Goal: Task Accomplishment & Management: Complete application form

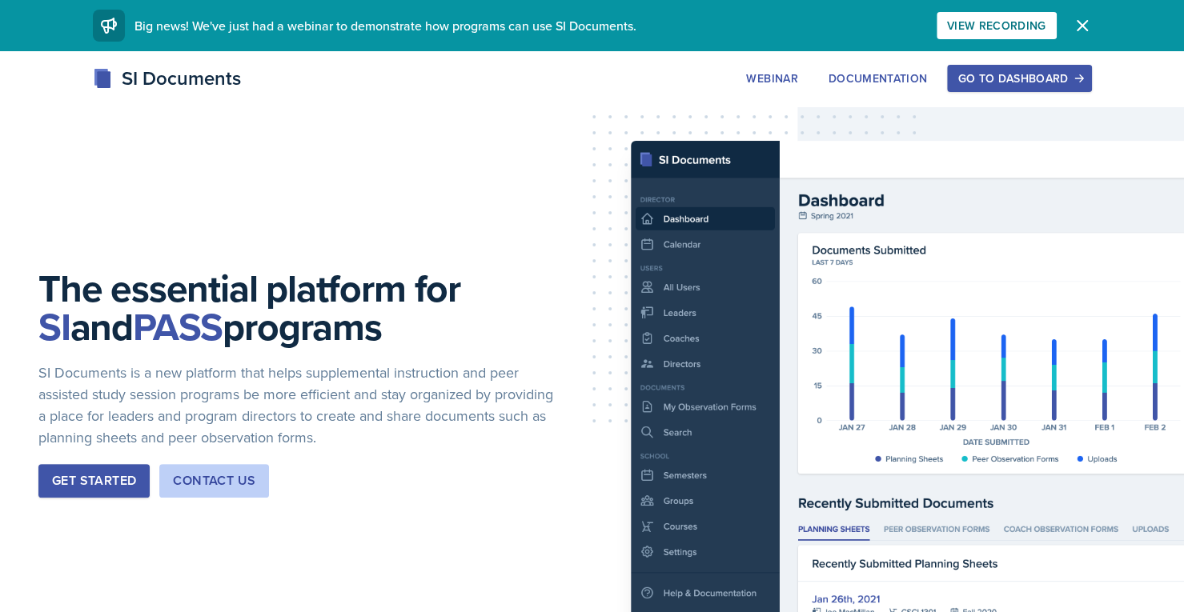
click at [1007, 76] on div "Go to Dashboard" at bounding box center [1018, 78] width 123 height 13
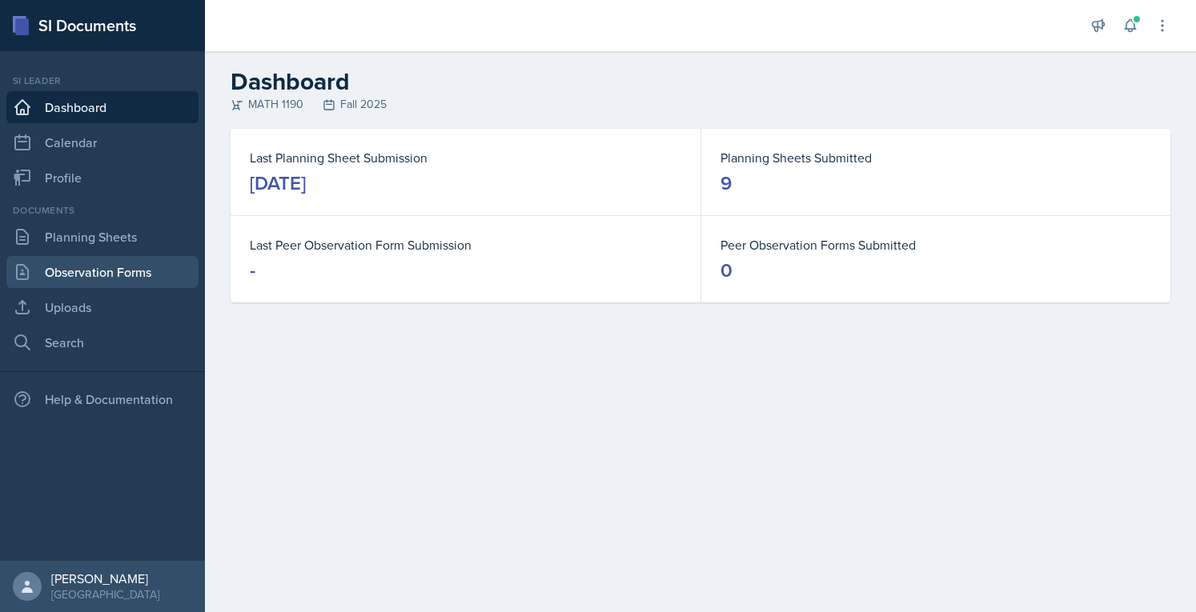
click at [139, 278] on link "Observation Forms" at bounding box center [102, 272] width 192 height 32
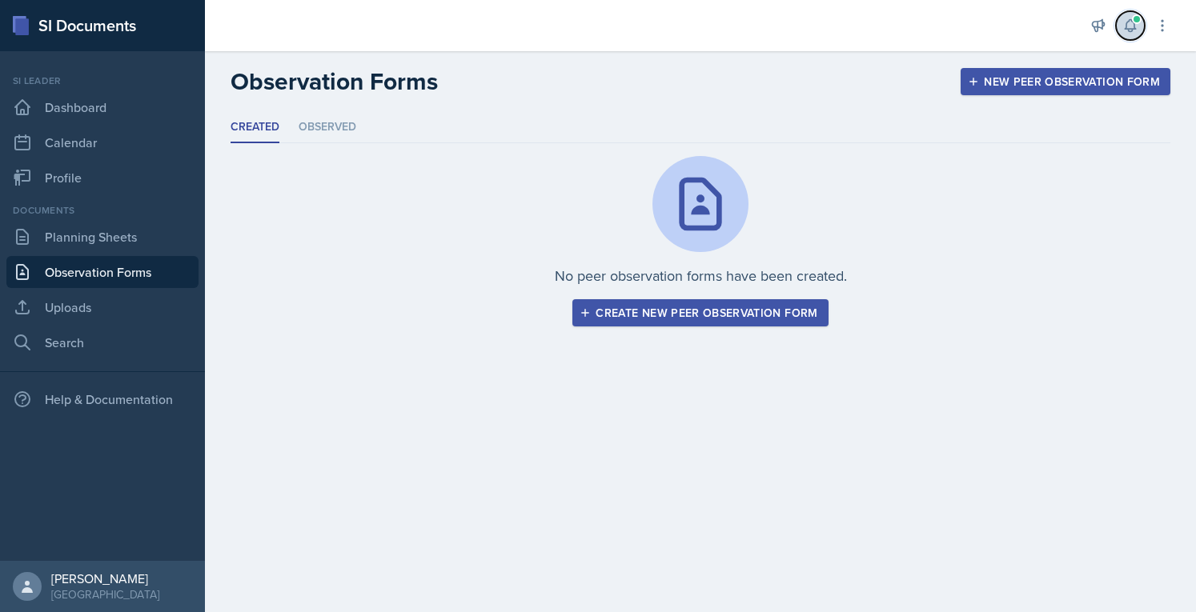
click at [1128, 28] on icon at bounding box center [1129, 26] width 10 height 12
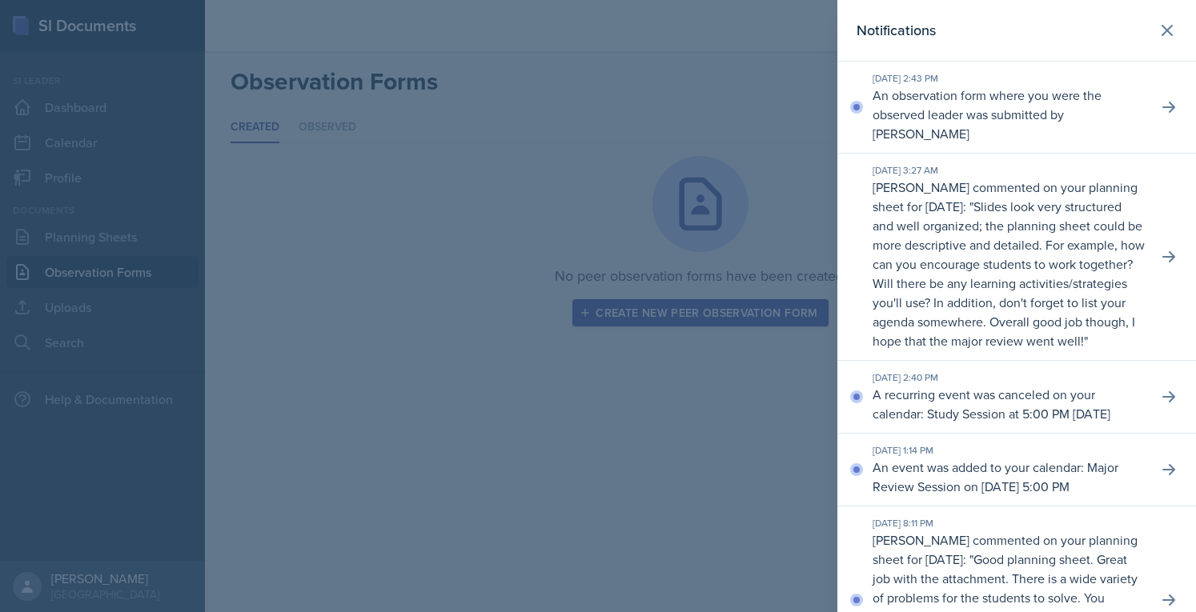
click at [697, 169] on div at bounding box center [598, 306] width 1196 height 612
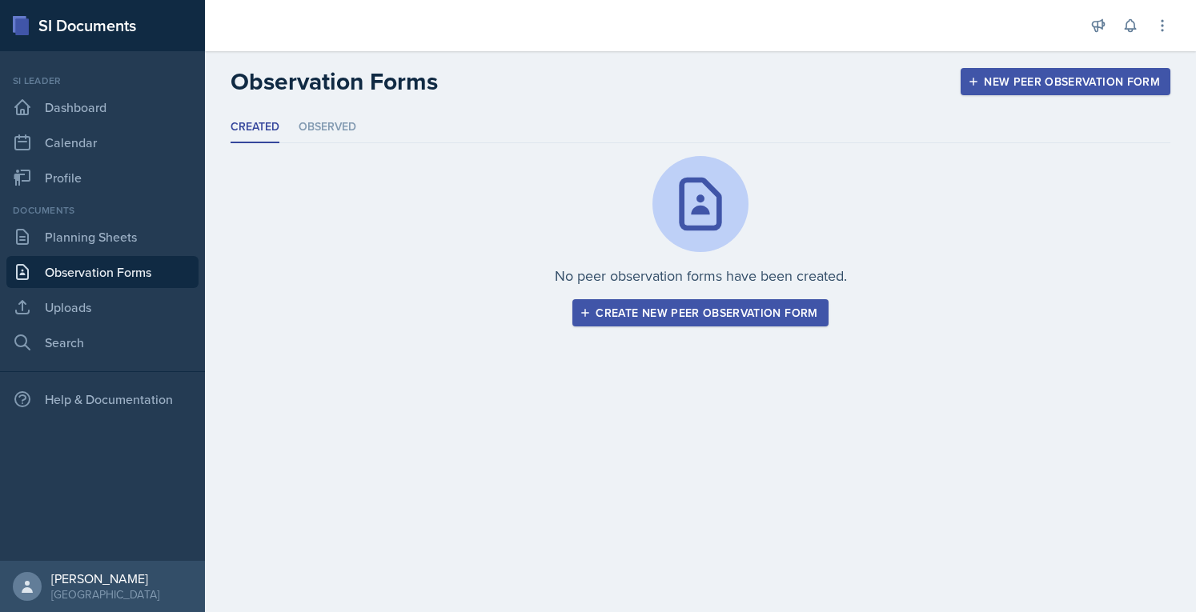
click at [768, 302] on button "Create new peer observation form" at bounding box center [699, 312] width 255 height 27
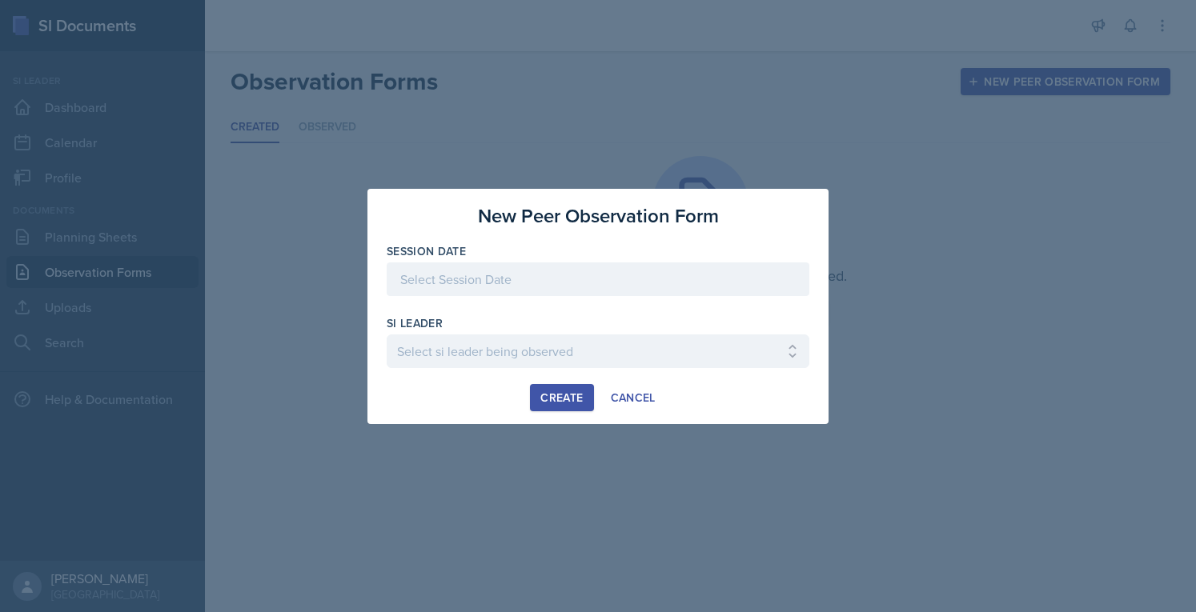
click at [639, 278] on div at bounding box center [598, 279] width 423 height 34
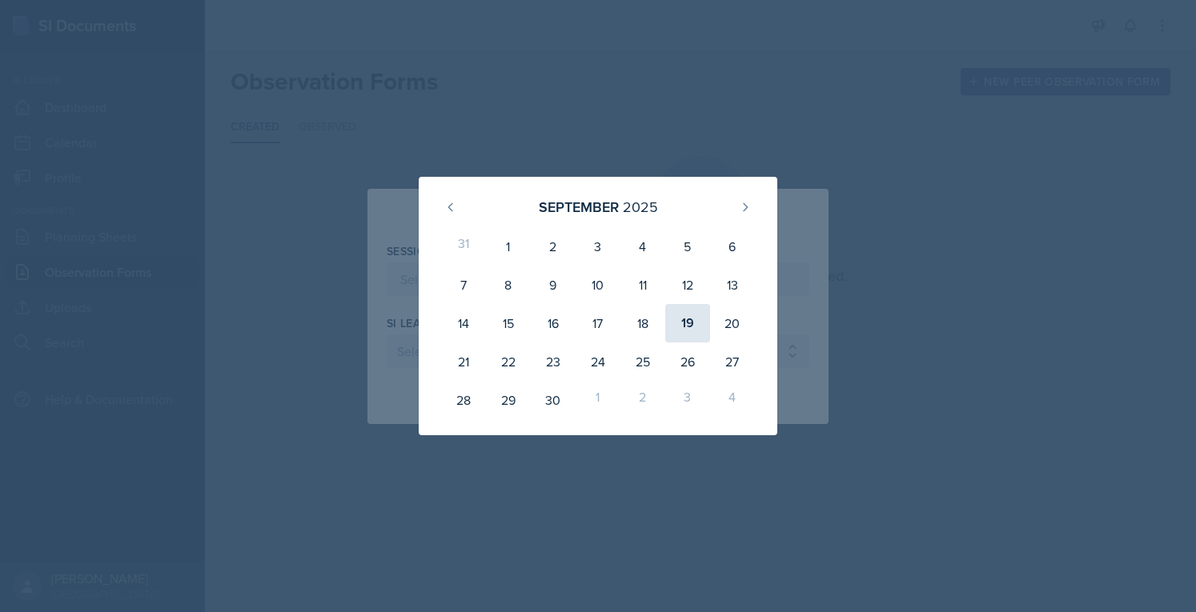
click at [679, 327] on div "19" at bounding box center [687, 323] width 45 height 38
type input "[DATE]"
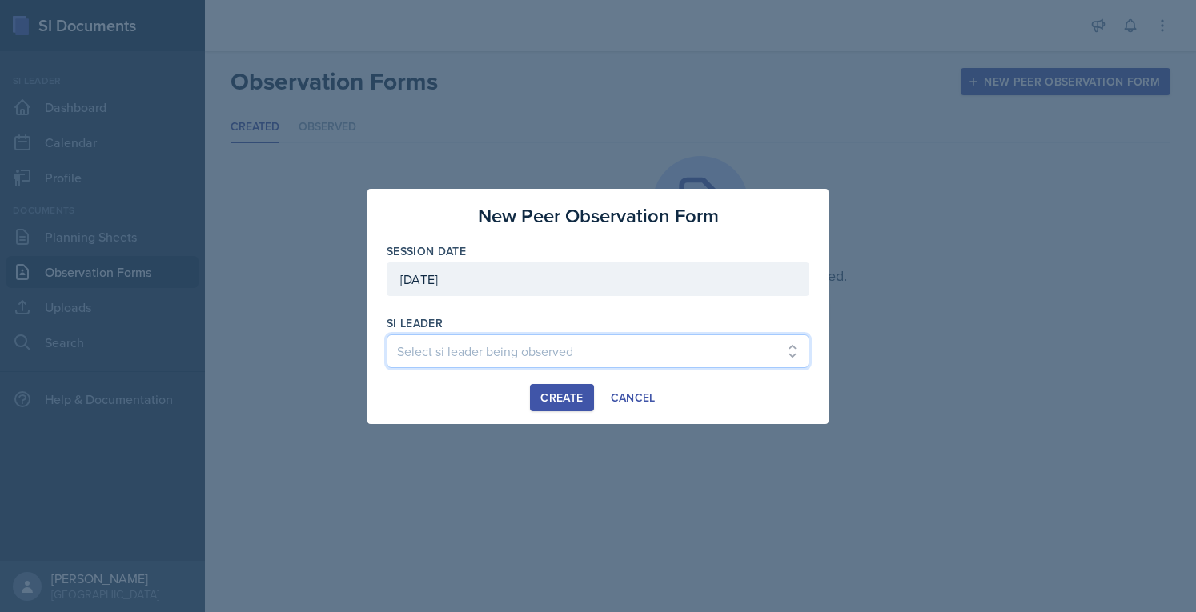
click at [607, 350] on select "Select si leader being observed [PERSON_NAME] / PSYC 2500 / The Phantoms of The…" at bounding box center [598, 351] width 423 height 34
click at [739, 353] on select "Select si leader being observed [PERSON_NAME] / PSYC 2500 / The Phantoms of The…" at bounding box center [598, 351] width 423 height 34
click at [757, 356] on select "Select si leader being observed [PERSON_NAME] / PSYC 2500 / The Phantoms of The…" at bounding box center [598, 351] width 423 height 34
click at [750, 353] on select "Select si leader being observed [PERSON_NAME] / PSYC 2500 / The Phantoms of The…" at bounding box center [598, 351] width 423 height 34
click at [705, 362] on select "Select si leader being observed [PERSON_NAME] / PSYC 2500 / The Phantoms of The…" at bounding box center [598, 351] width 423 height 34
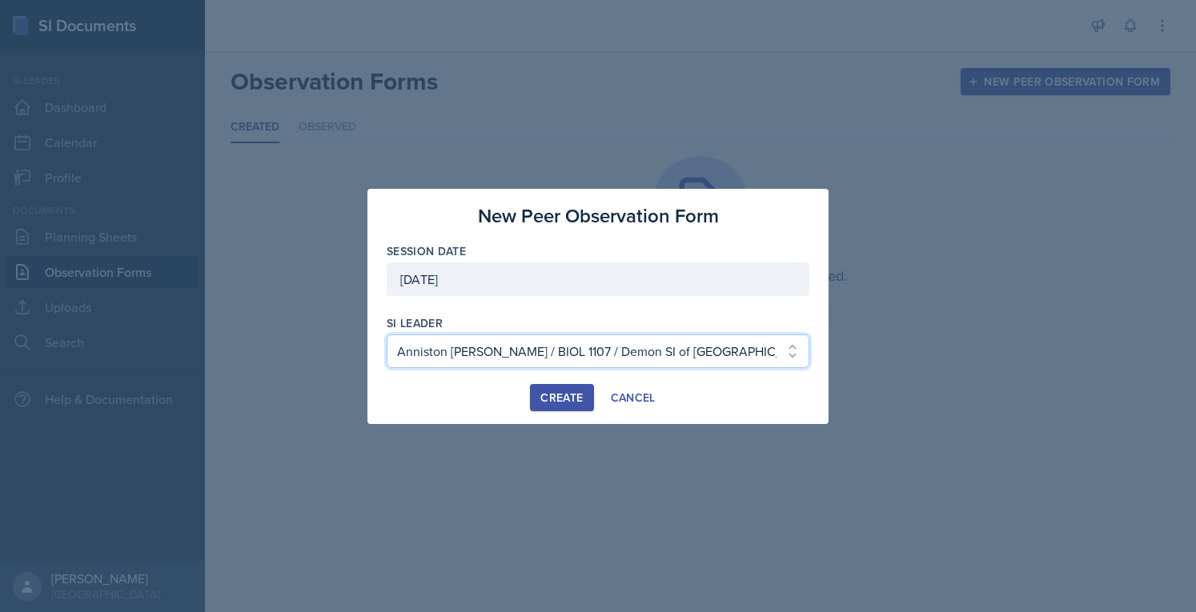
click at [731, 353] on select "Select si leader being observed [PERSON_NAME] / PSYC 2500 / The Phantoms of The…" at bounding box center [598, 351] width 423 height 34
click at [737, 353] on select "Select si leader being observed [PERSON_NAME] / PSYC 2500 / The Phantoms of The…" at bounding box center [598, 351] width 423 height 34
click at [747, 346] on select "Select si leader being observed [PERSON_NAME] / PSYC 2500 / The Phantoms of The…" at bounding box center [598, 351] width 423 height 34
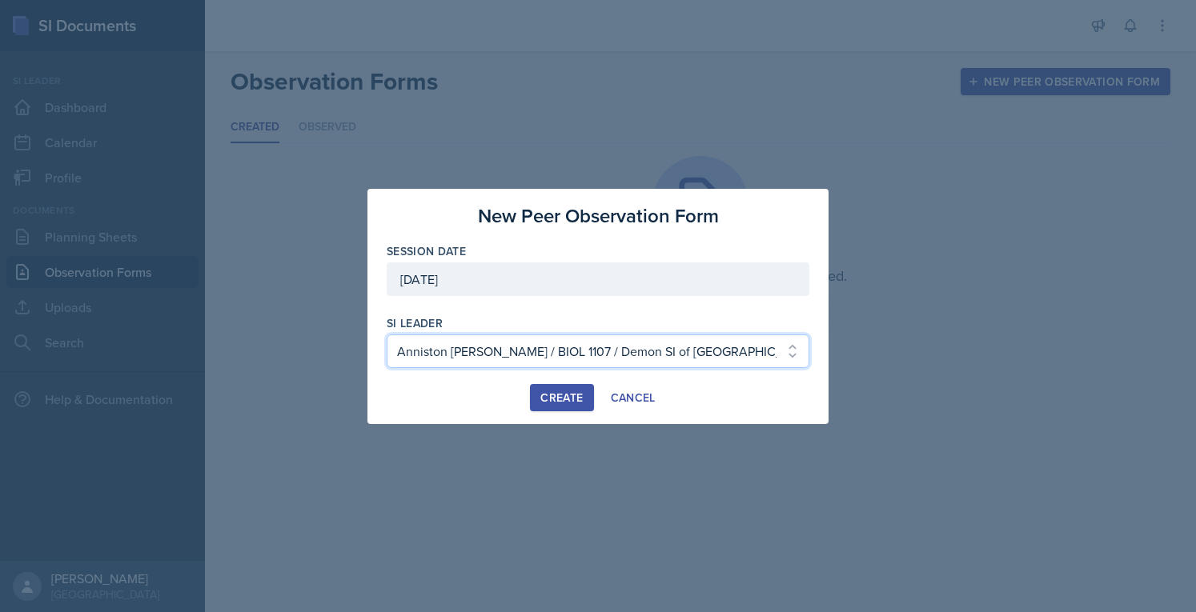
select select "c01160dc-055e-4985-8e6c-100952cd2e8c"
click at [387, 334] on select "Select si leader being observed [PERSON_NAME] / PSYC 2500 / The Phantoms of The…" at bounding box center [598, 351] width 423 height 34
click at [630, 234] on div "New Peer Observation Form Session Date [DATE] [DATE] 31 1 2 3 4 5 6 7 8 9 10 11…" at bounding box center [597, 306] width 461 height 235
click at [557, 396] on div "Create" at bounding box center [561, 397] width 42 height 13
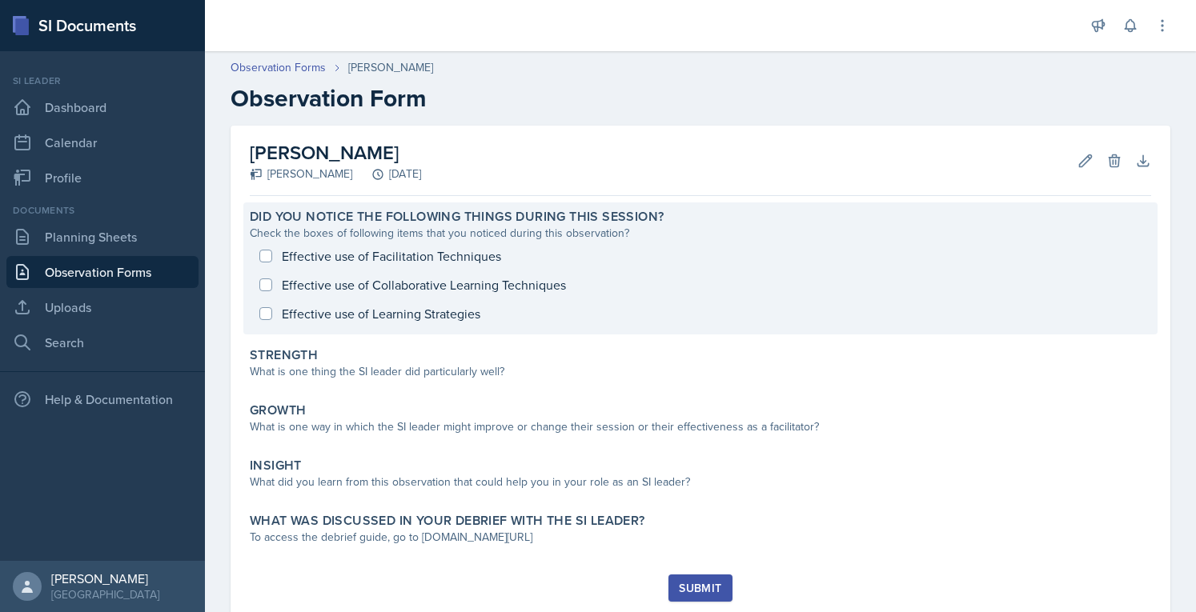
click at [403, 251] on div "Effective use of Facilitation Techniques Effective use of Collaborative Learnin…" at bounding box center [700, 285] width 901 height 86
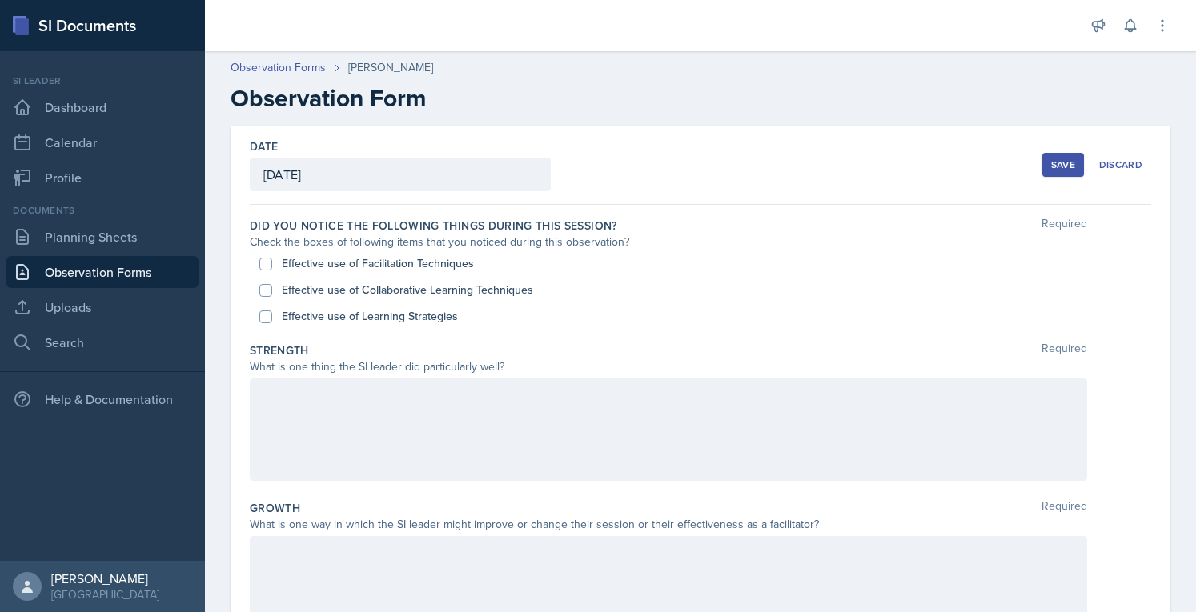
click at [385, 264] on label "Effective use of Facilitation Techniques" at bounding box center [378, 263] width 192 height 17
click at [272, 264] on input "Effective use of Facilitation Techniques" at bounding box center [265, 264] width 13 height 13
checkbox input "true"
click at [443, 231] on label "Did you notice the following things during this session?" at bounding box center [433, 226] width 367 height 16
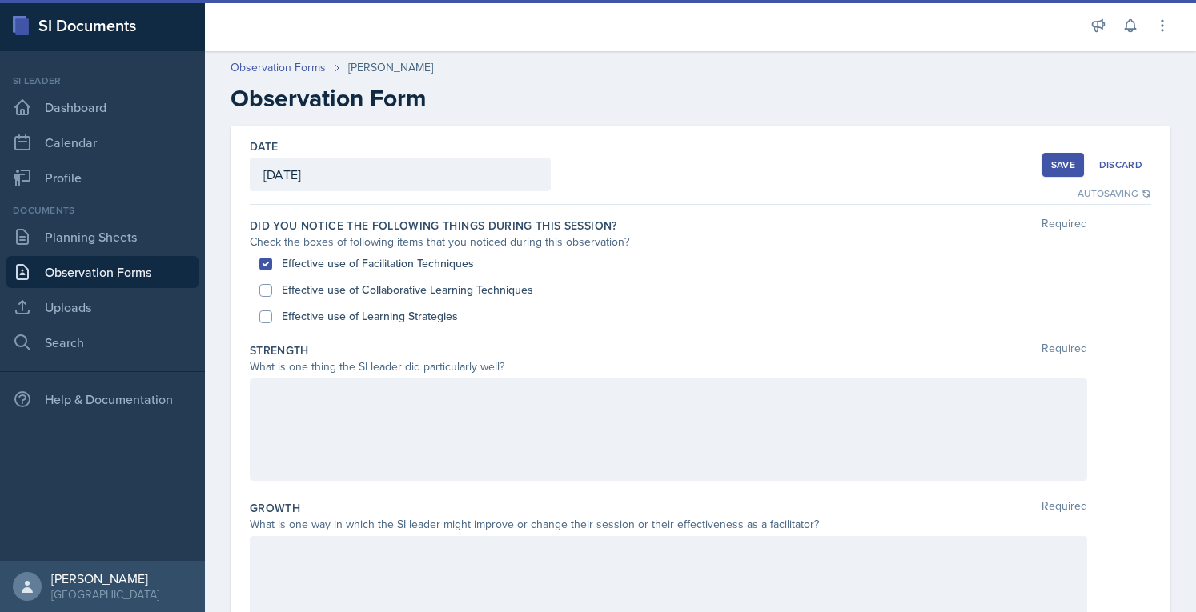
click at [421, 290] on label "Effective use of Collaborative Learning Techniques" at bounding box center [407, 290] width 251 height 17
click at [272, 290] on input "Effective use of Collaborative Learning Techniques" at bounding box center [265, 290] width 13 height 13
checkbox input "true"
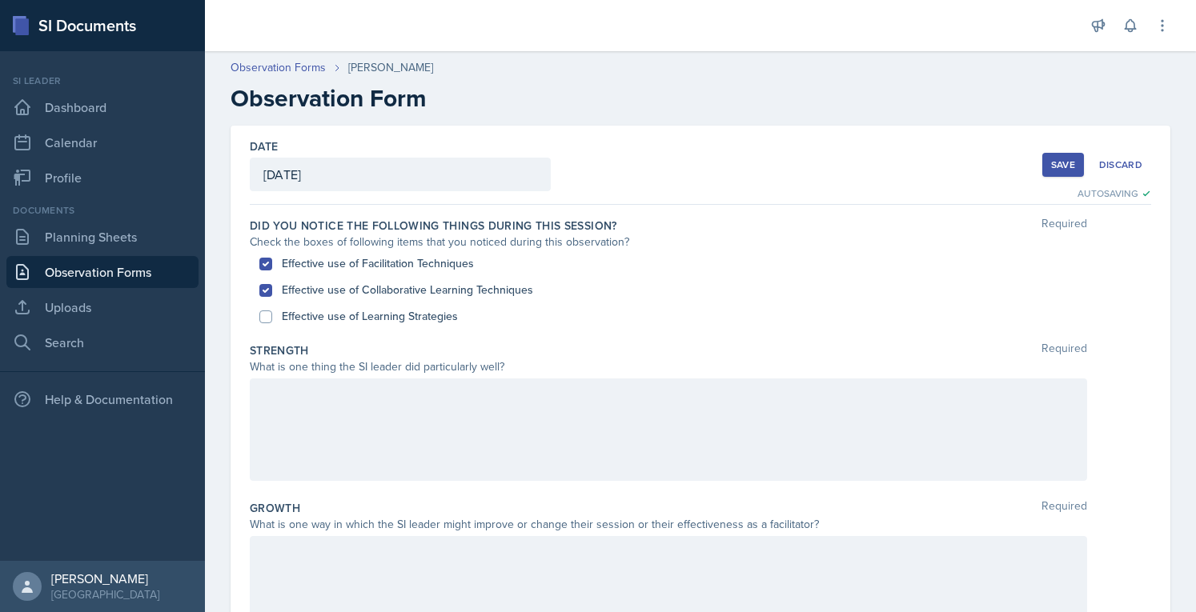
click at [395, 316] on label "Effective use of Learning Strategies" at bounding box center [370, 316] width 176 height 17
click at [272, 316] on input "Effective use of Learning Strategies" at bounding box center [265, 316] width 13 height 13
checkbox input "true"
click at [390, 237] on div "Check the boxes of following items that you noticed during this observation?" at bounding box center [668, 242] width 837 height 17
click at [499, 403] on div at bounding box center [668, 430] width 837 height 102
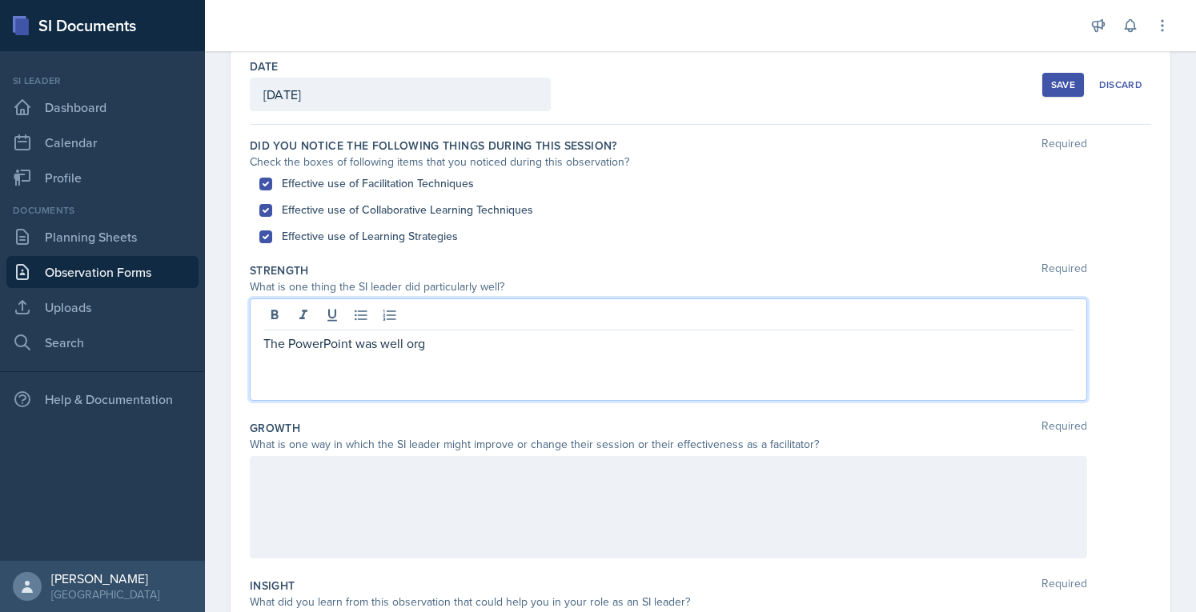
scroll to position [71, 0]
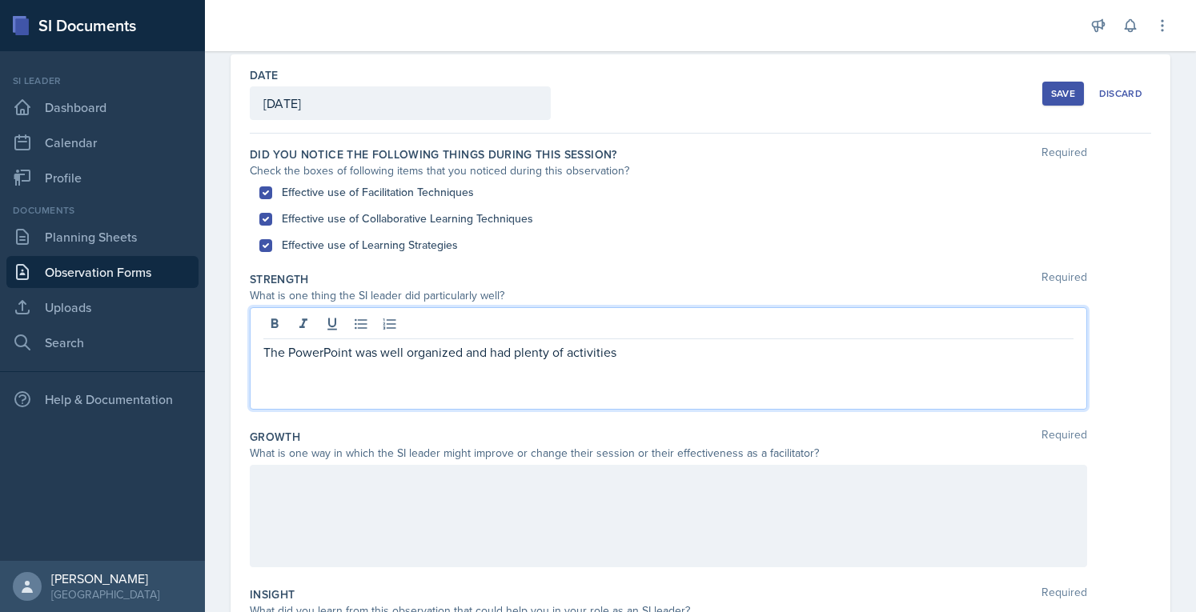
click at [798, 374] on div "The PowerPoint was well organized and had plenty of activities" at bounding box center [668, 358] width 837 height 102
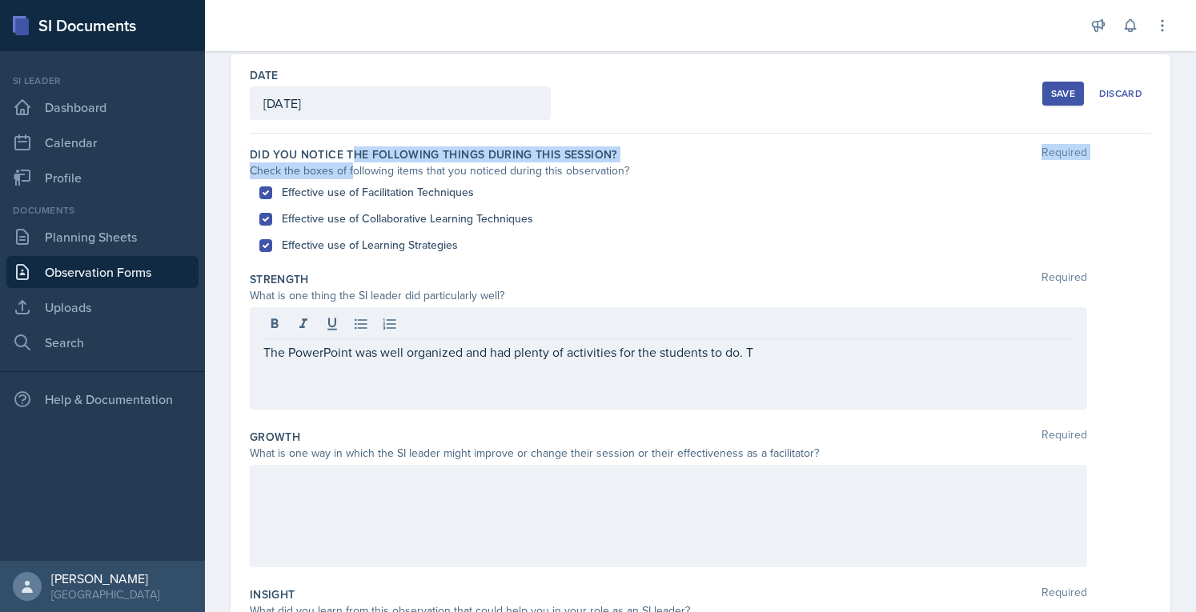
drag, startPoint x: 350, startPoint y: 166, endPoint x: 352, endPoint y: 152, distance: 13.8
click at [352, 152] on div "Did you notice the following things during this session? Required Check the box…" at bounding box center [700, 202] width 901 height 125
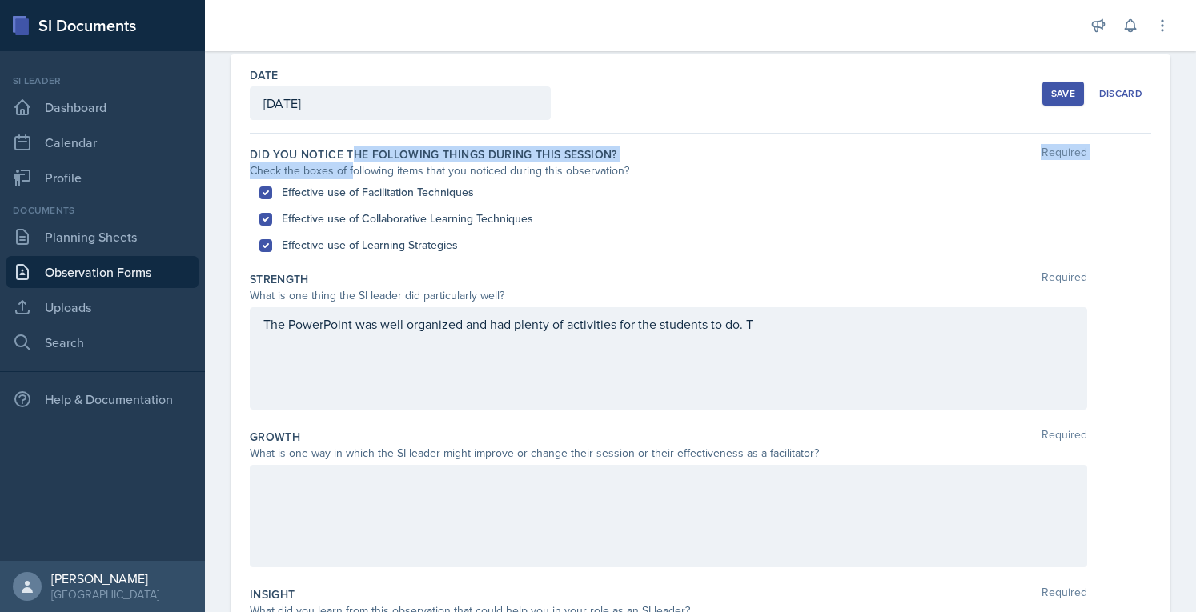
click at [352, 152] on label "Did you notice the following things during this session?" at bounding box center [433, 154] width 367 height 16
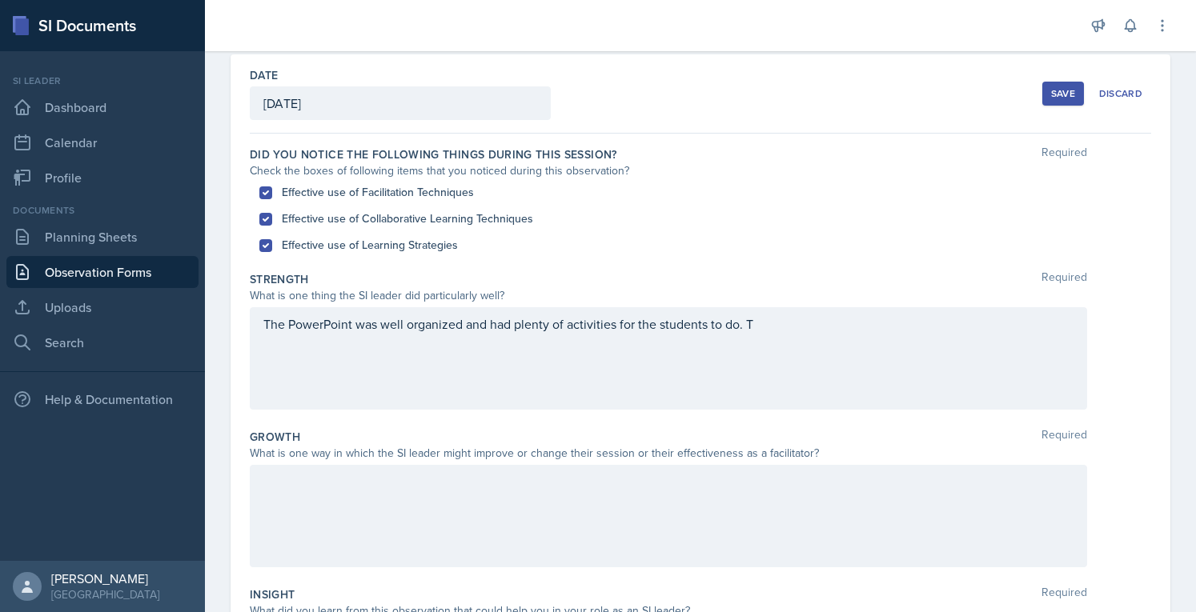
click at [792, 362] on div "The PowerPoint was well organized and had plenty of activities for the students…" at bounding box center [668, 358] width 837 height 102
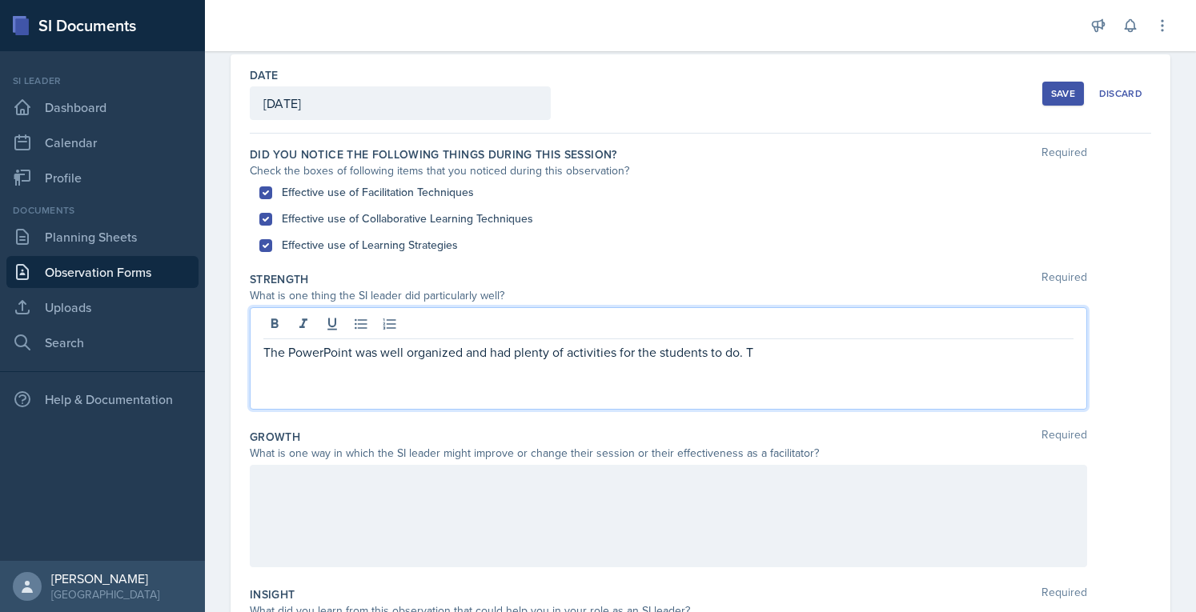
scroll to position [99, 0]
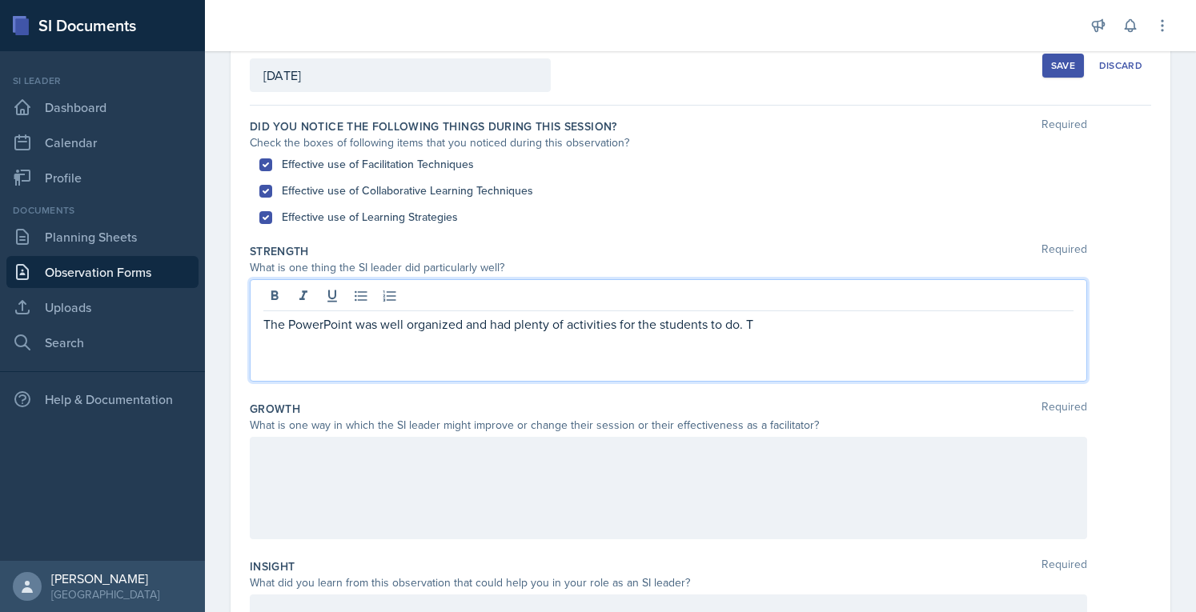
click at [789, 329] on p "The PowerPoint was well organized and had plenty of activities for the students…" at bounding box center [668, 323] width 810 height 19
click at [568, 317] on p "The PowerPoint was well organized and had plenty of activities for the students…" at bounding box center [668, 323] width 810 height 19
click at [927, 350] on div "The PowerPoint was well organized and had plenty of creative activities for the…" at bounding box center [668, 330] width 837 height 102
click at [919, 483] on div at bounding box center [668, 488] width 837 height 102
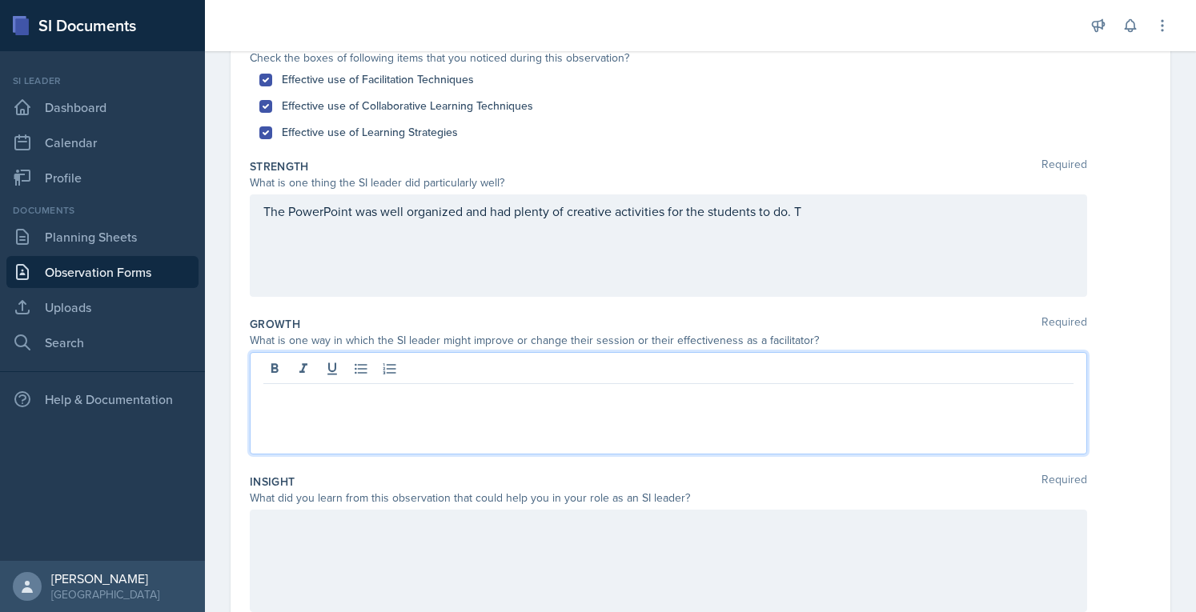
scroll to position [0, 0]
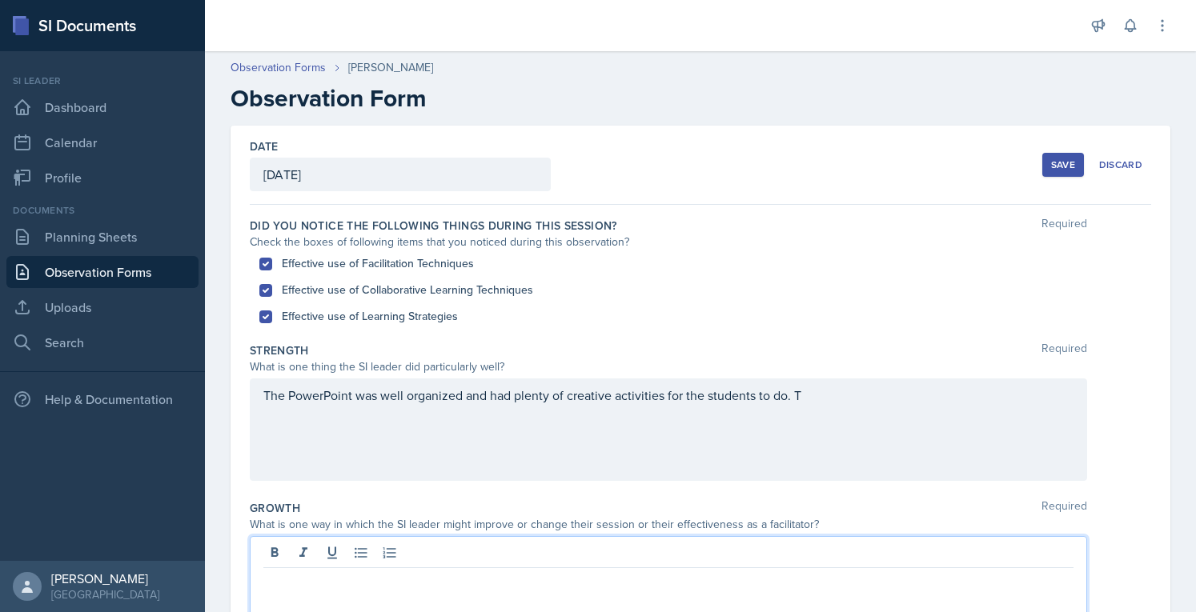
click at [1043, 155] on button "Save" at bounding box center [1063, 165] width 42 height 24
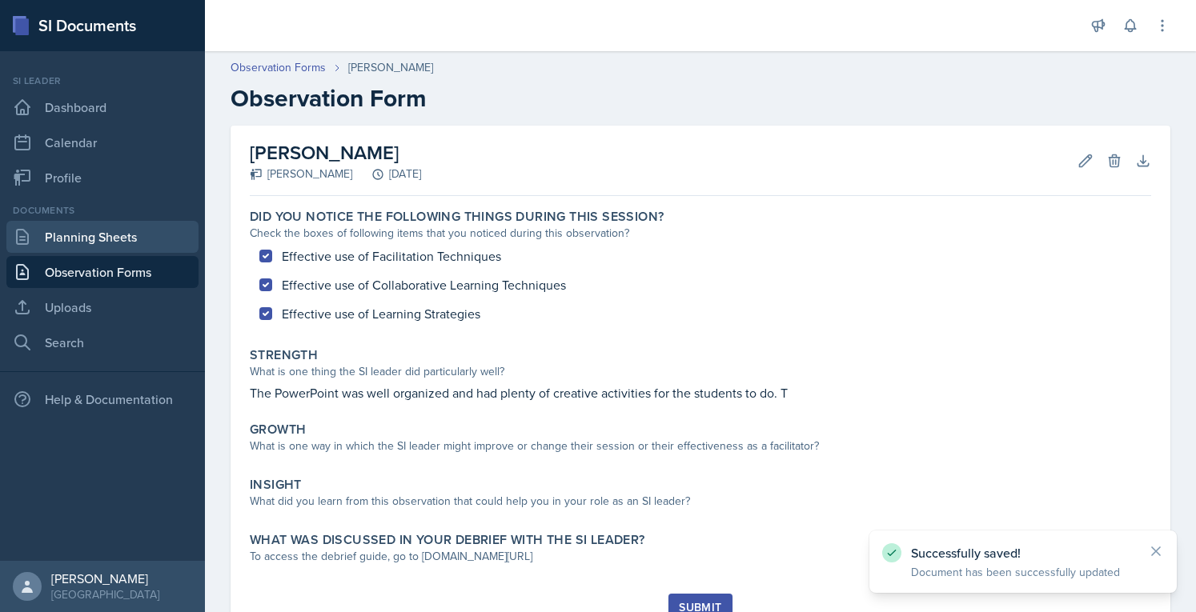
click at [105, 242] on link "Planning Sheets" at bounding box center [102, 237] width 192 height 32
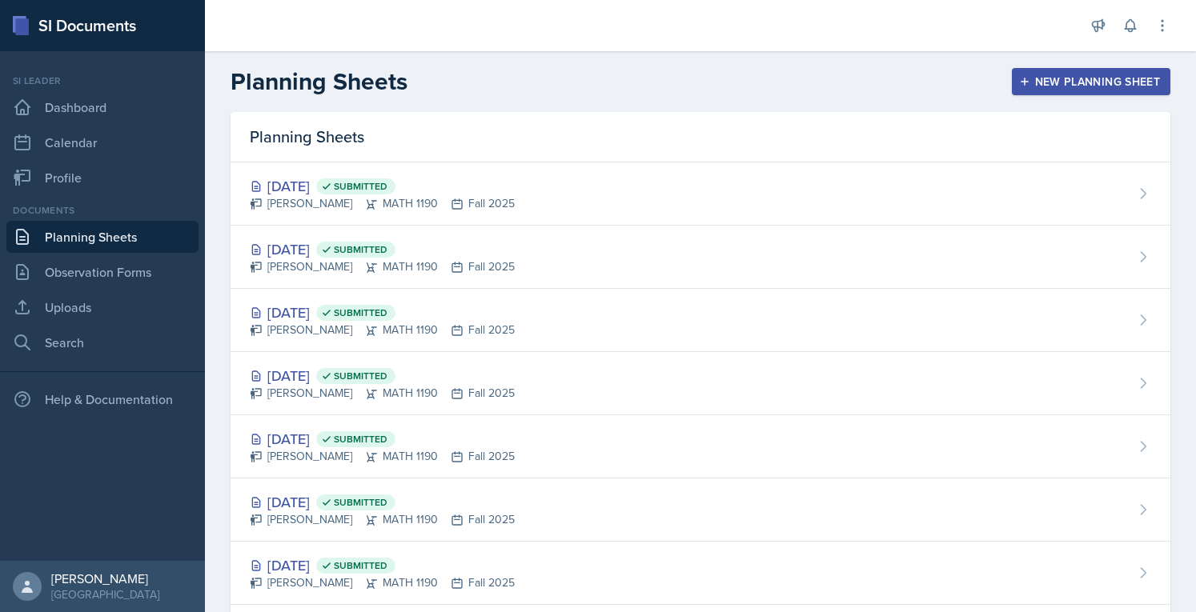
scroll to position [7, 0]
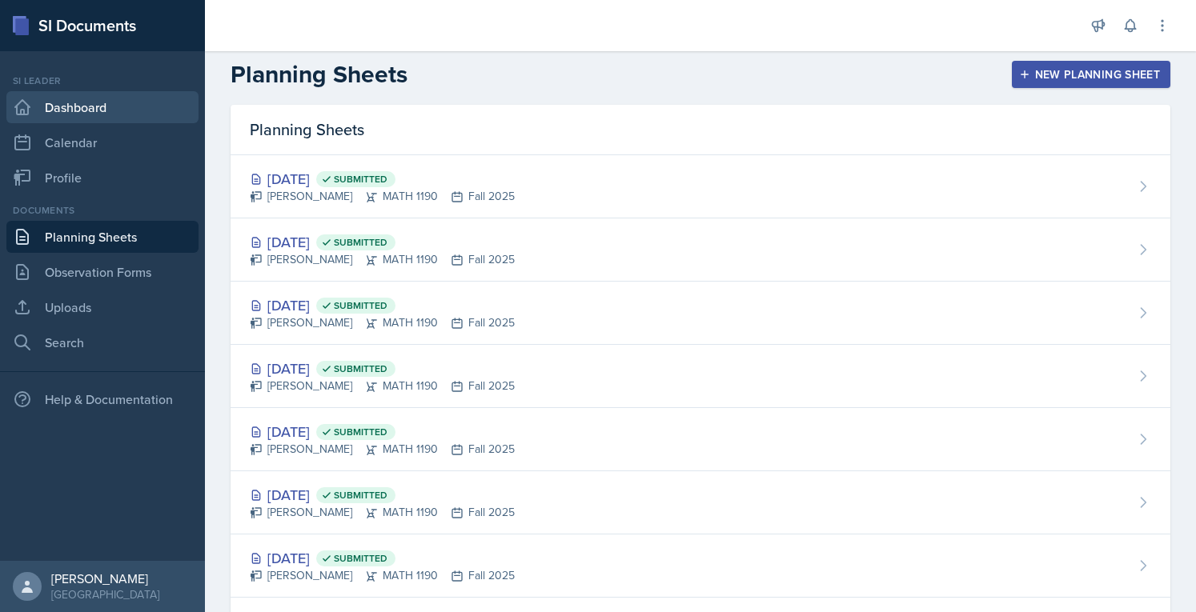
click at [148, 101] on link "Dashboard" at bounding box center [102, 107] width 192 height 32
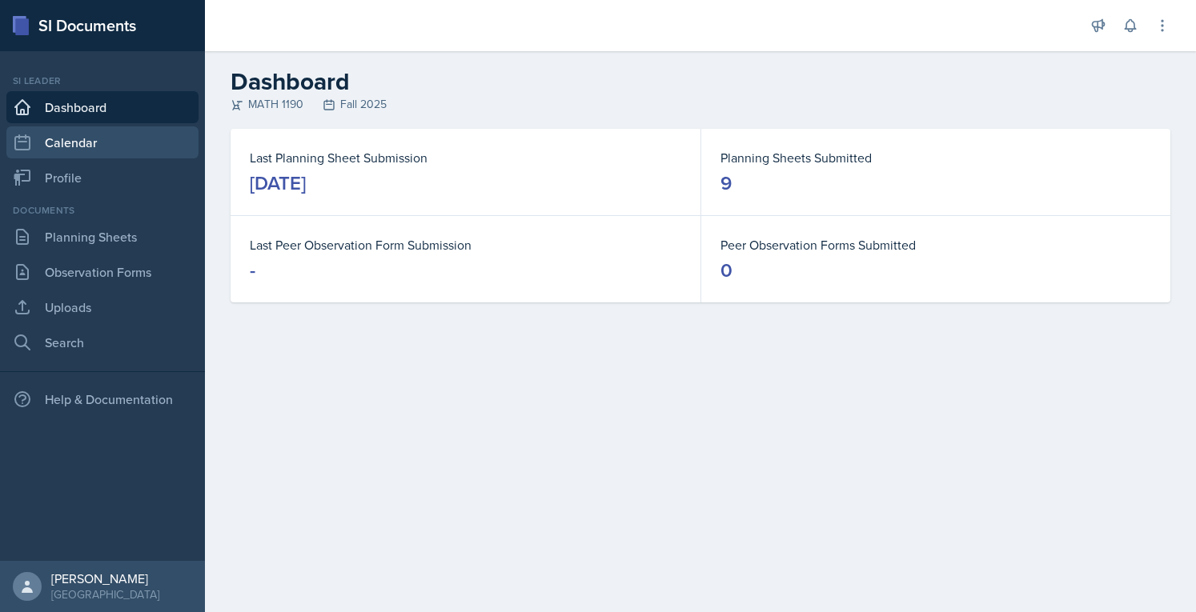
click at [112, 149] on link "Calendar" at bounding box center [102, 142] width 192 height 32
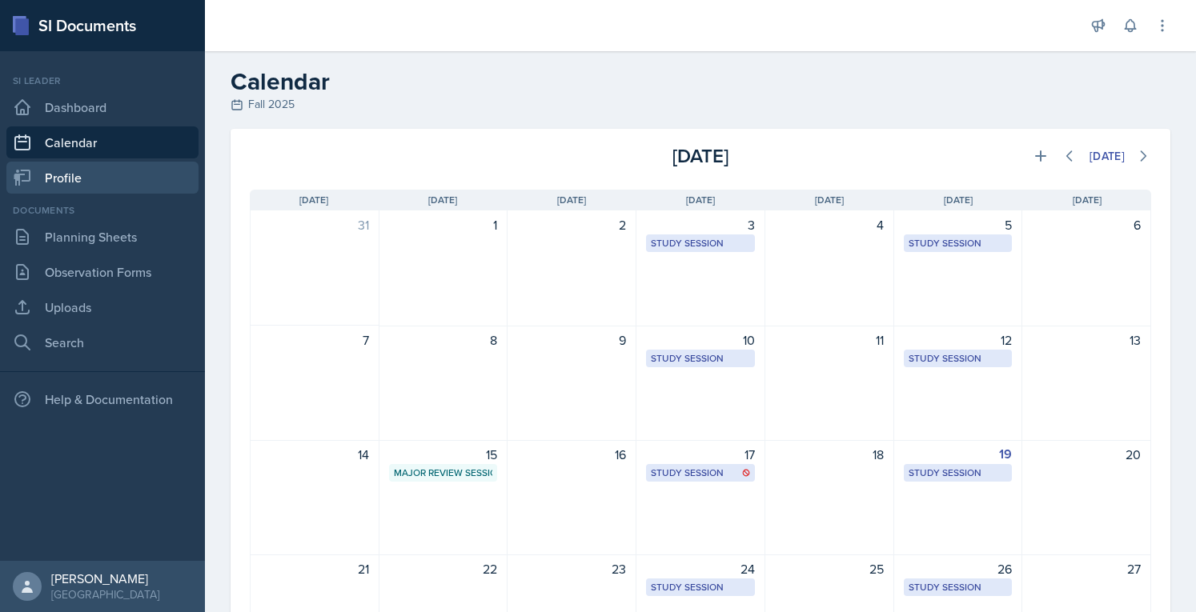
click at [108, 183] on link "Profile" at bounding box center [102, 178] width 192 height 32
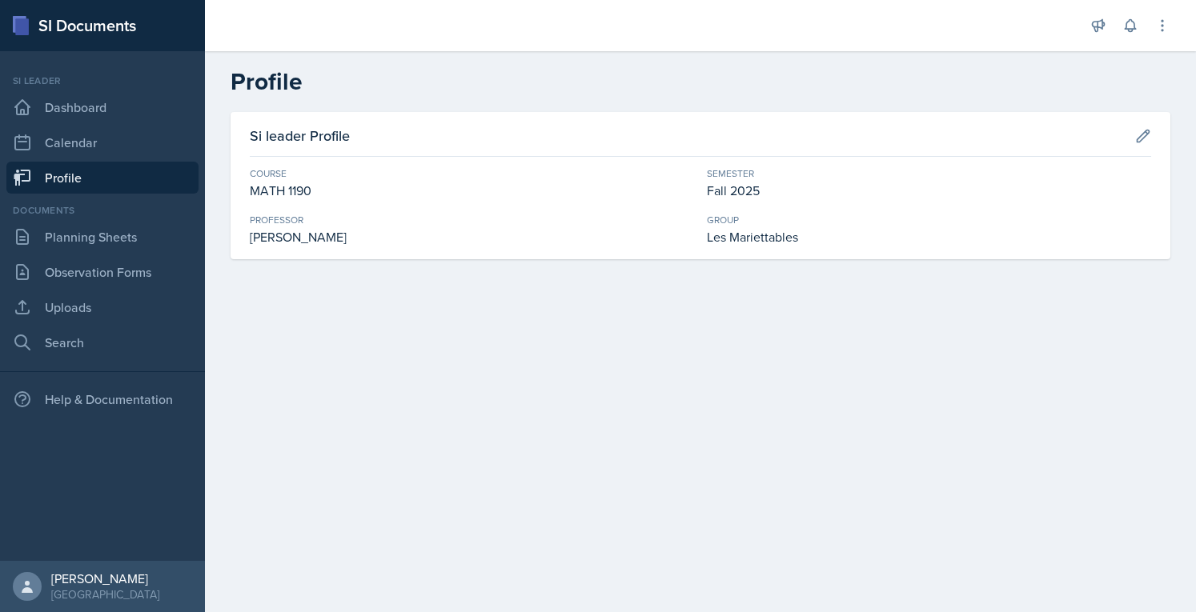
click at [108, 183] on link "Profile" at bounding box center [102, 178] width 192 height 32
click at [1142, 138] on icon at bounding box center [1143, 136] width 12 height 12
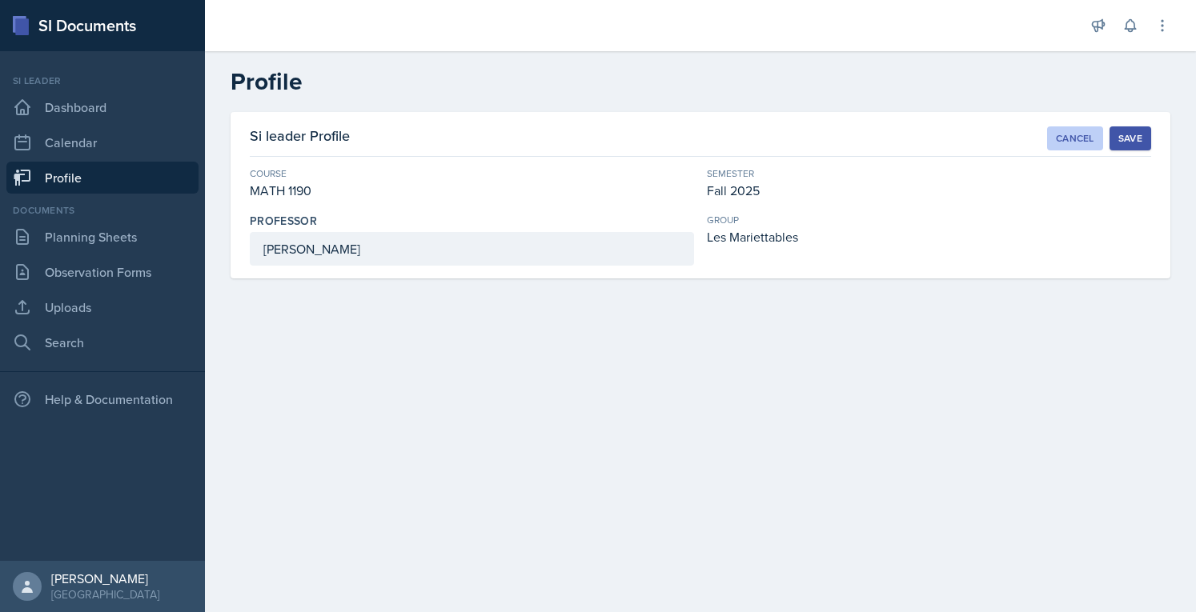
click at [1072, 135] on div "Cancel" at bounding box center [1074, 138] width 38 height 13
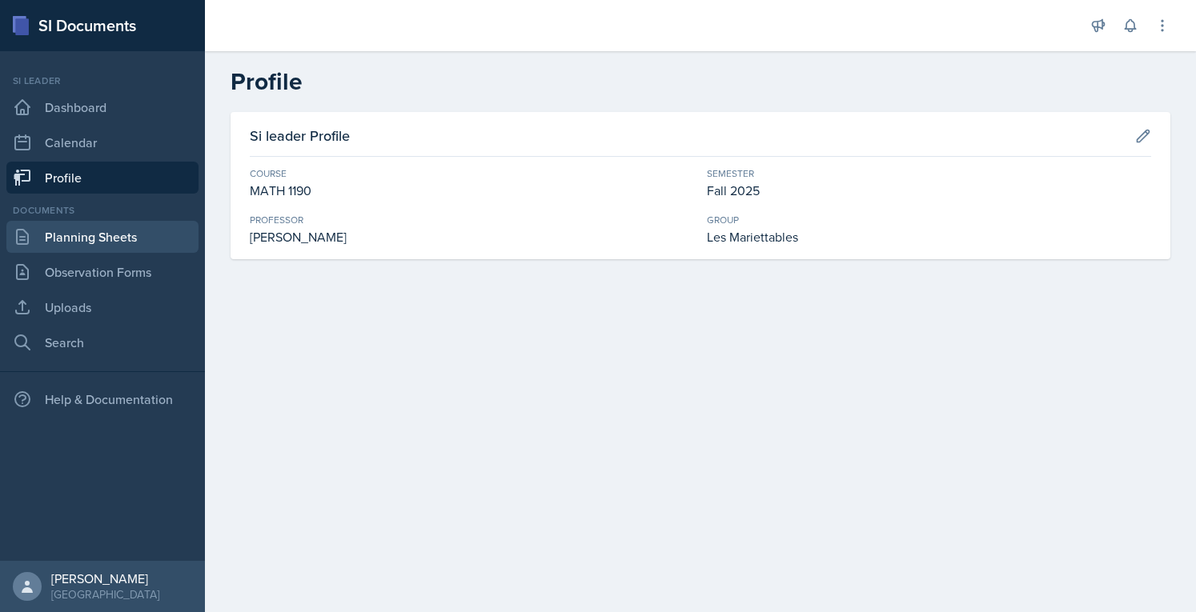
click at [86, 228] on link "Planning Sheets" at bounding box center [102, 237] width 192 height 32
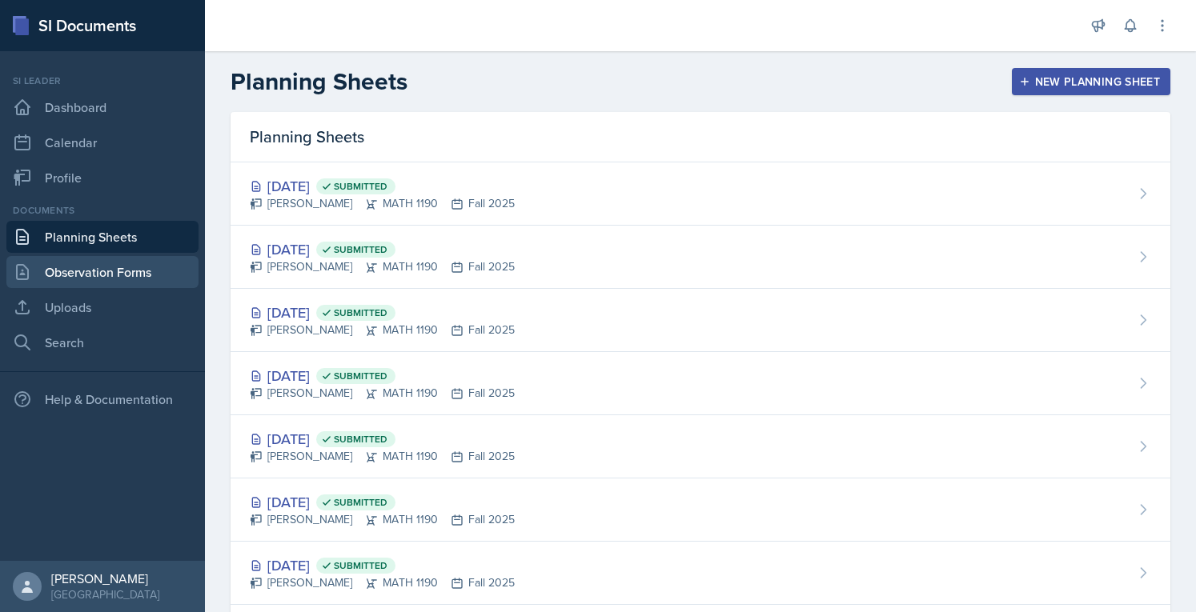
click at [105, 266] on link "Observation Forms" at bounding box center [102, 272] width 192 height 32
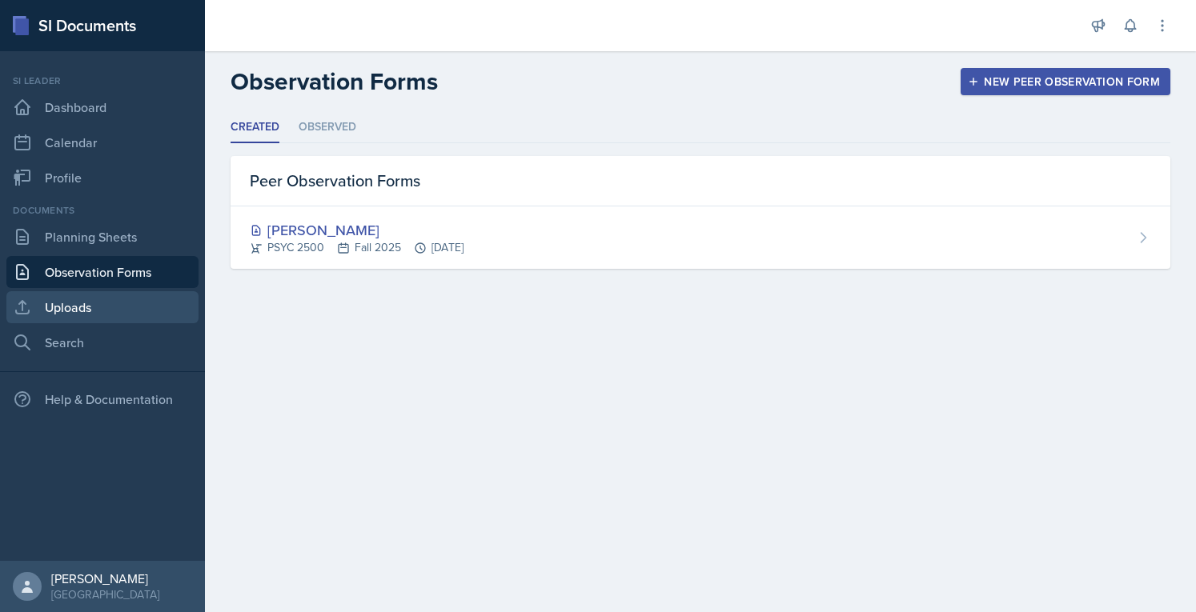
click at [97, 311] on link "Uploads" at bounding box center [102, 307] width 192 height 32
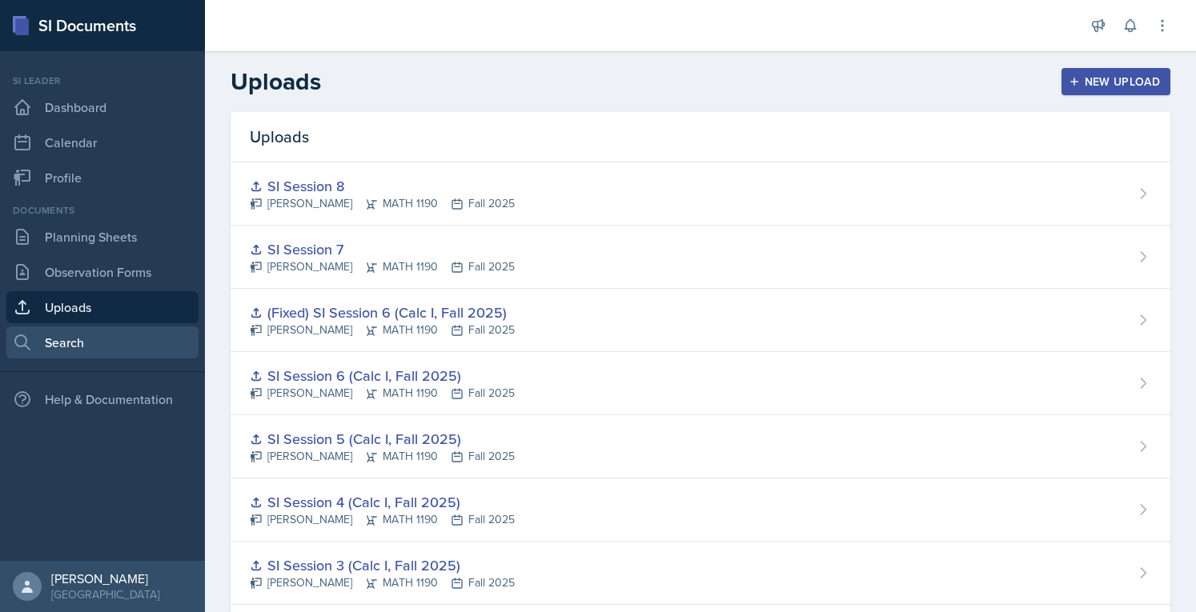
click at [98, 351] on link "Search" at bounding box center [102, 342] width 192 height 32
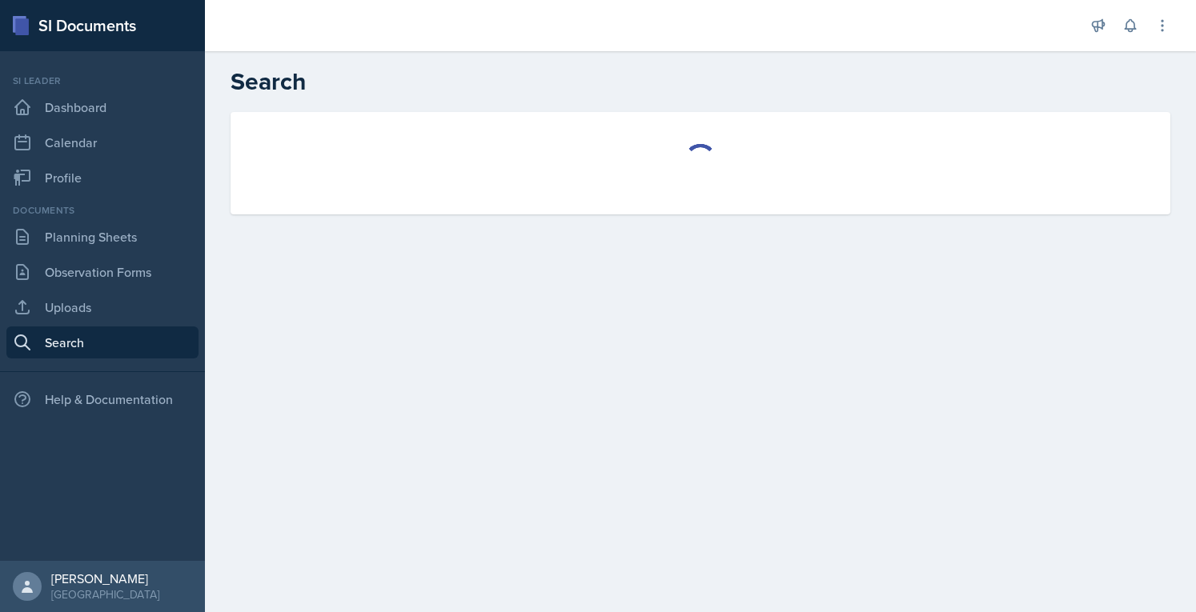
select select "all"
select select "1"
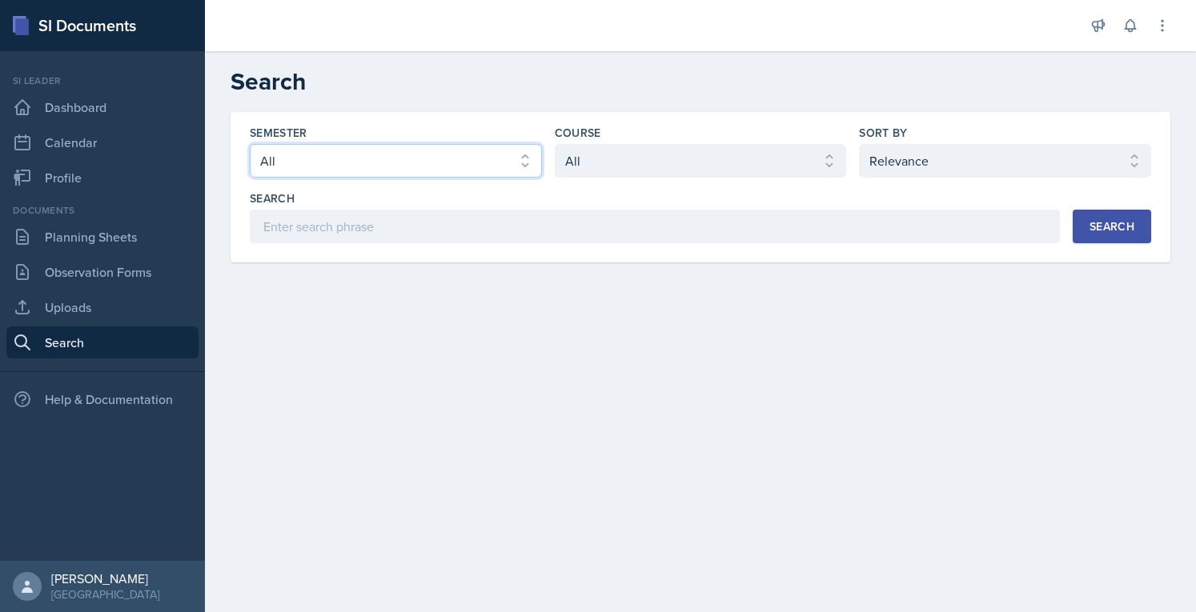
click at [421, 159] on select "Select semester All Fall 2025 Summer 2025 Spring 2025 Fall 2024 Summer 2024 Spr…" at bounding box center [396, 161] width 292 height 34
select select "2bed604d-1099-4043-b1bc-2365e8740244"
click at [250, 144] on select "Select semester All Fall 2025 Summer 2025 Spring 2025 Fall 2024 Summer 2024 Spr…" at bounding box center [396, 161] width 292 height 34
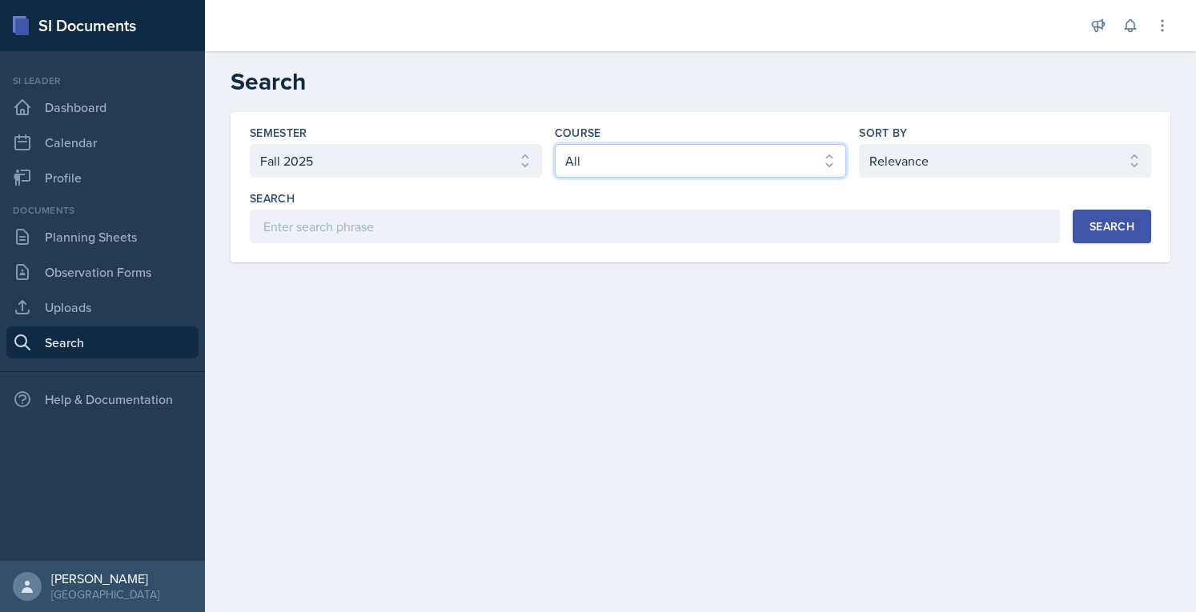
click at [657, 154] on select "Select course All ACCT 2101 ACCT 2102 ACCT 4050 ANTH 1102 ANTH 3301 ARCH 1000 A…" at bounding box center [701, 161] width 292 height 34
select select "cb260f5d-8c60-4c09-ae0f-98efead759ba"
click at [555, 144] on select "Select course All ACCT 2101 ACCT 2102 ACCT 4050 ANTH 1102 ANTH 3301 ARCH 1000 A…" at bounding box center [701, 161] width 292 height 34
click at [906, 181] on div "Semester Select semester All Fall 2025 Summer 2025 Spring 2025 Fall 2024 Summer…" at bounding box center [700, 184] width 901 height 118
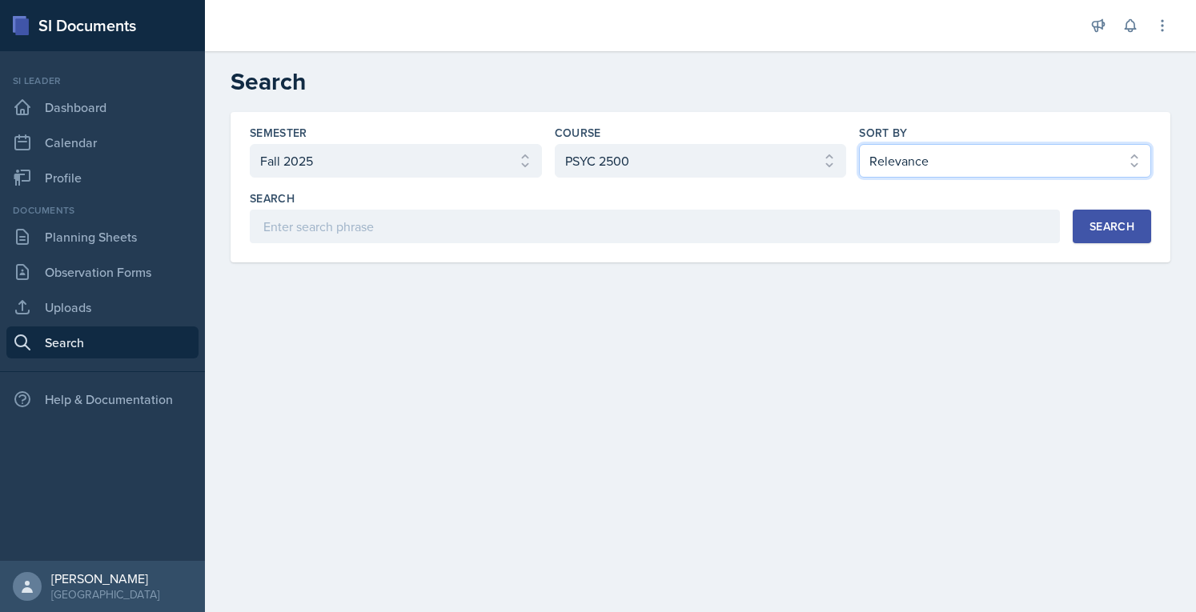
click at [897, 166] on select "Select sort by Relevance Document Date (Asc) Document Date (Desc)" at bounding box center [1005, 161] width 292 height 34
click at [696, 287] on div "Semester Select semester All Fall 2025 Summer 2025 Spring 2025 Fall 2024 Summer…" at bounding box center [700, 206] width 991 height 189
click at [1143, 222] on button "Search" at bounding box center [1111, 227] width 78 height 34
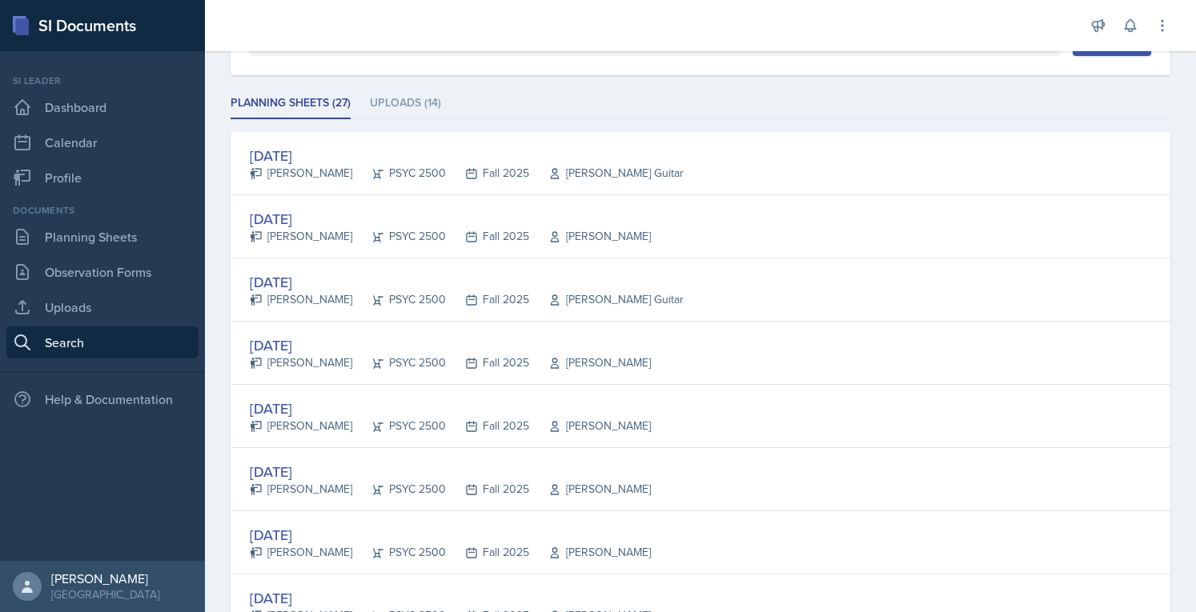
scroll to position [531, 0]
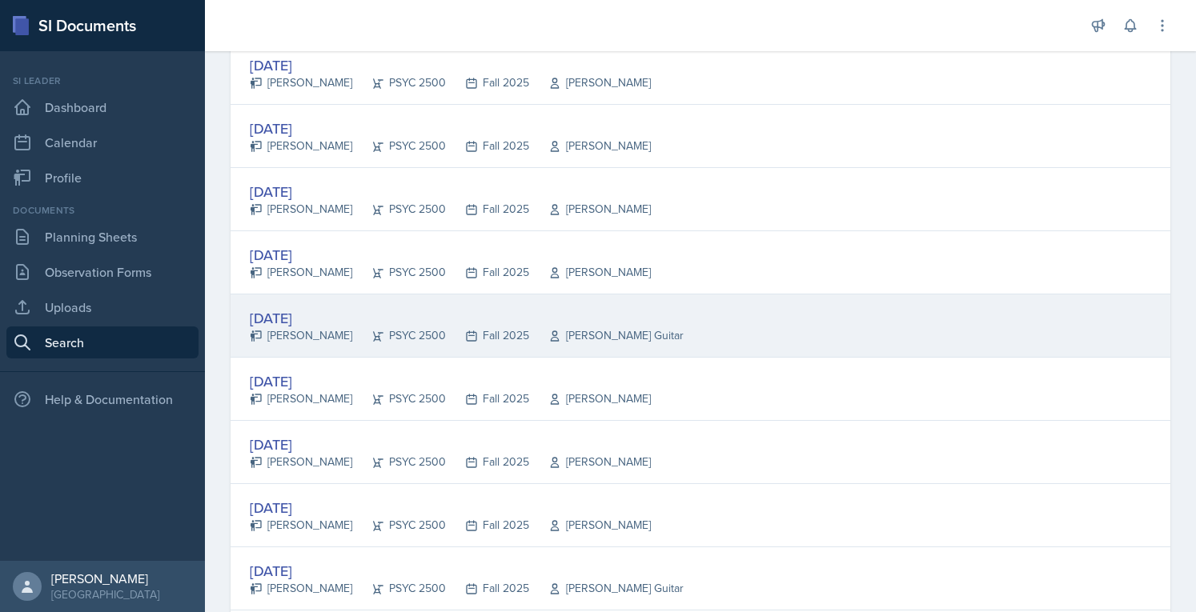
click at [294, 312] on div "[DATE]" at bounding box center [467, 318] width 434 height 22
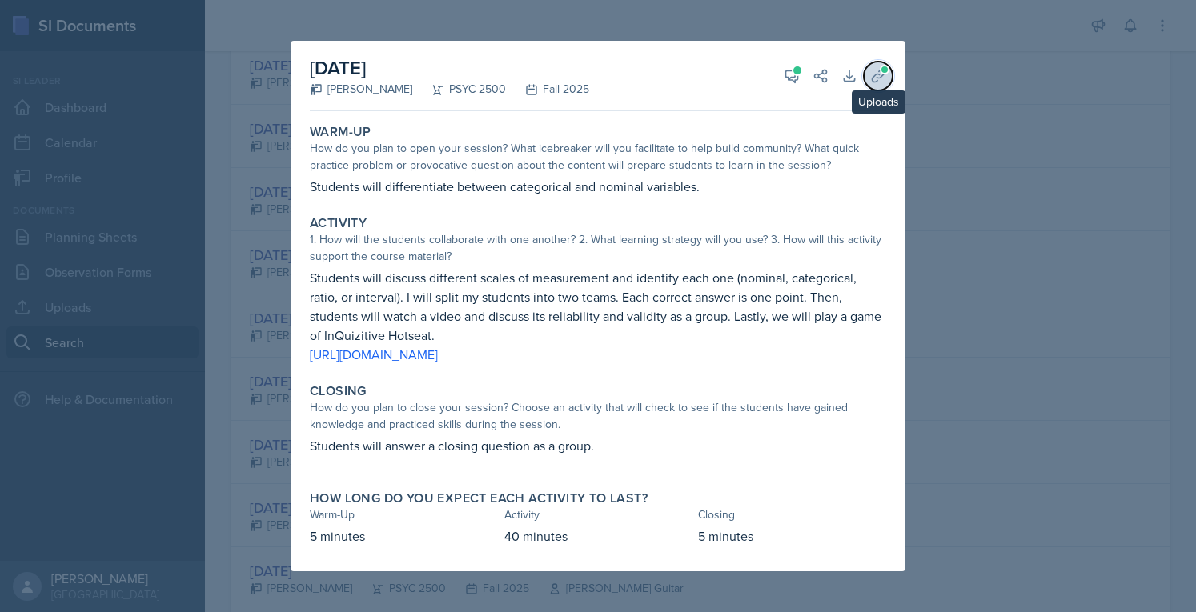
click at [875, 74] on icon at bounding box center [877, 76] width 12 height 12
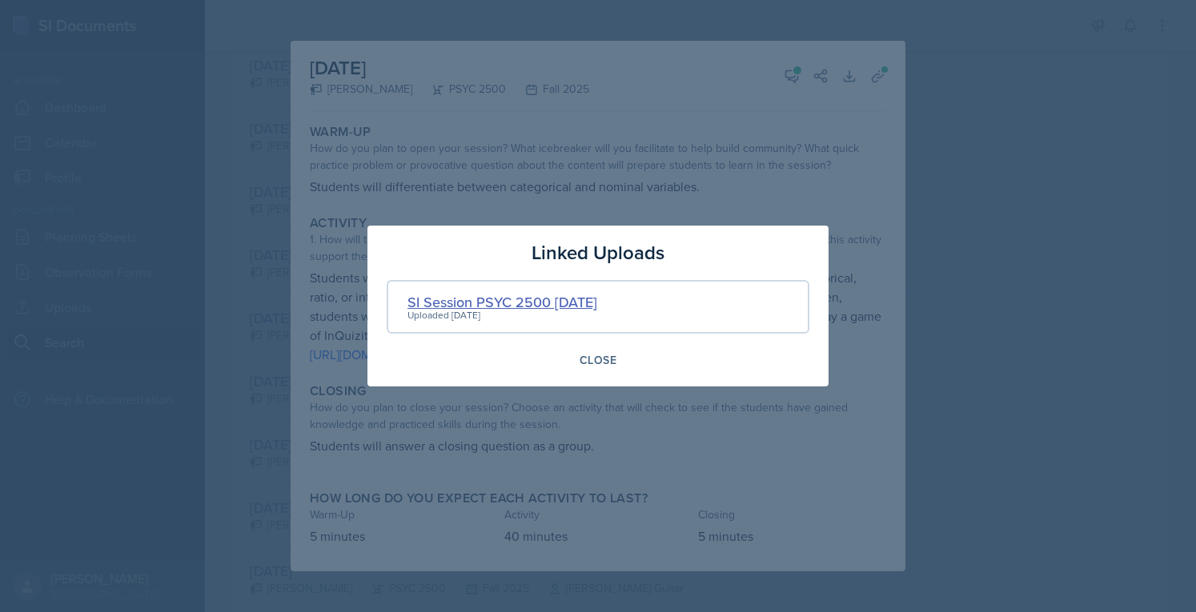
click at [571, 302] on div "SI Session PSYC 2500 [DATE]" at bounding box center [502, 302] width 190 height 22
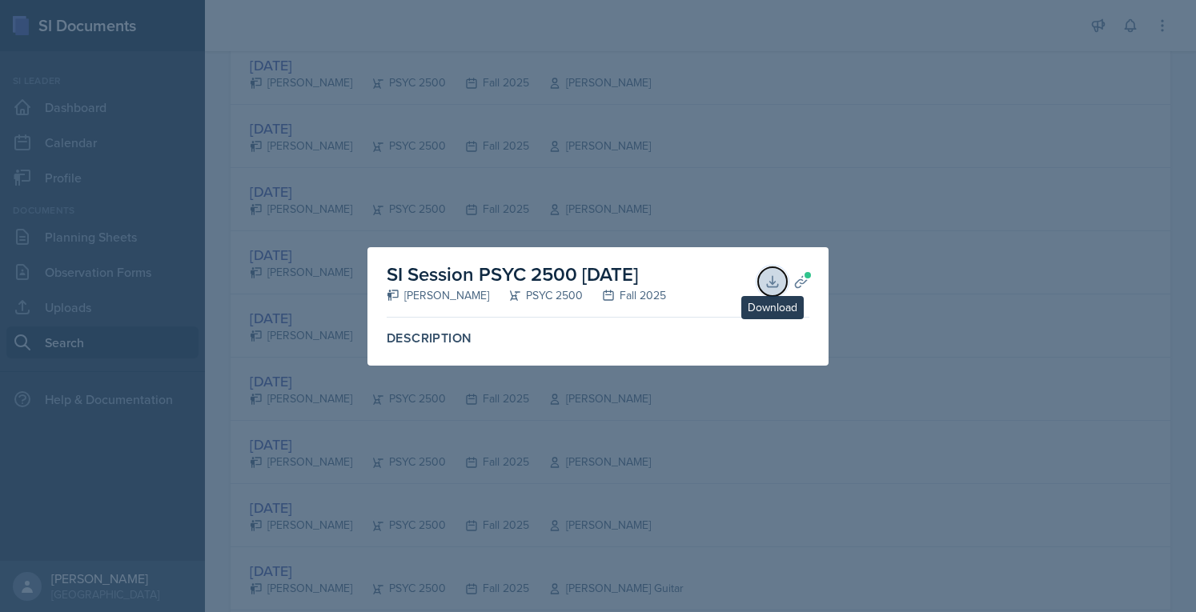
click at [778, 284] on icon at bounding box center [772, 282] width 16 height 16
click at [922, 167] on div at bounding box center [598, 306] width 1196 height 612
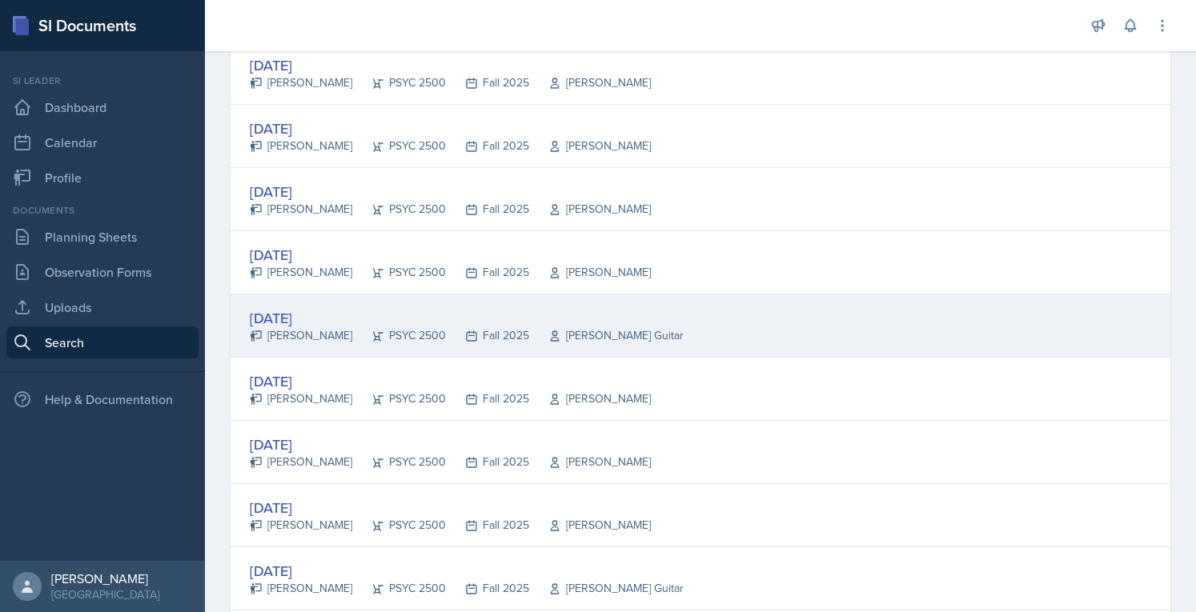
click at [432, 327] on div "PSYC 2500" at bounding box center [399, 335] width 94 height 17
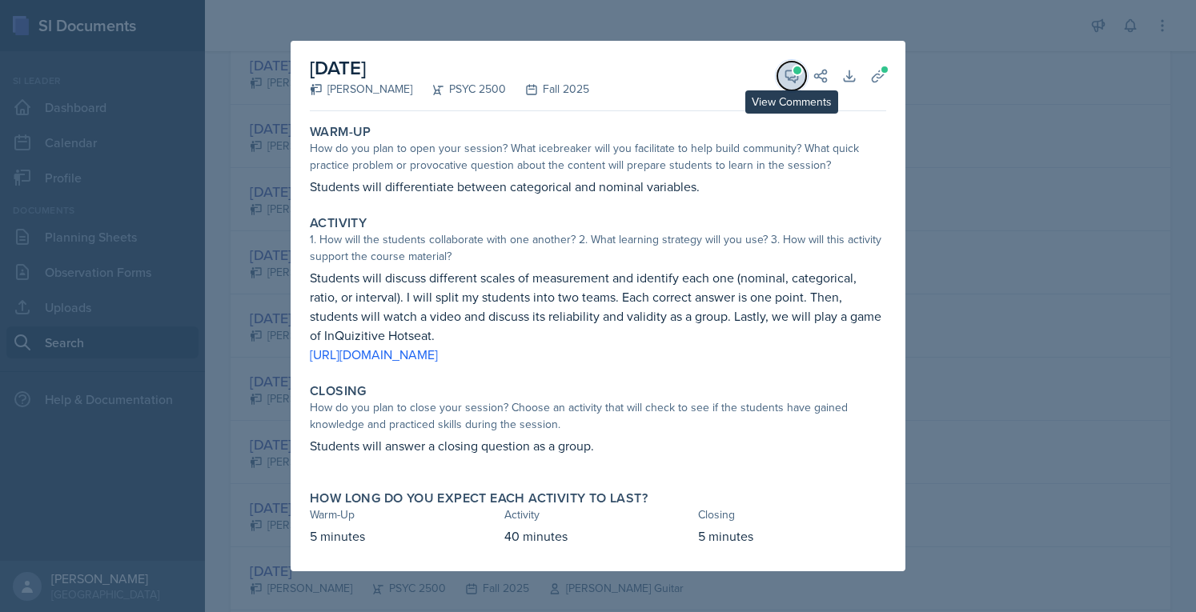
click at [796, 76] on icon at bounding box center [791, 76] width 16 height 16
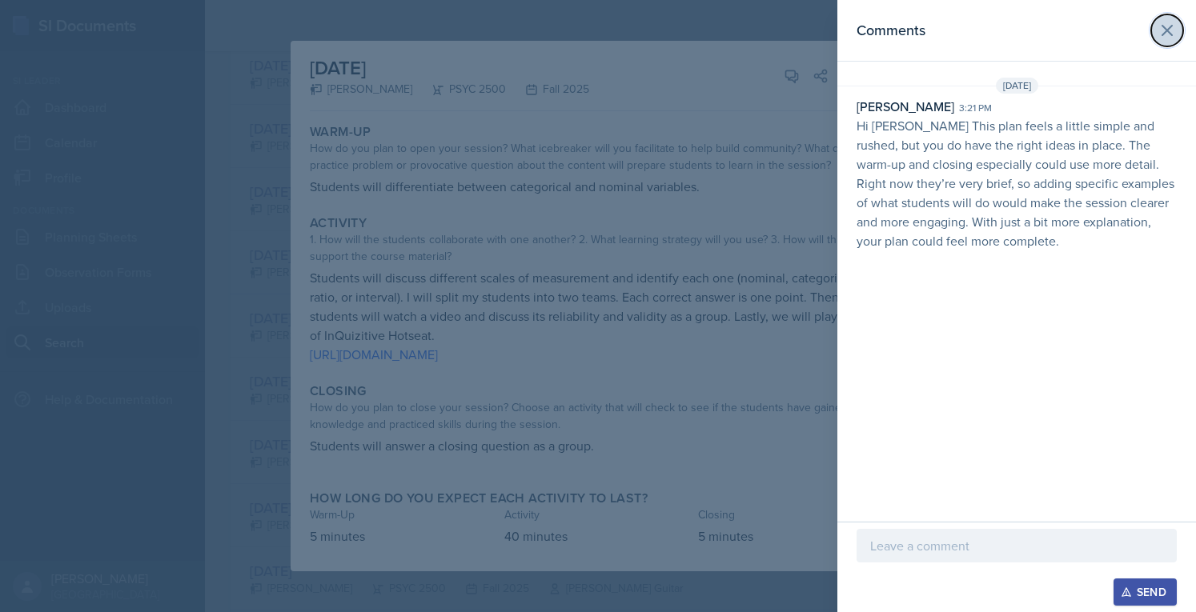
click at [1174, 33] on icon at bounding box center [1166, 30] width 19 height 19
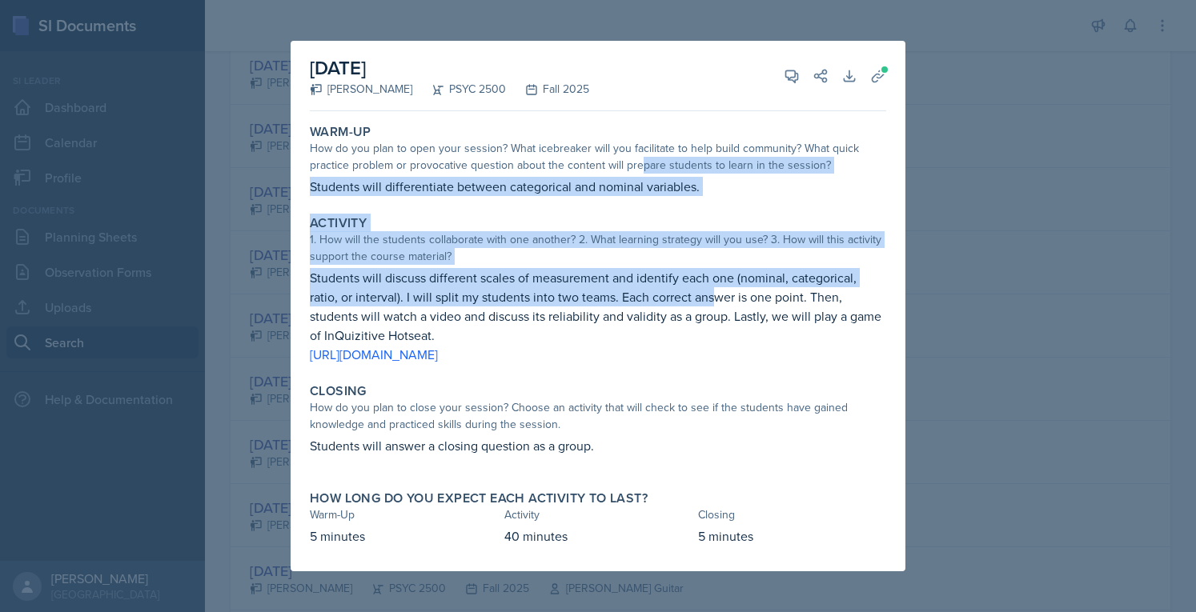
drag, startPoint x: 637, startPoint y: 165, endPoint x: 685, endPoint y: 297, distance: 140.5
click at [685, 297] on div "Warm-Up How do you plan to open your session? What icebreaker will you facilita…" at bounding box center [598, 345] width 576 height 454
click at [685, 297] on p "Students will discuss different scales of measurement and identify each one (no…" at bounding box center [598, 306] width 576 height 77
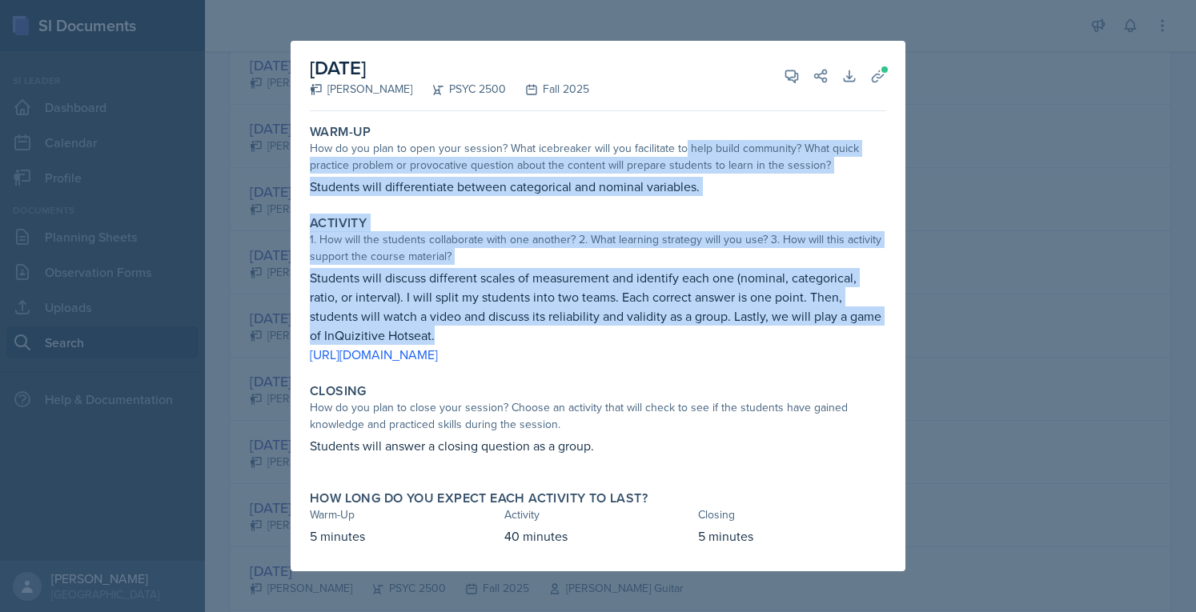
drag, startPoint x: 680, startPoint y: 141, endPoint x: 729, endPoint y: 335, distance: 200.5
click at [729, 335] on div "Warm-Up How do you plan to open your session? What icebreaker will you facilita…" at bounding box center [598, 345] width 576 height 454
click at [729, 335] on p "Students will discuss different scales of measurement and identify each one (no…" at bounding box center [598, 306] width 576 height 77
drag, startPoint x: 729, startPoint y: 335, endPoint x: 597, endPoint y: 143, distance: 233.1
click at [597, 143] on div "Warm-Up How do you plan to open your session? What icebreaker will you facilita…" at bounding box center [598, 345] width 576 height 454
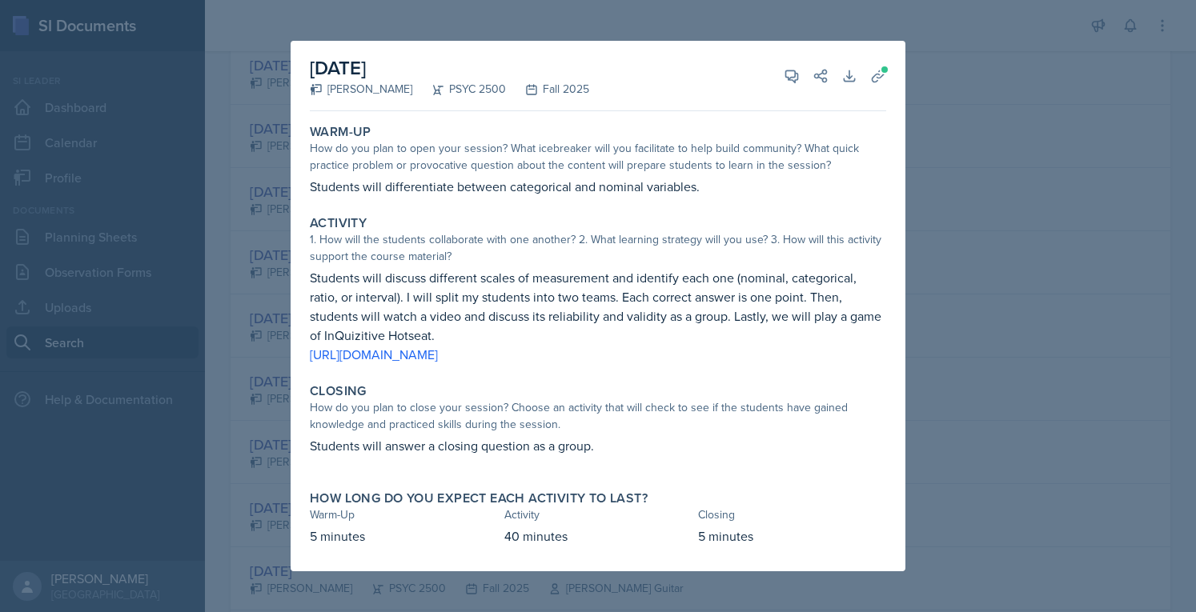
click at [357, 142] on div "How do you plan to open your session? What icebreaker will you facilitate to he…" at bounding box center [598, 157] width 576 height 34
drag, startPoint x: 357, startPoint y: 142, endPoint x: 467, endPoint y: 147, distance: 109.8
click at [467, 147] on div "How do you plan to open your session? What icebreaker will you facilitate to he…" at bounding box center [598, 157] width 576 height 34
click at [499, 167] on div "How do you plan to open your session? What icebreaker will you facilitate to he…" at bounding box center [598, 157] width 576 height 34
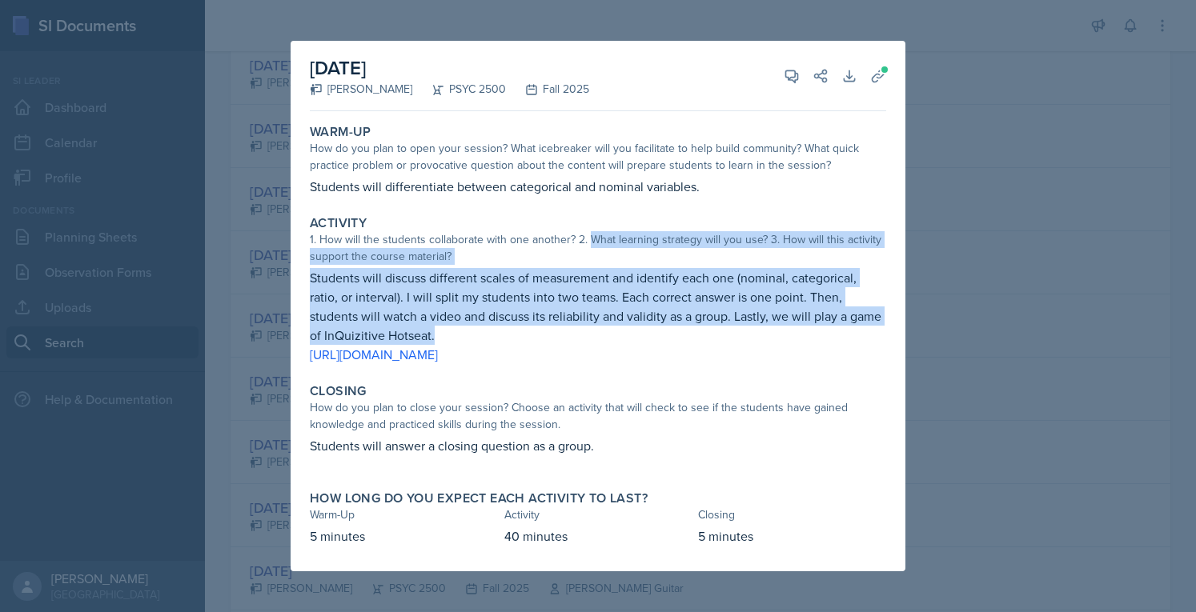
drag, startPoint x: 589, startPoint y: 239, endPoint x: 594, endPoint y: 345, distance: 105.7
click at [594, 345] on div "Activity 1. How will the students collaborate with one another? 2. What learnin…" at bounding box center [597, 290] width 589 height 162
click at [594, 345] on p "[URL][DOMAIN_NAME]" at bounding box center [598, 354] width 576 height 19
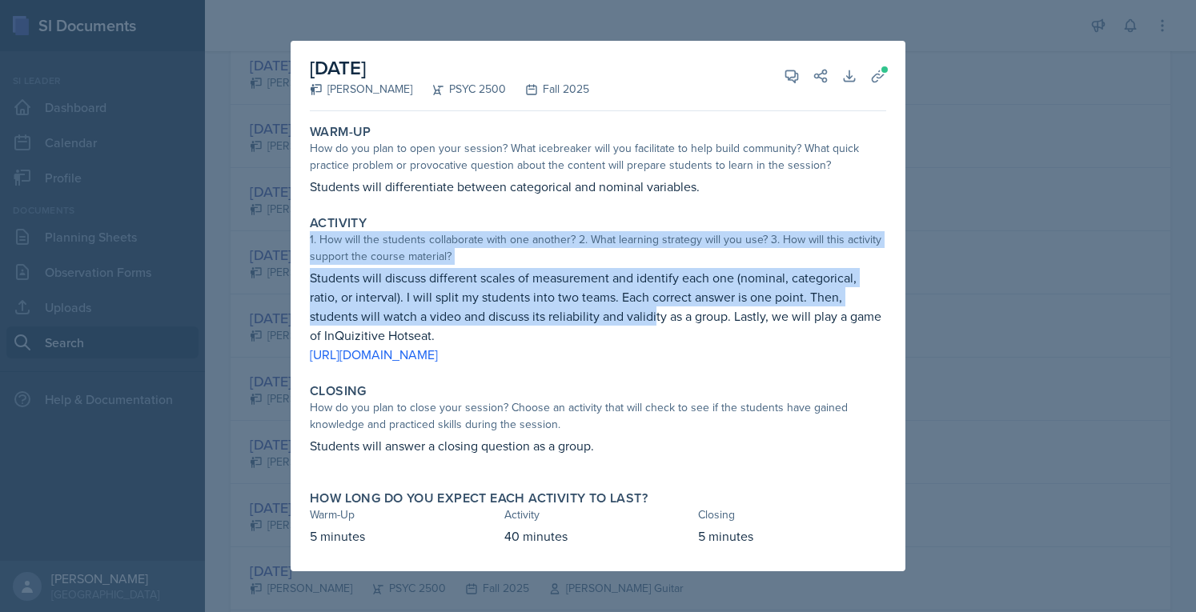
drag, startPoint x: 583, startPoint y: 323, endPoint x: 591, endPoint y: 218, distance: 105.9
click at [591, 218] on div "Activity 1. How will the students collaborate with one another? 2. What learnin…" at bounding box center [597, 290] width 589 height 162
click at [591, 218] on div "Activity" at bounding box center [598, 223] width 576 height 16
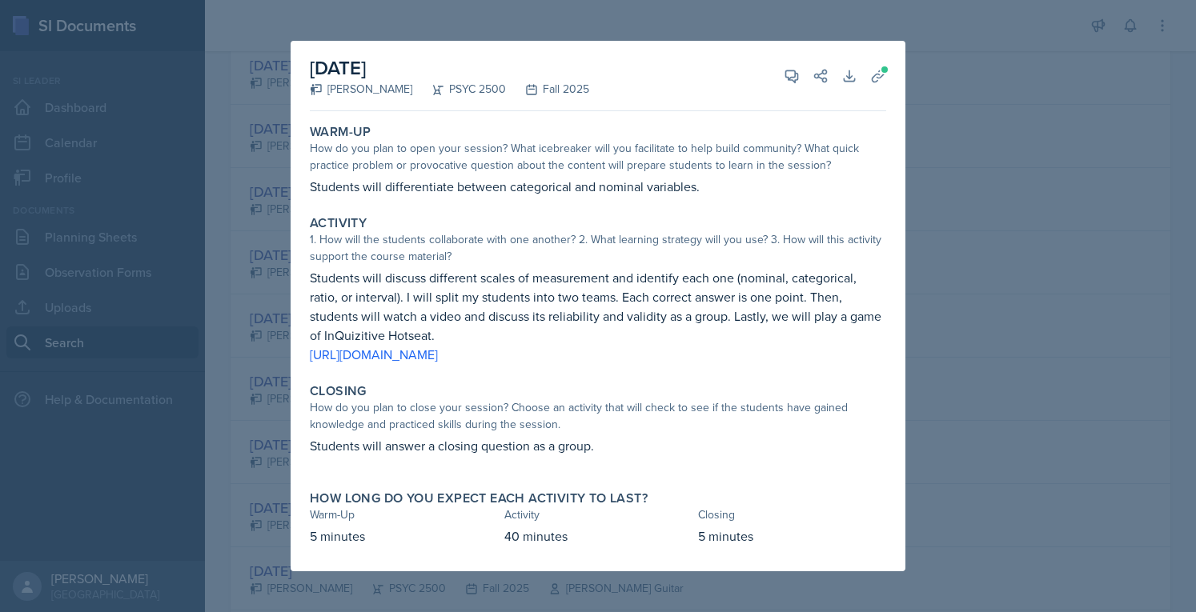
drag, startPoint x: 610, startPoint y: 156, endPoint x: 608, endPoint y: 200, distance: 44.0
click at [608, 200] on div "Warm-Up How do you plan to open your session? What icebreaker will you facilita…" at bounding box center [597, 160] width 589 height 85
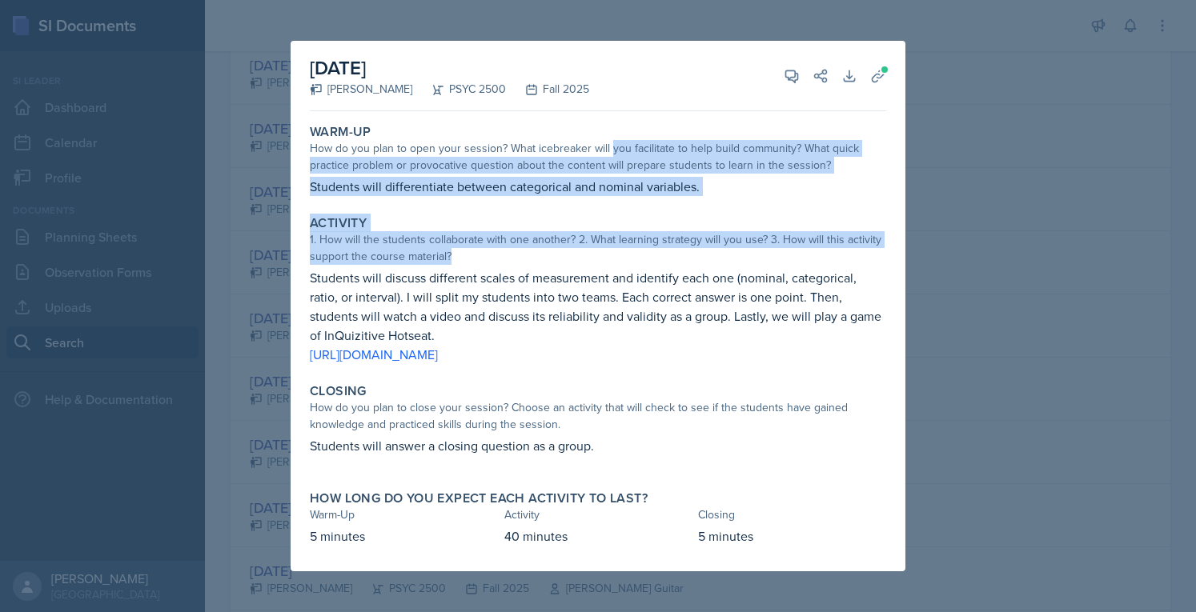
drag, startPoint x: 610, startPoint y: 152, endPoint x: 623, endPoint y: 261, distance: 109.6
click at [623, 261] on div "Warm-Up How do you plan to open your session? What icebreaker will you facilita…" at bounding box center [598, 345] width 576 height 454
click at [623, 261] on div "1. How will the students collaborate with one another? 2. What learning strateg…" at bounding box center [598, 248] width 576 height 34
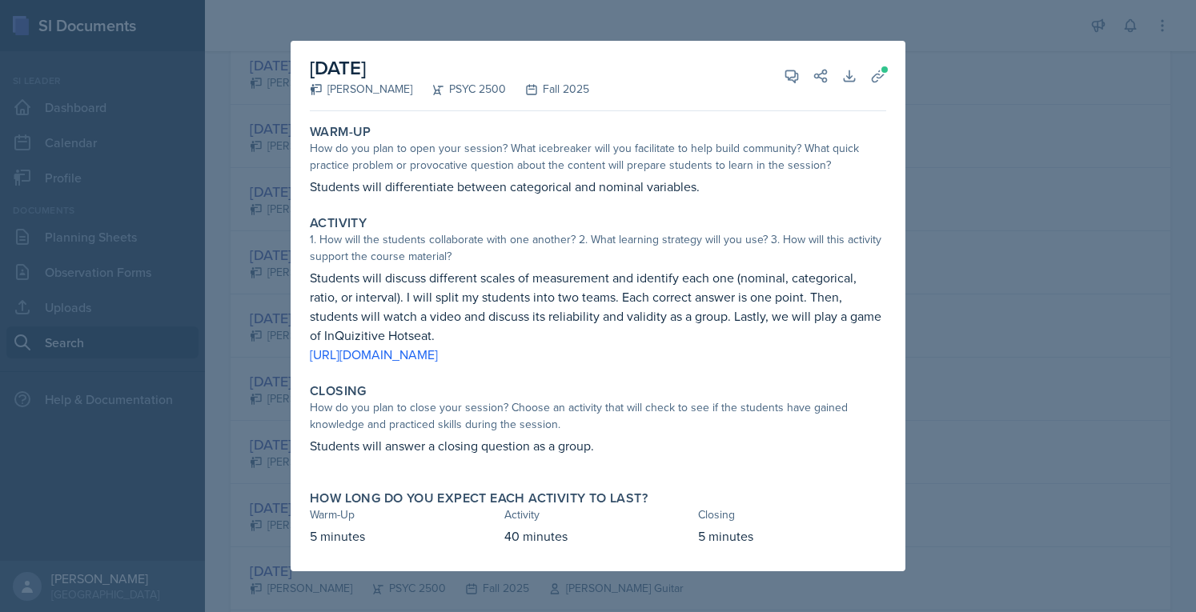
click at [989, 180] on div at bounding box center [598, 306] width 1196 height 612
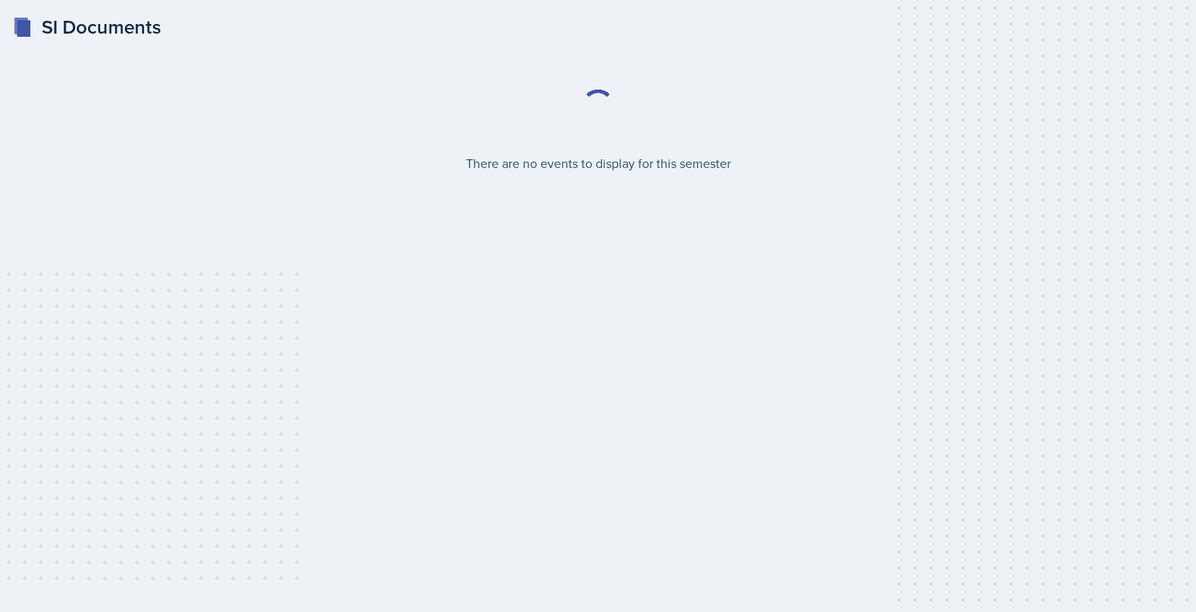
select select "2bed604d-1099-4043-b1bc-2365e8740244"
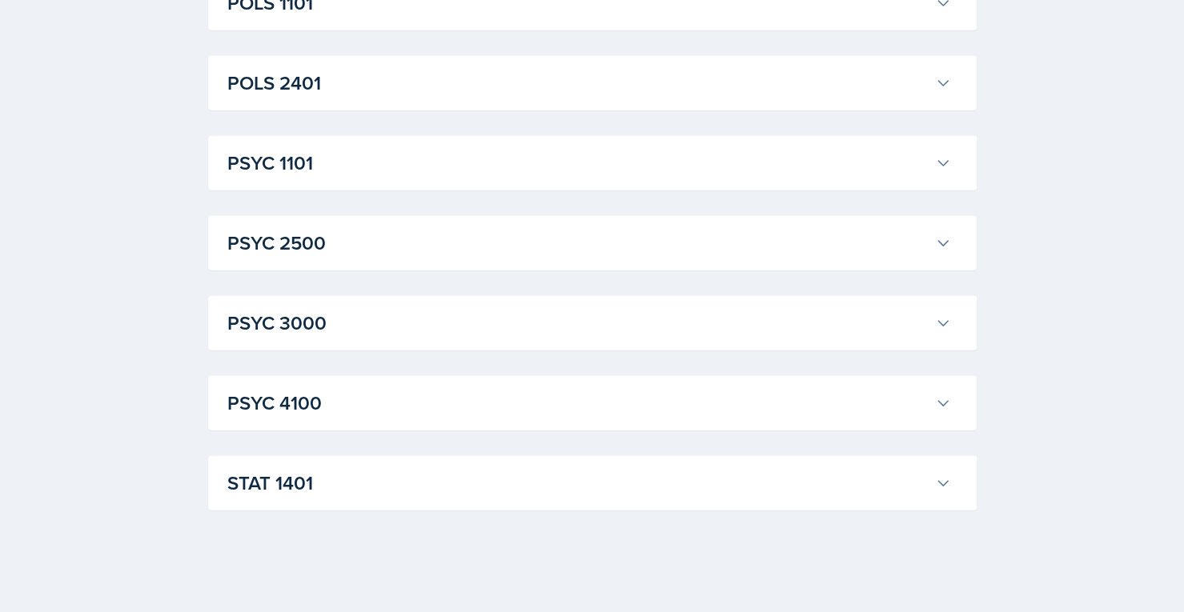
click at [594, 491] on h3 "STAT 1401" at bounding box center [577, 483] width 701 height 29
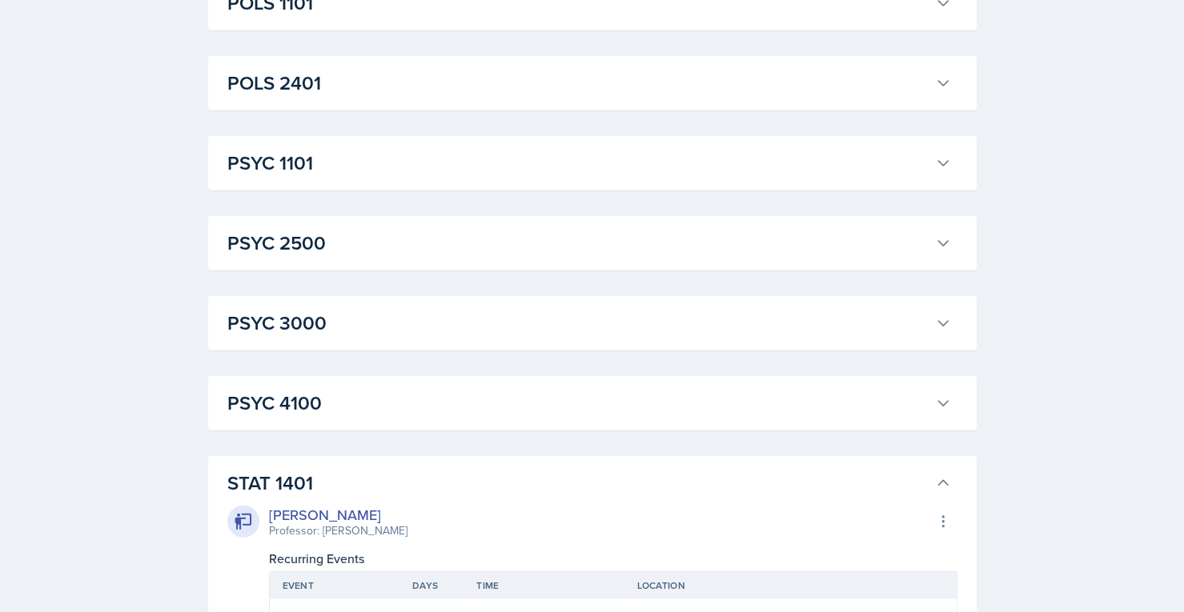
click at [621, 411] on h3 "PSYC 4100" at bounding box center [577, 403] width 701 height 29
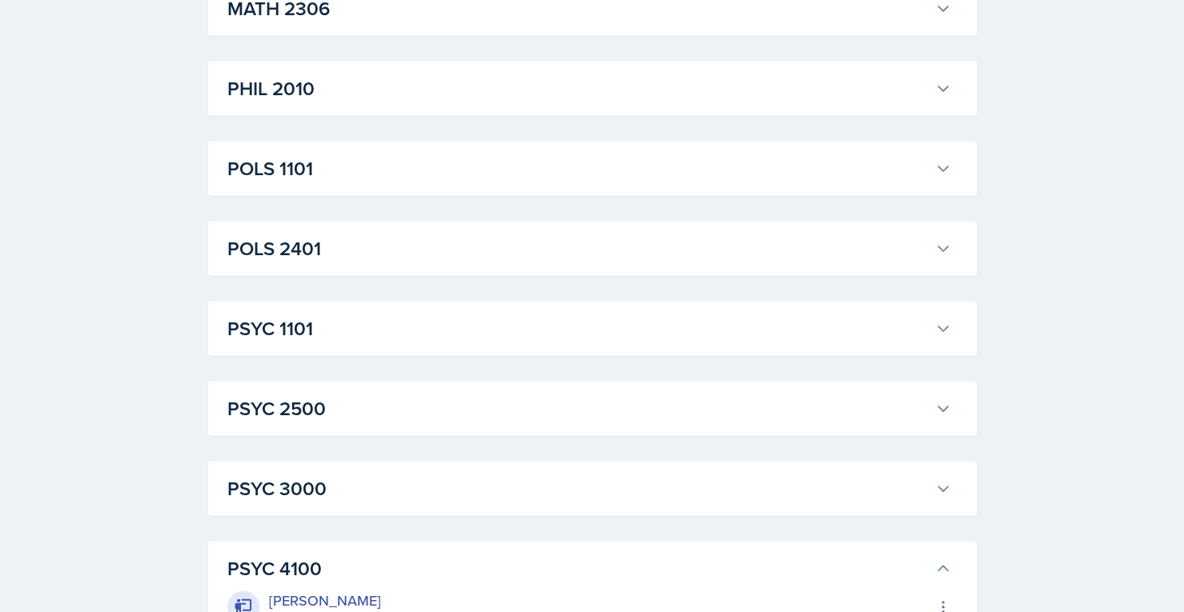
click at [583, 498] on h3 "PSYC 3000" at bounding box center [577, 489] width 701 height 29
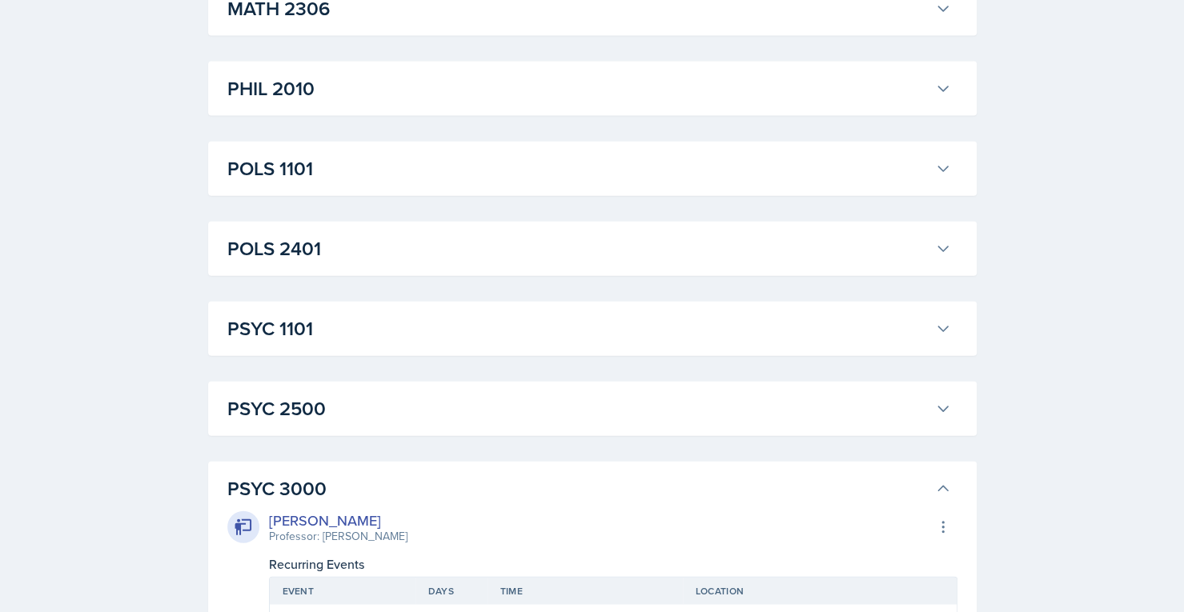
click at [635, 391] on button "PSYC 2500" at bounding box center [589, 408] width 730 height 35
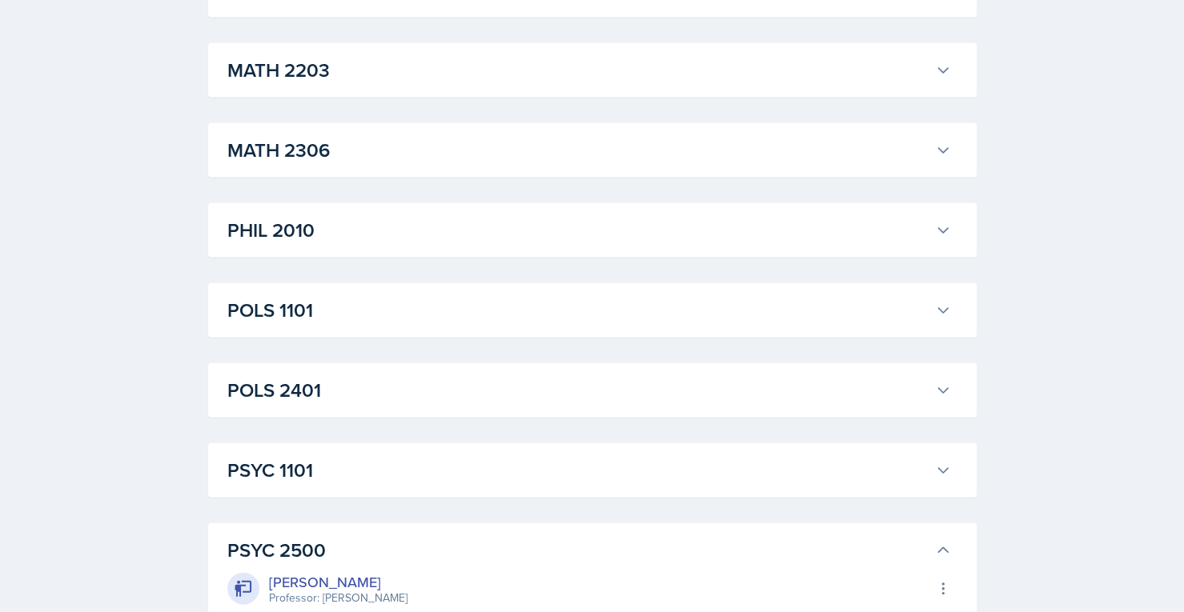
scroll to position [1940, 0]
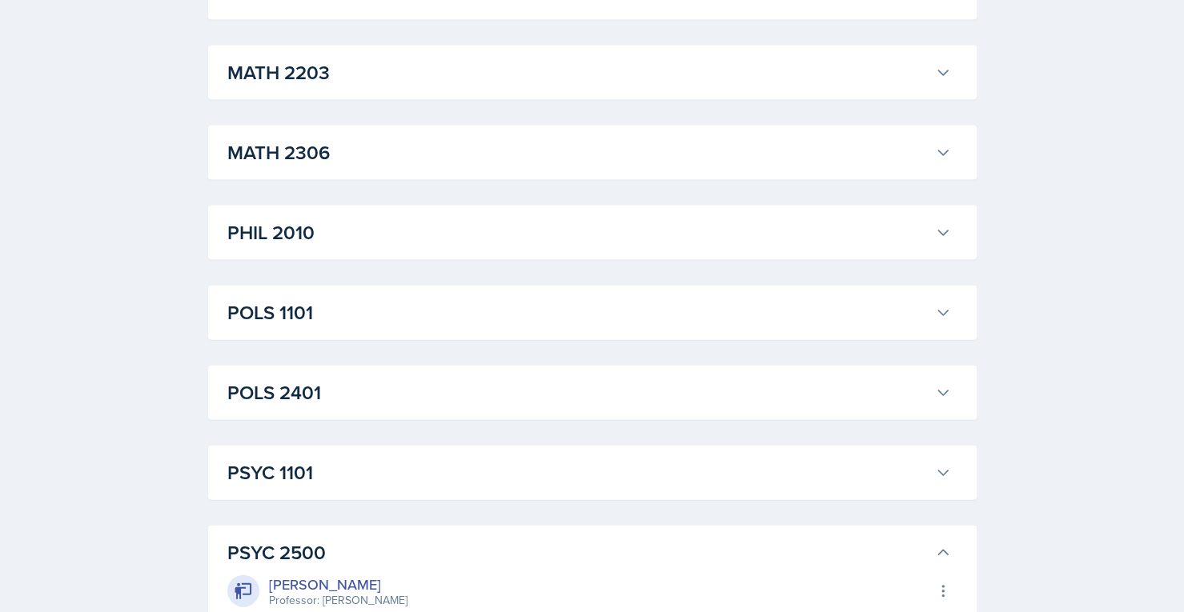
click at [604, 459] on h3 "PSYC 1101" at bounding box center [577, 473] width 701 height 29
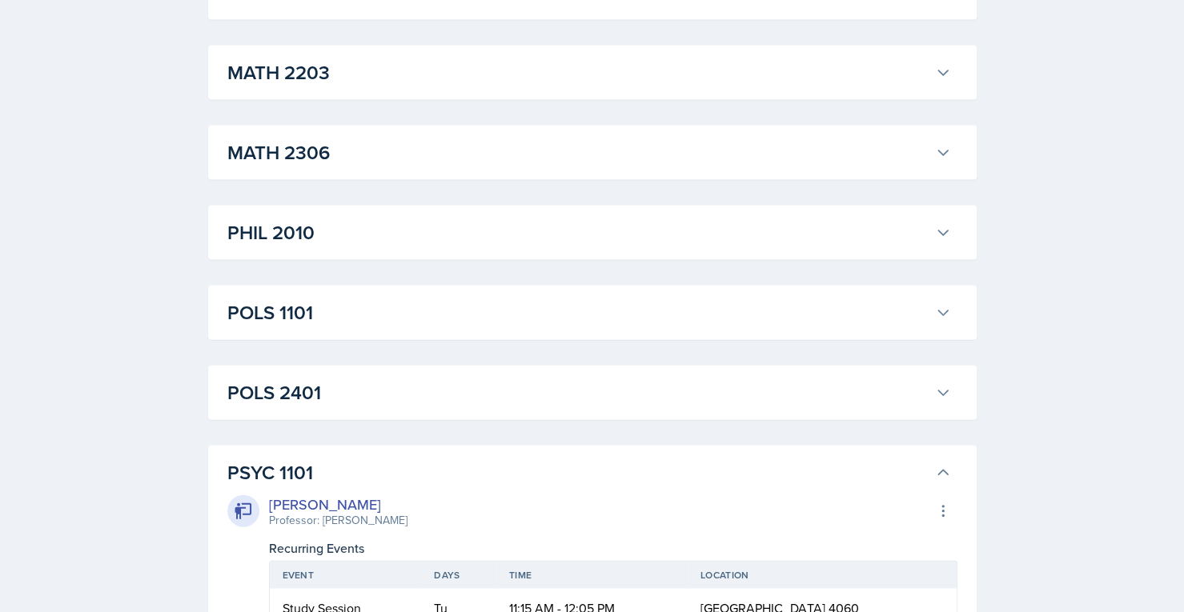
click at [622, 403] on h3 "POLS 2401" at bounding box center [577, 393] width 701 height 29
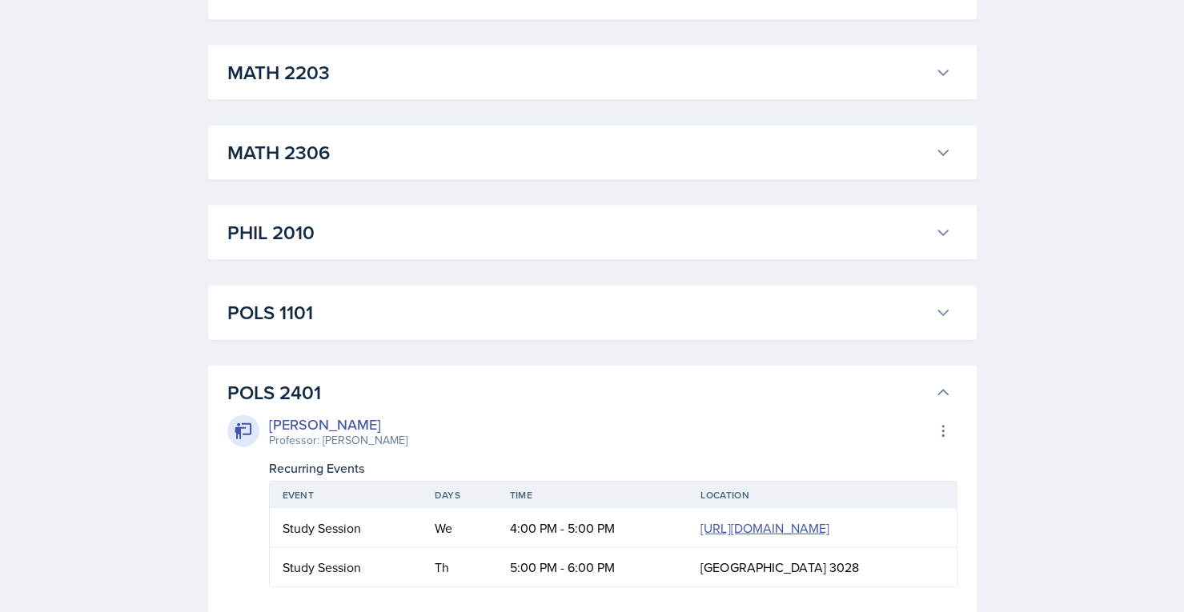
click at [688, 317] on h3 "POLS 1101" at bounding box center [577, 312] width 701 height 29
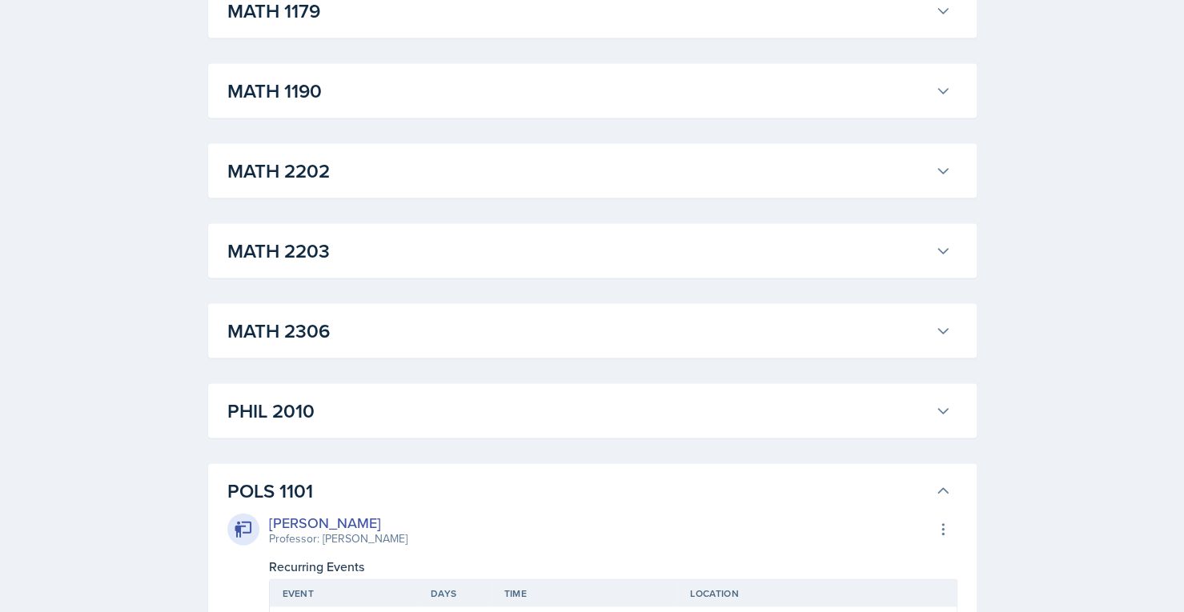
scroll to position [1754, 0]
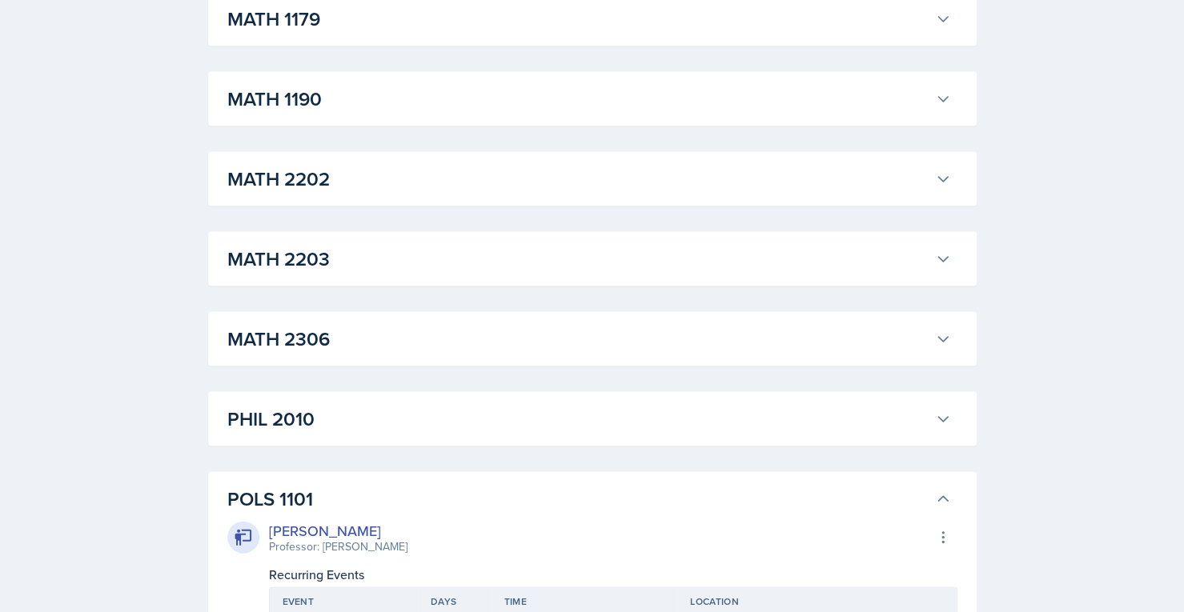
click at [608, 413] on h3 "PHIL 2010" at bounding box center [577, 418] width 701 height 29
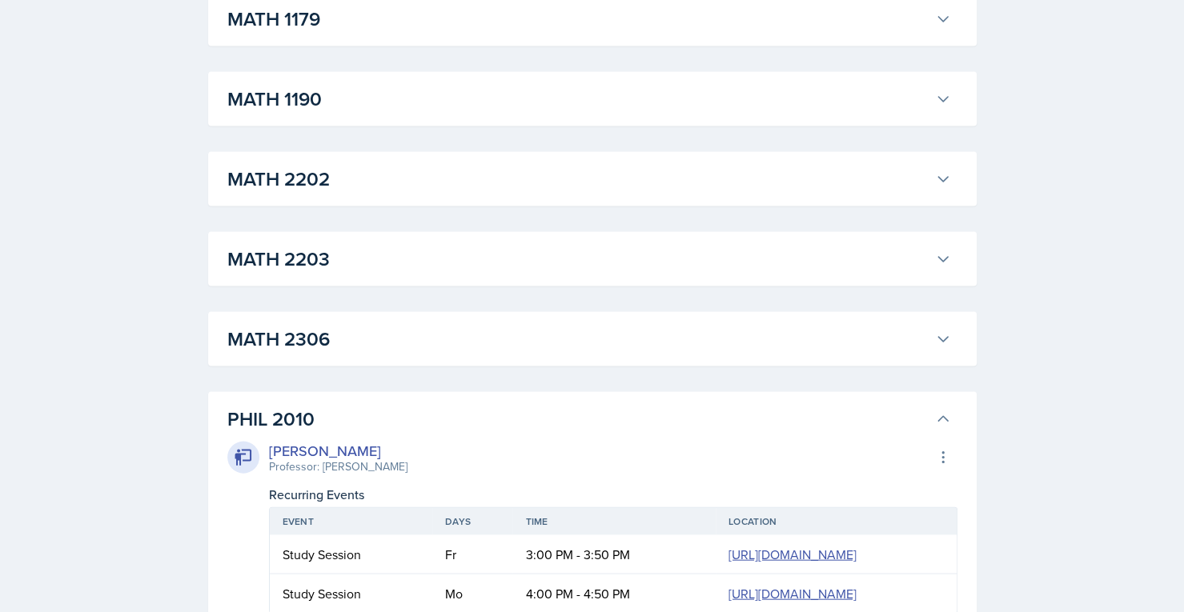
click at [645, 347] on h3 "MATH 2306" at bounding box center [577, 338] width 701 height 29
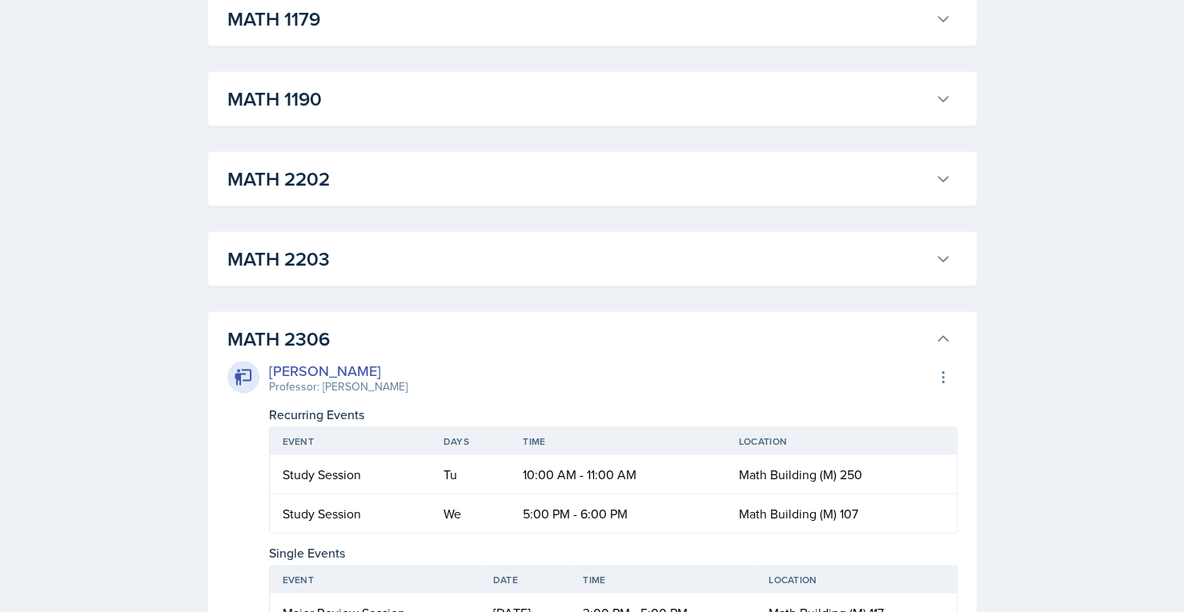
click at [661, 270] on h3 "MATH 2203" at bounding box center [577, 258] width 701 height 29
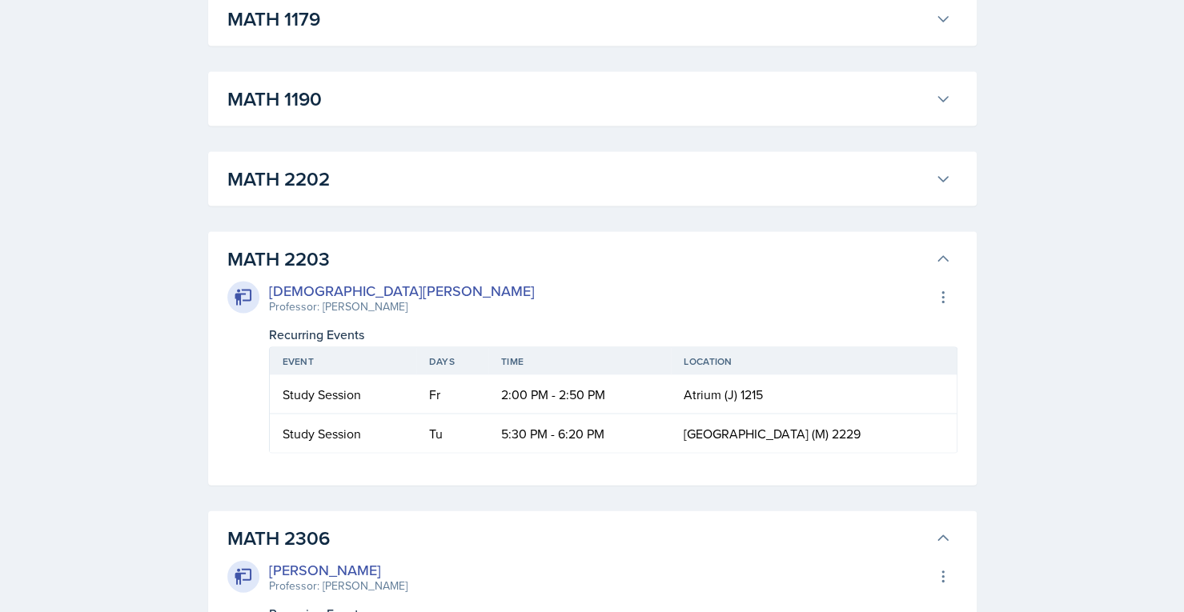
click at [617, 192] on button "MATH 2202" at bounding box center [589, 178] width 730 height 35
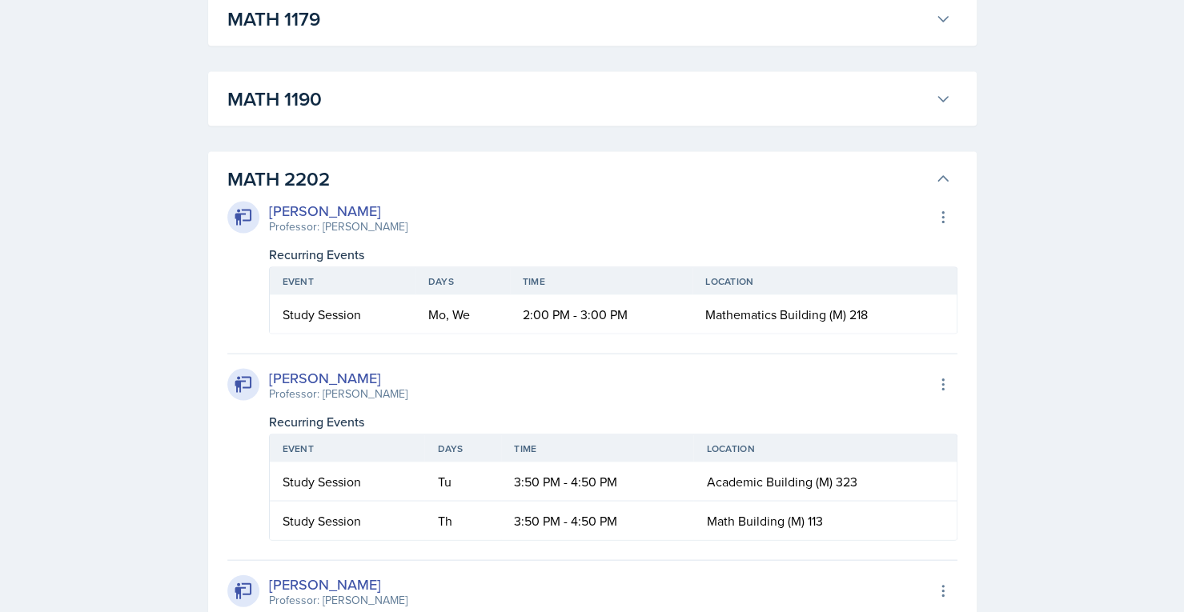
click at [617, 114] on button "MATH 1190" at bounding box center [589, 98] width 730 height 35
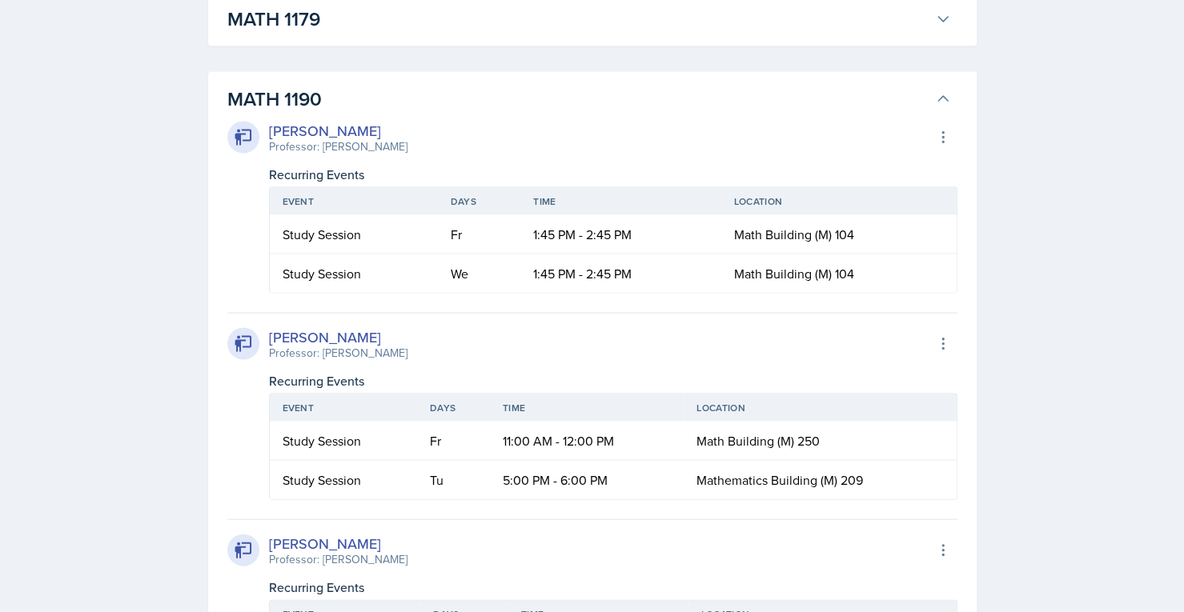
click at [656, 30] on h3 "MATH 1179" at bounding box center [577, 18] width 701 height 29
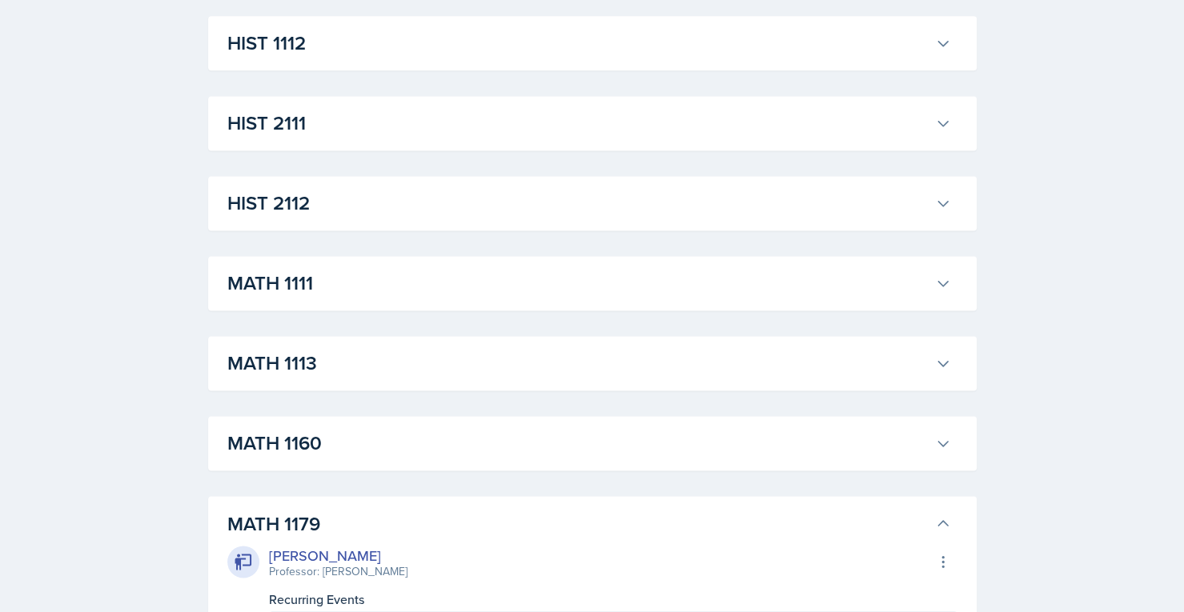
scroll to position [1175, 0]
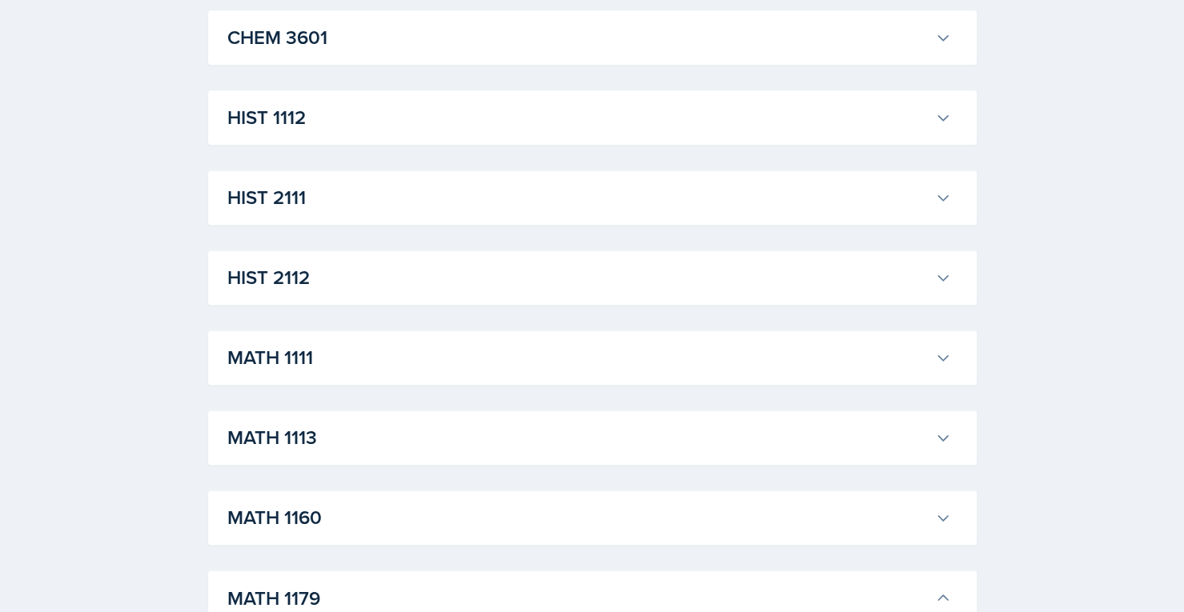
click at [336, 524] on h3 "MATH 1160" at bounding box center [577, 517] width 701 height 29
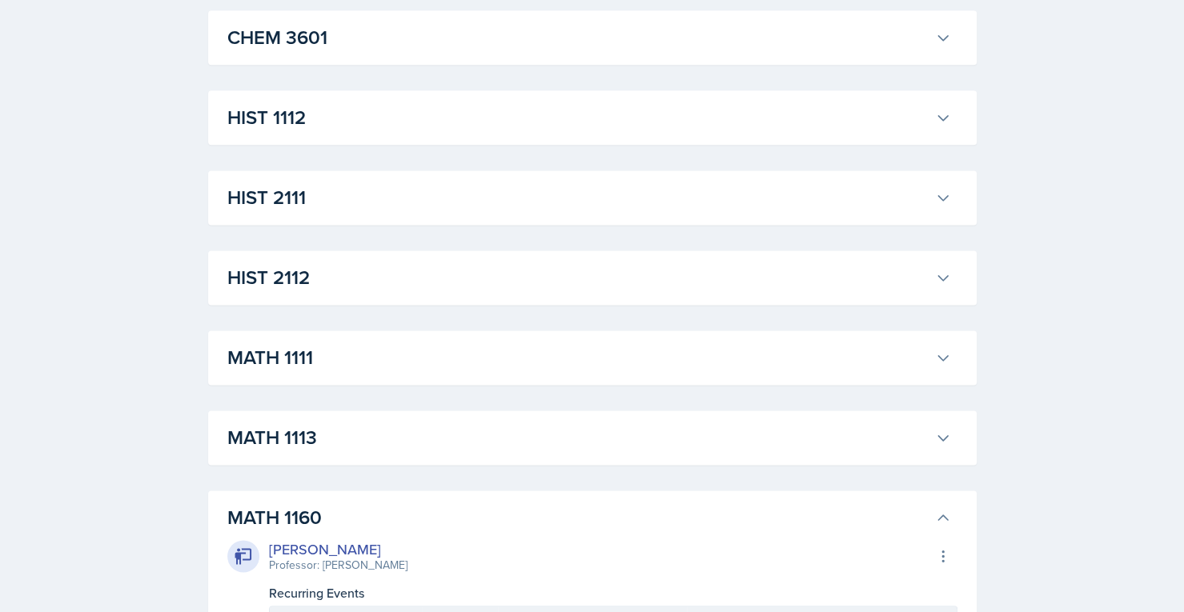
click at [376, 436] on h3 "MATH 1113" at bounding box center [577, 437] width 701 height 29
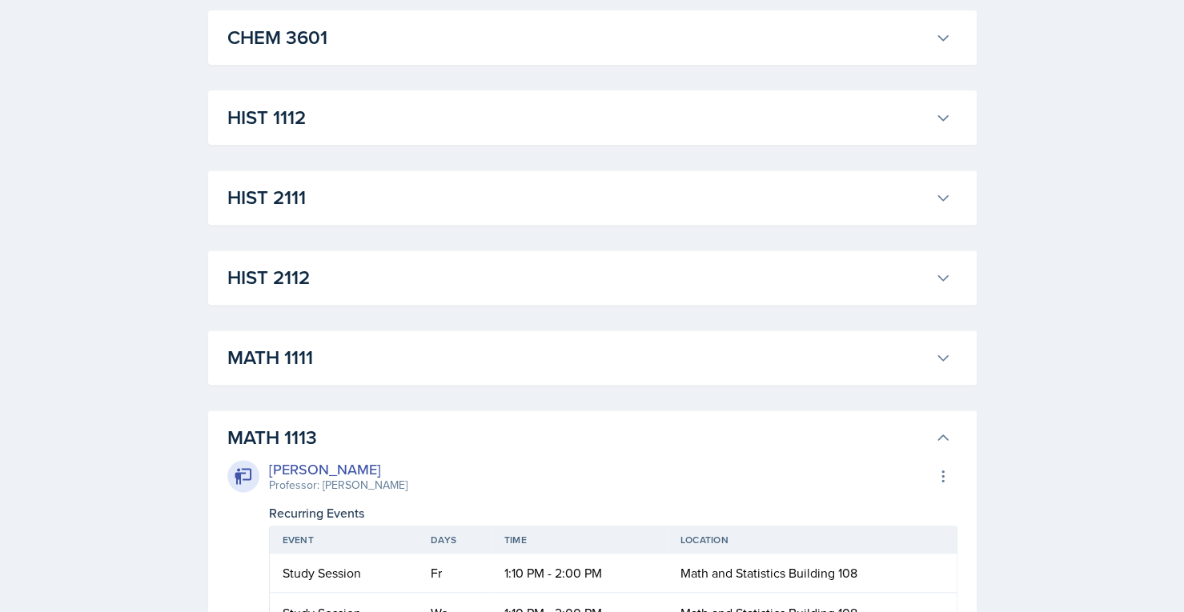
click at [431, 341] on button "MATH 1111" at bounding box center [589, 357] width 730 height 35
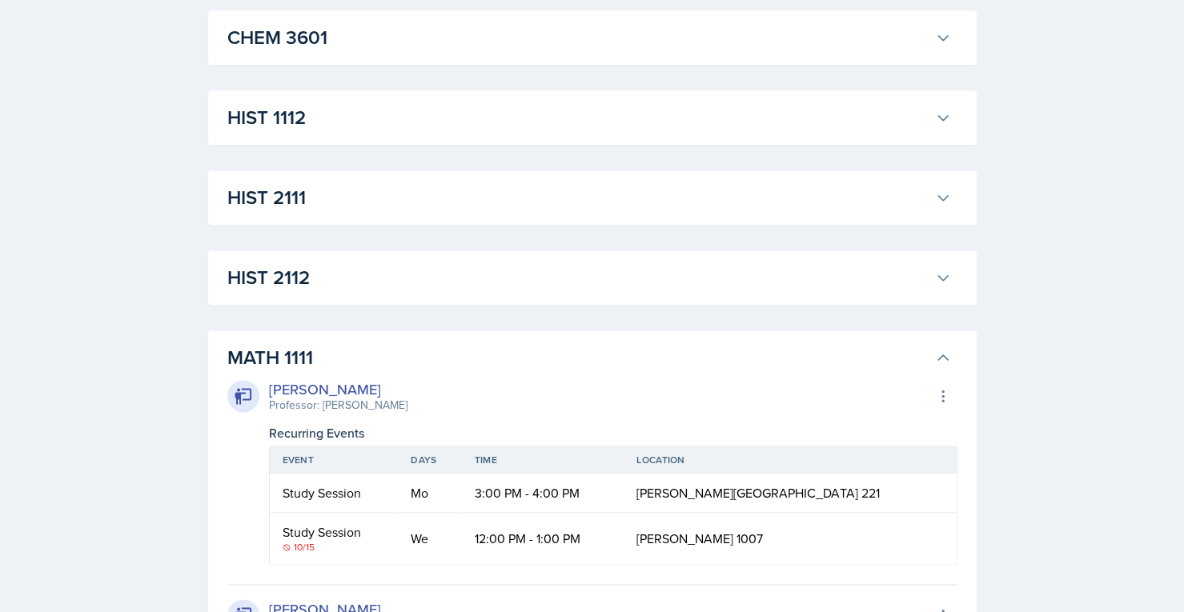
click at [458, 269] on h3 "HIST 2112" at bounding box center [577, 277] width 701 height 29
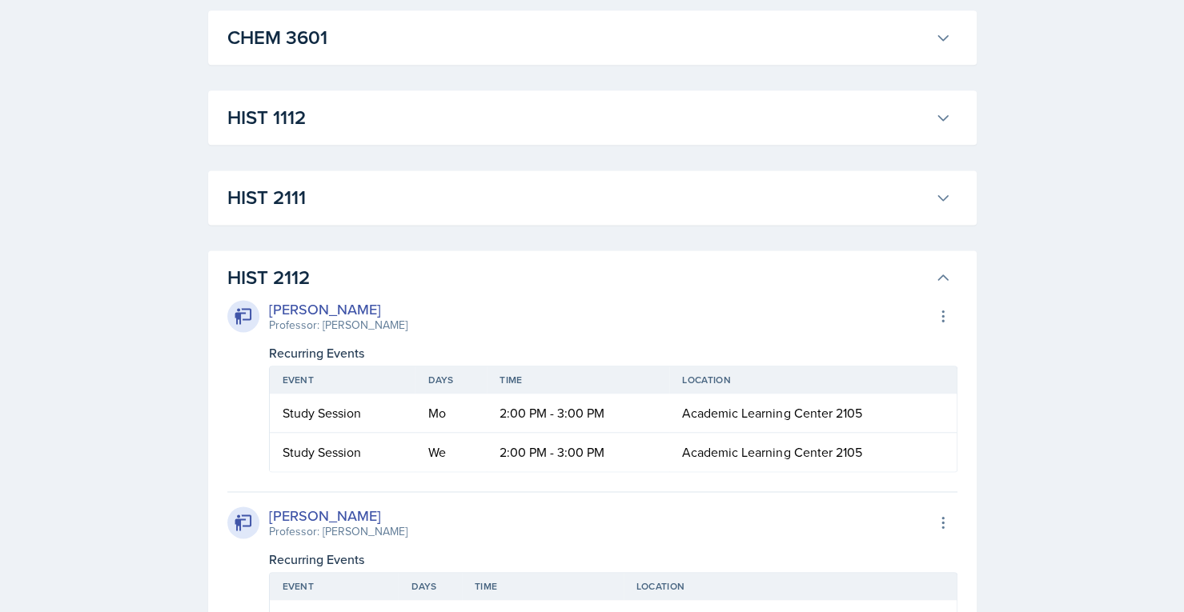
click at [508, 194] on h3 "HIST 2111" at bounding box center [577, 197] width 701 height 29
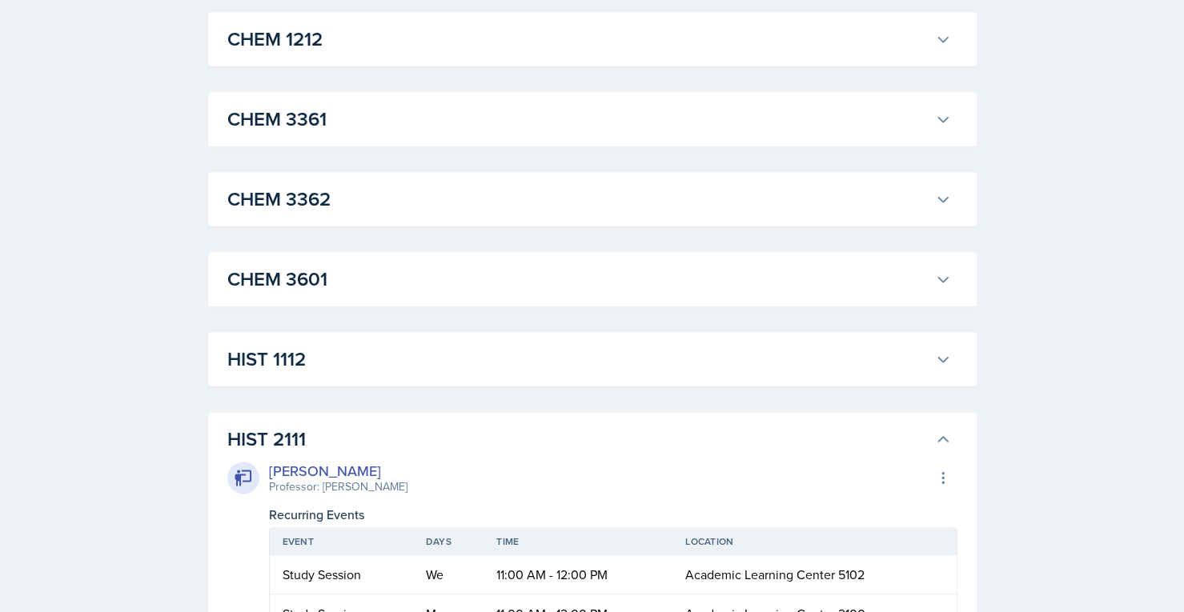
scroll to position [904, 0]
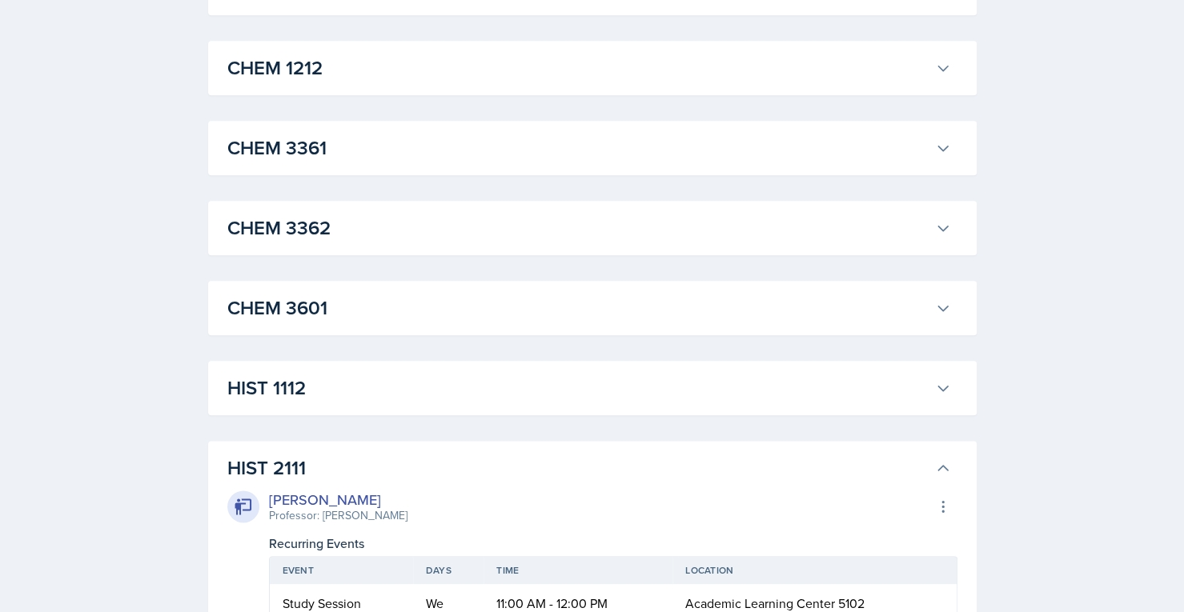
click at [379, 391] on h3 "HIST 1112" at bounding box center [577, 388] width 701 height 29
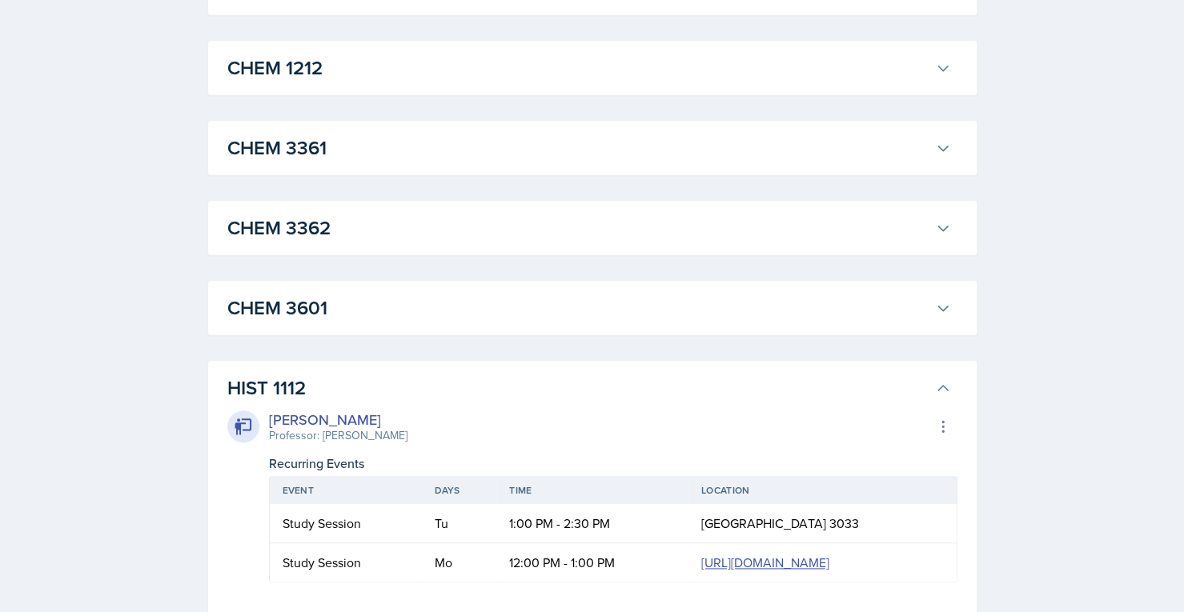
click at [445, 296] on h3 "CHEM 3601" at bounding box center [577, 308] width 701 height 29
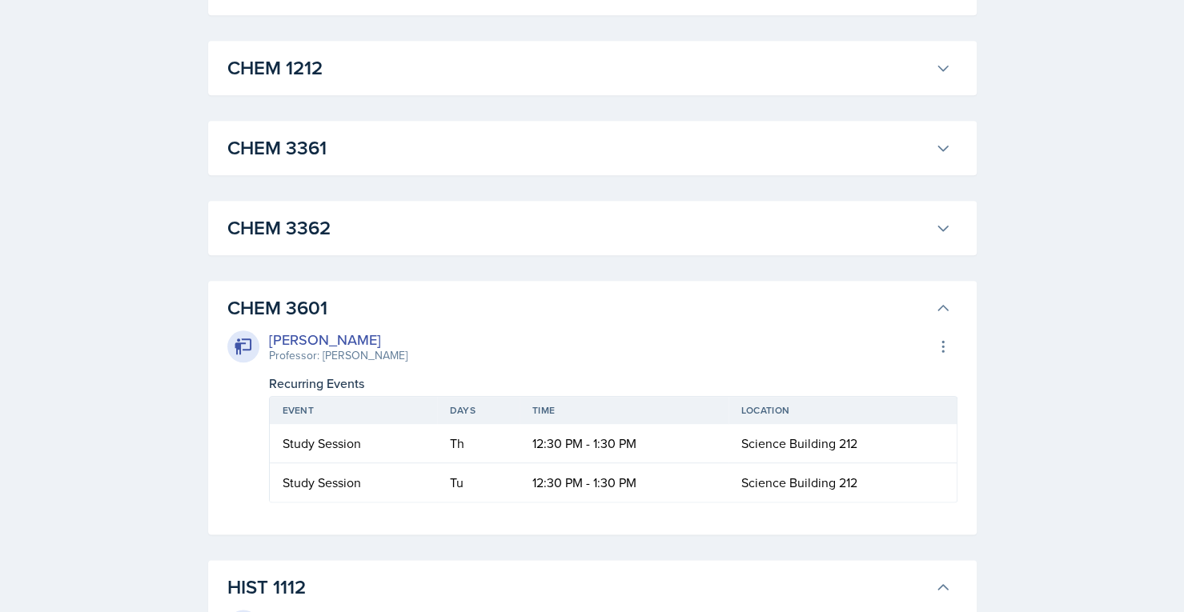
click at [512, 214] on h3 "CHEM 3362" at bounding box center [577, 228] width 701 height 29
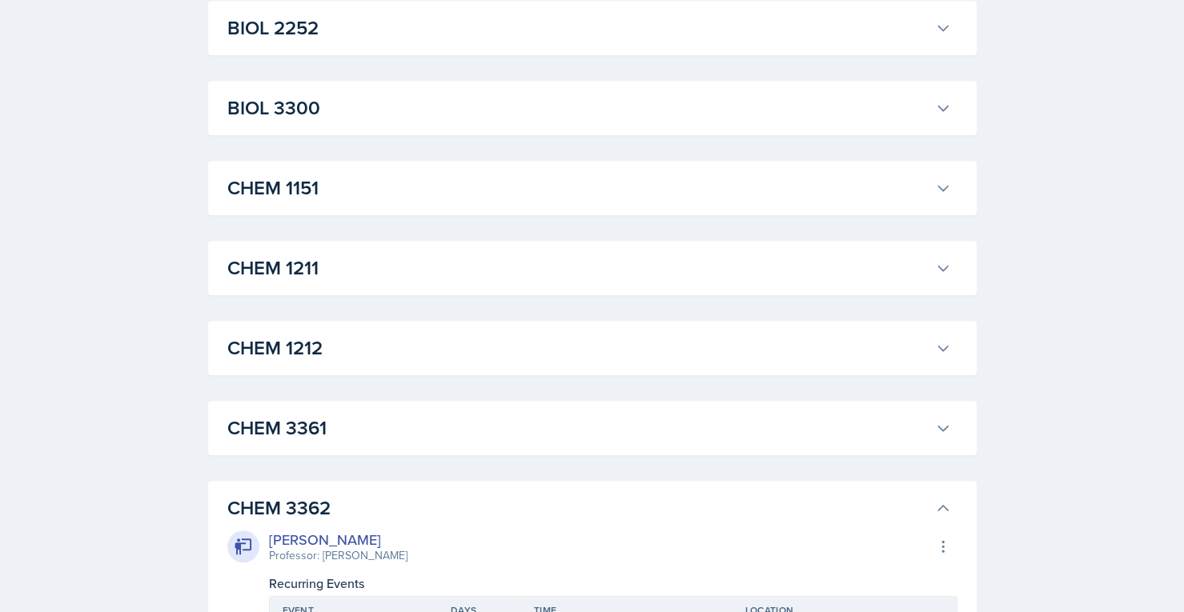
scroll to position [623, 0]
click at [362, 415] on h3 "CHEM 3361" at bounding box center [577, 429] width 701 height 29
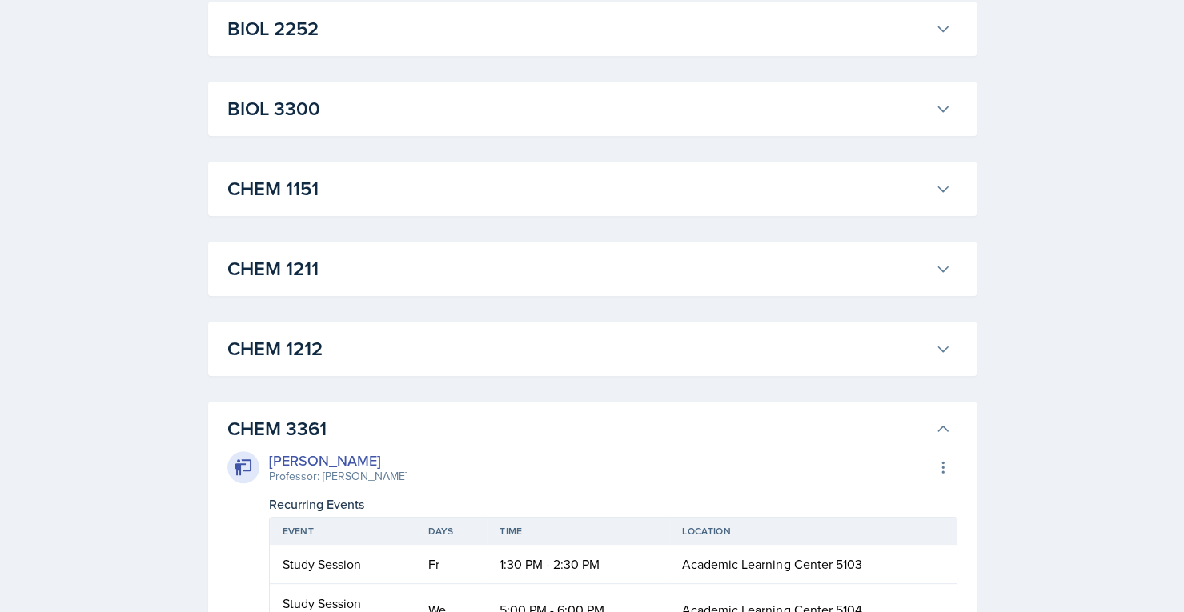
click at [421, 331] on button "CHEM 1212" at bounding box center [589, 348] width 730 height 35
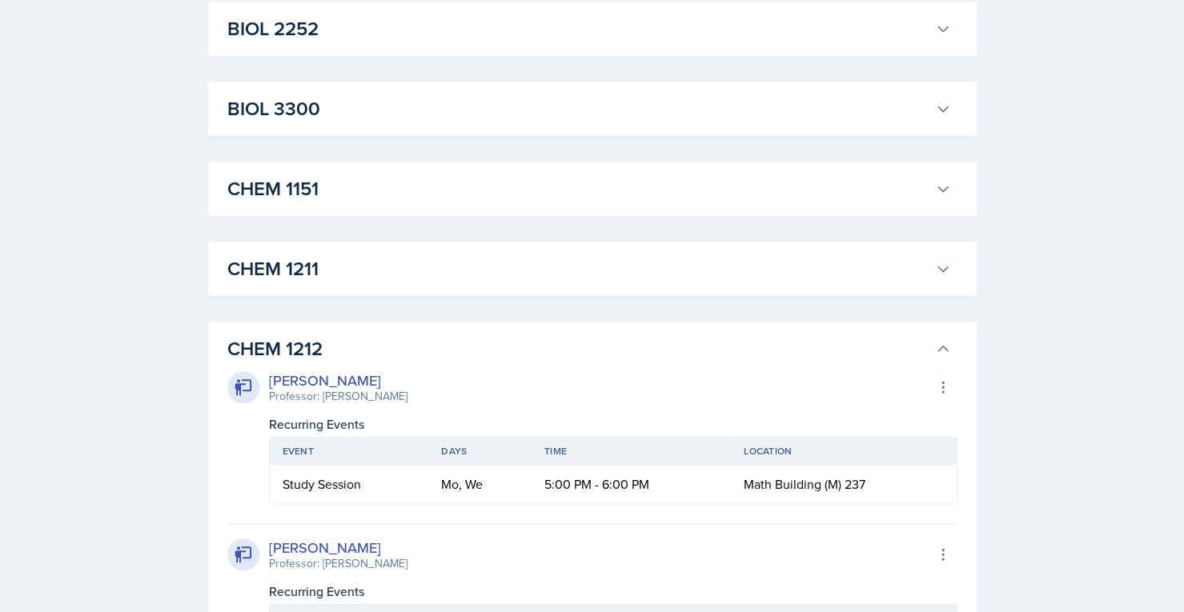
click at [480, 259] on h3 "CHEM 1211" at bounding box center [577, 268] width 701 height 29
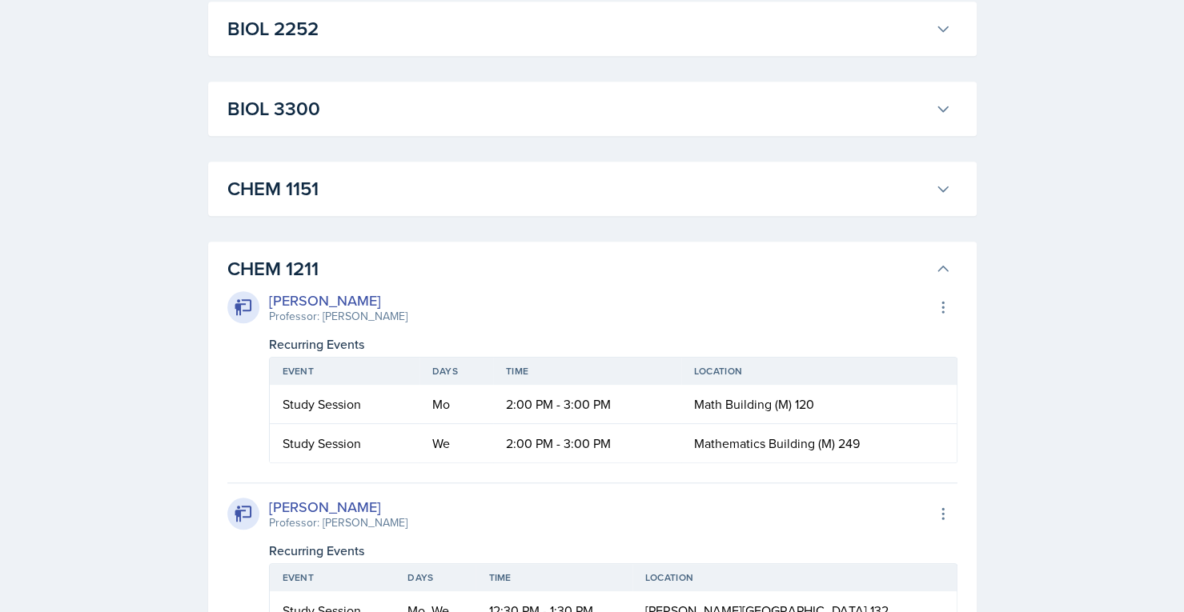
click at [546, 178] on h3 "CHEM 1151" at bounding box center [577, 188] width 701 height 29
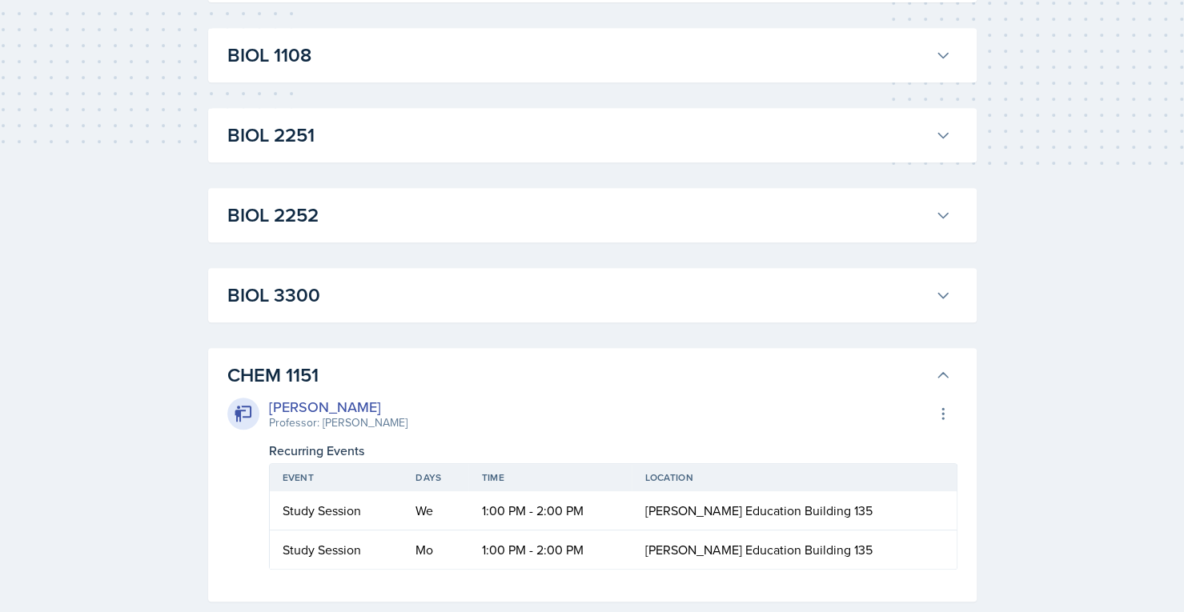
scroll to position [374, 0]
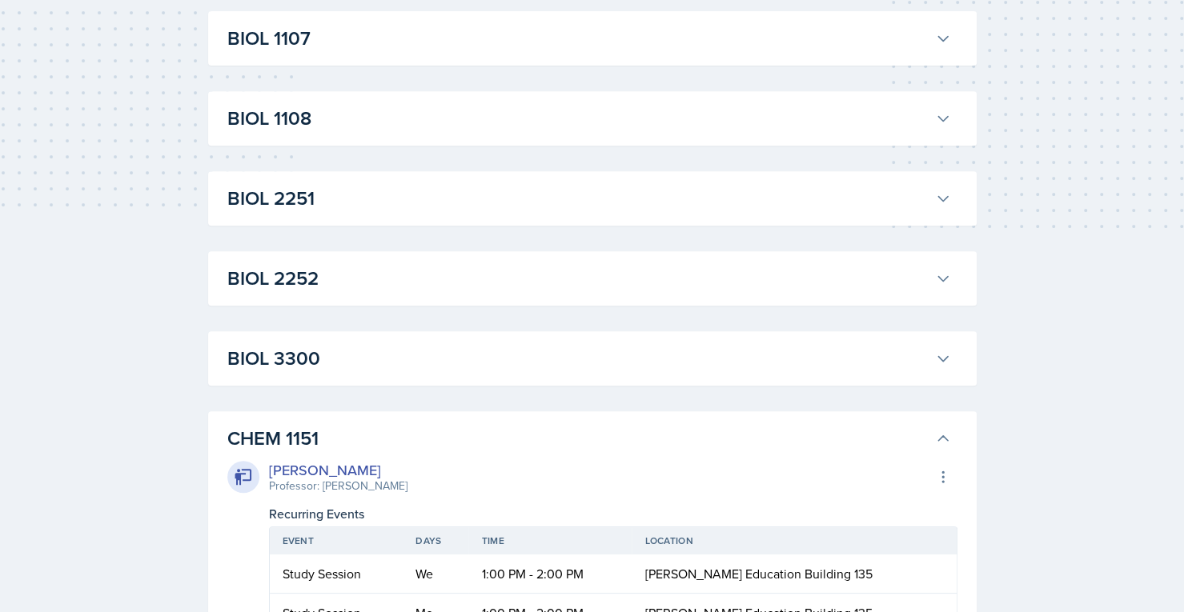
click at [395, 363] on h3 "BIOL 3300" at bounding box center [577, 358] width 701 height 29
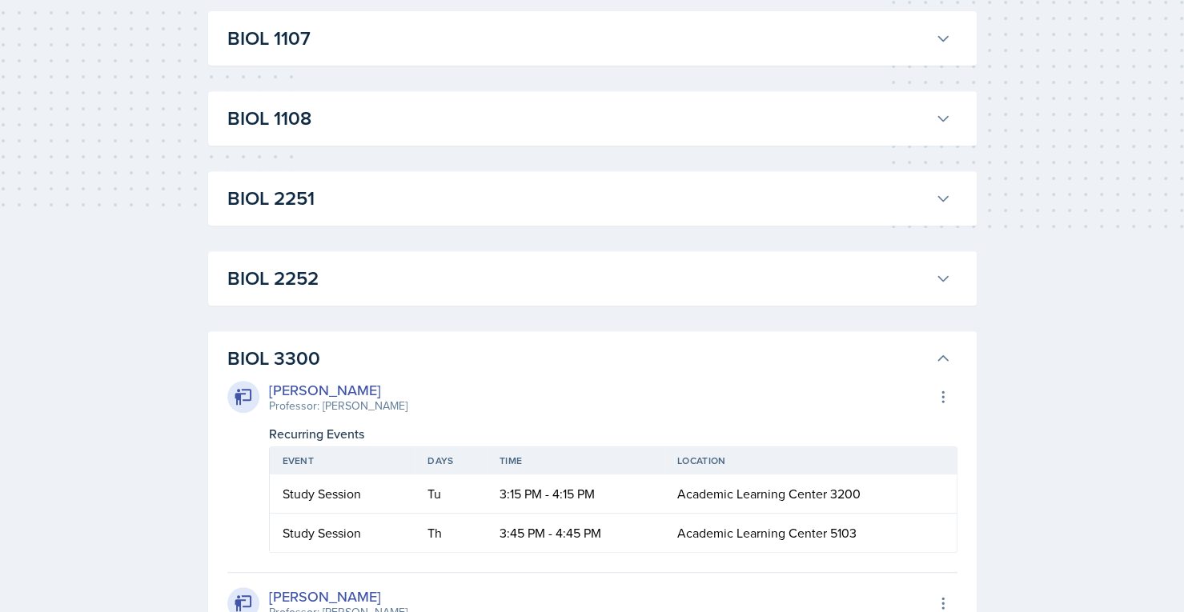
click at [463, 278] on h3 "BIOL 2252" at bounding box center [577, 278] width 701 height 29
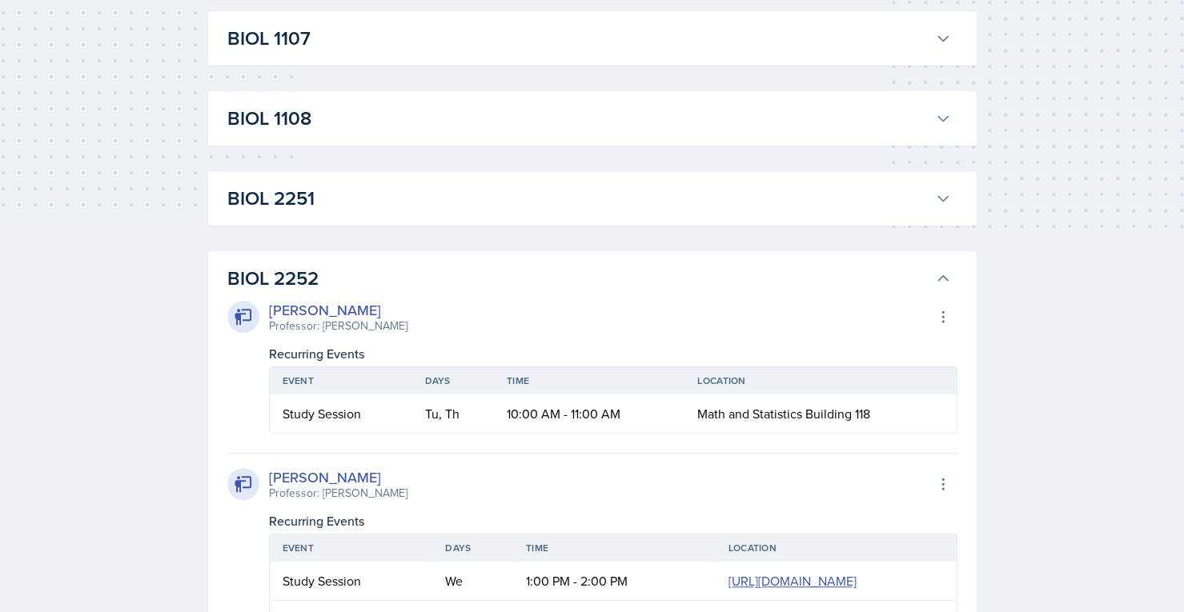
click at [531, 197] on h3 "BIOL 2251" at bounding box center [577, 198] width 701 height 29
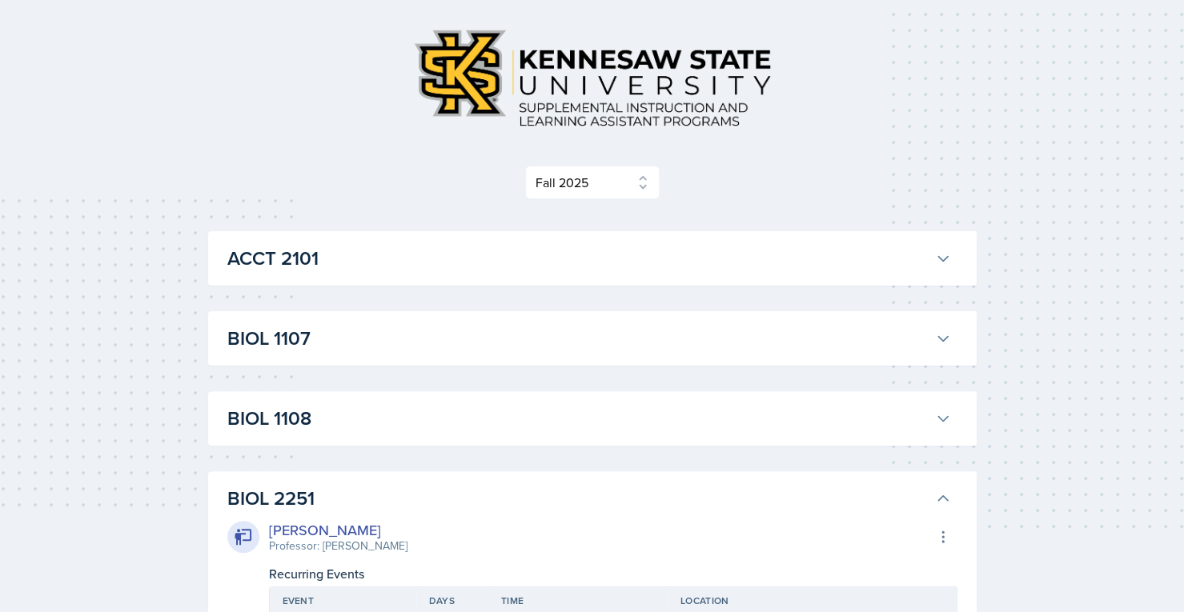
scroll to position [72, 0]
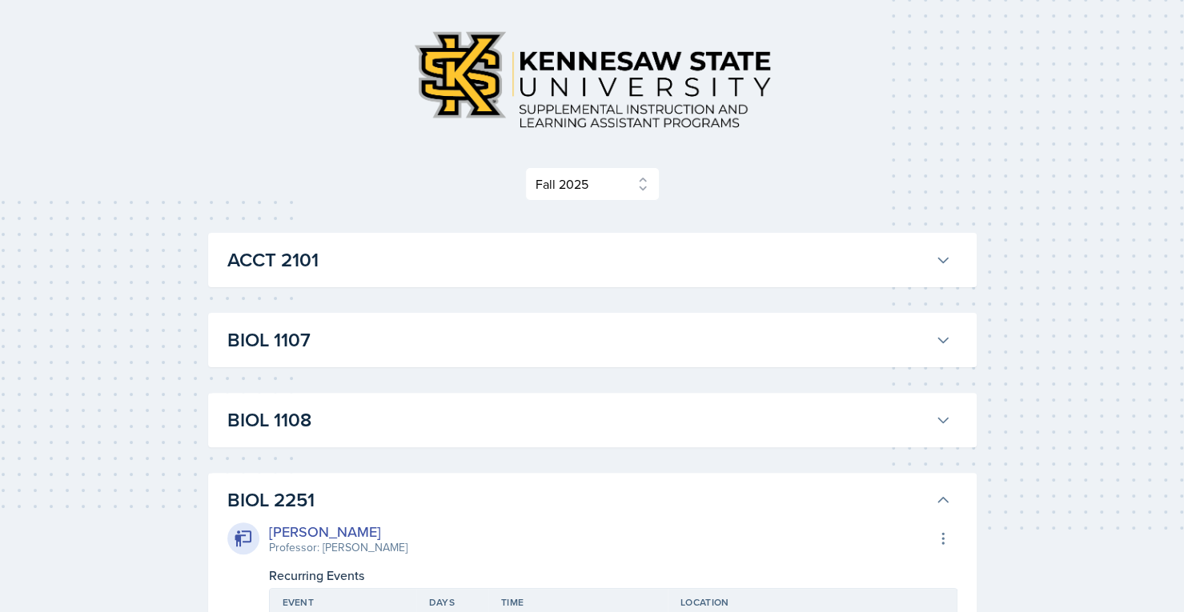
click at [375, 403] on button "BIOL 1108" at bounding box center [589, 420] width 730 height 35
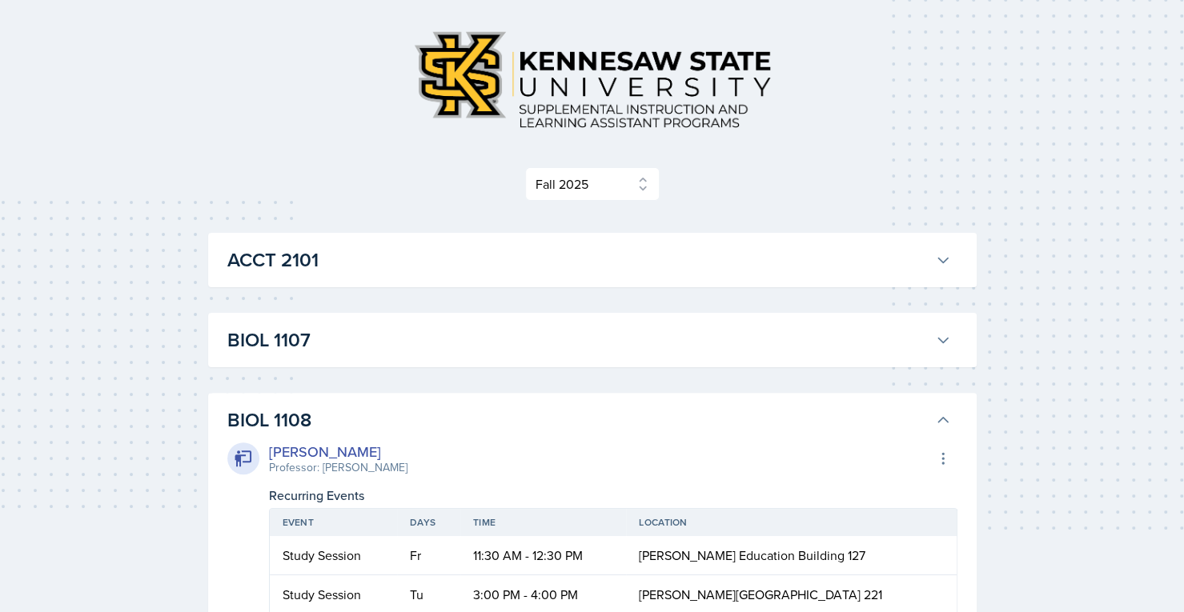
click at [453, 272] on h3 "ACCT 2101" at bounding box center [577, 260] width 701 height 29
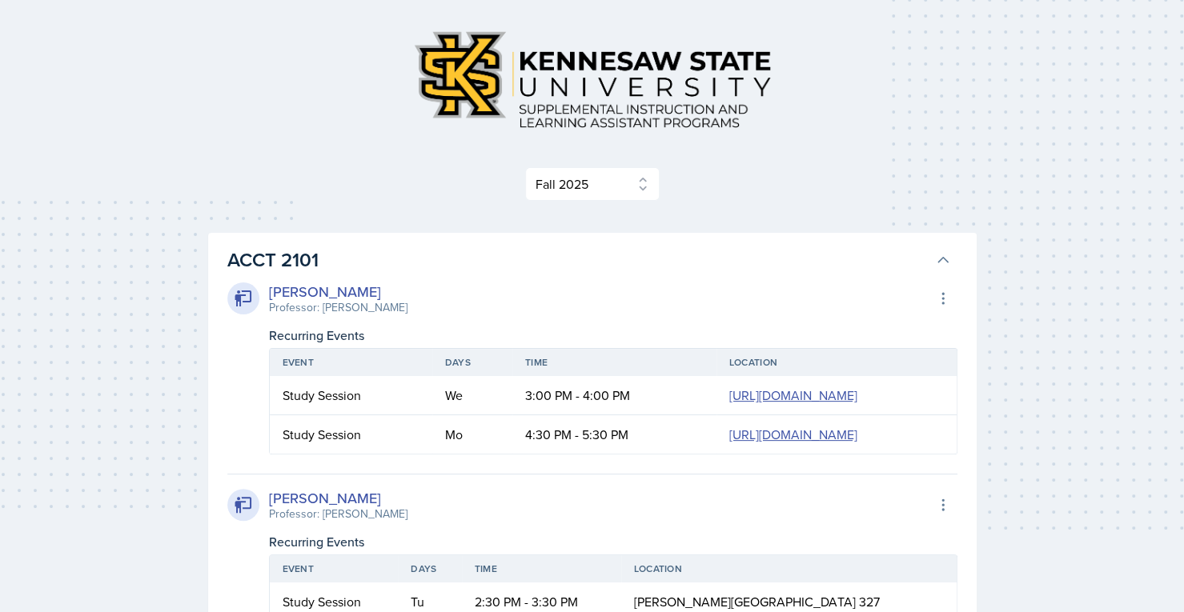
click at [467, 259] on h3 "ACCT 2101" at bounding box center [577, 260] width 701 height 29
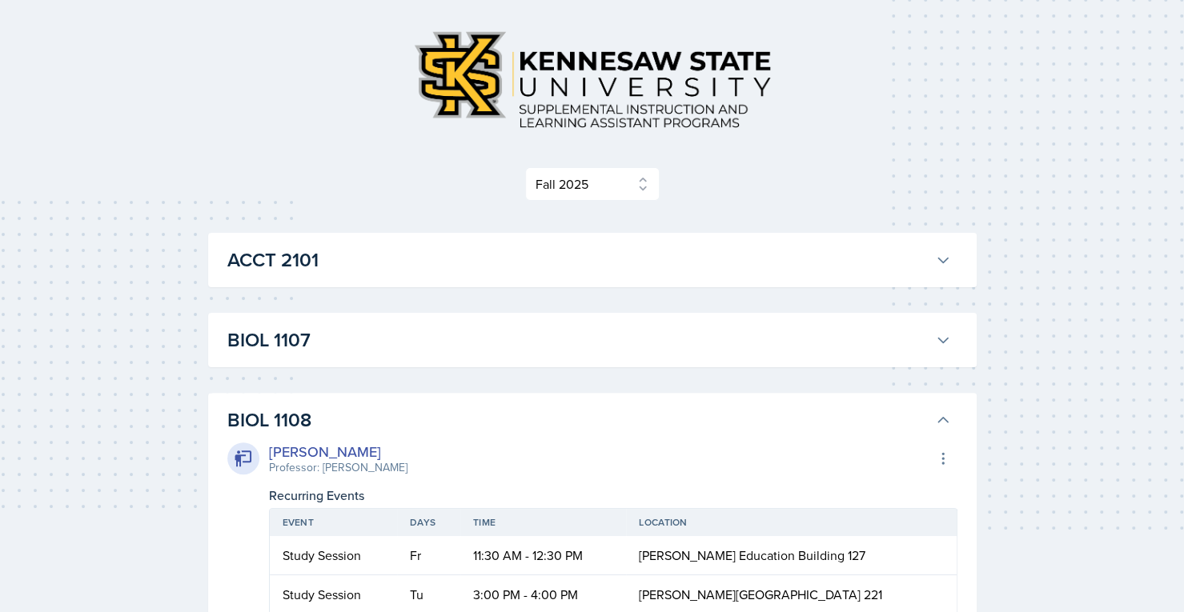
click at [416, 354] on button "BIOL 1107" at bounding box center [589, 339] width 730 height 35
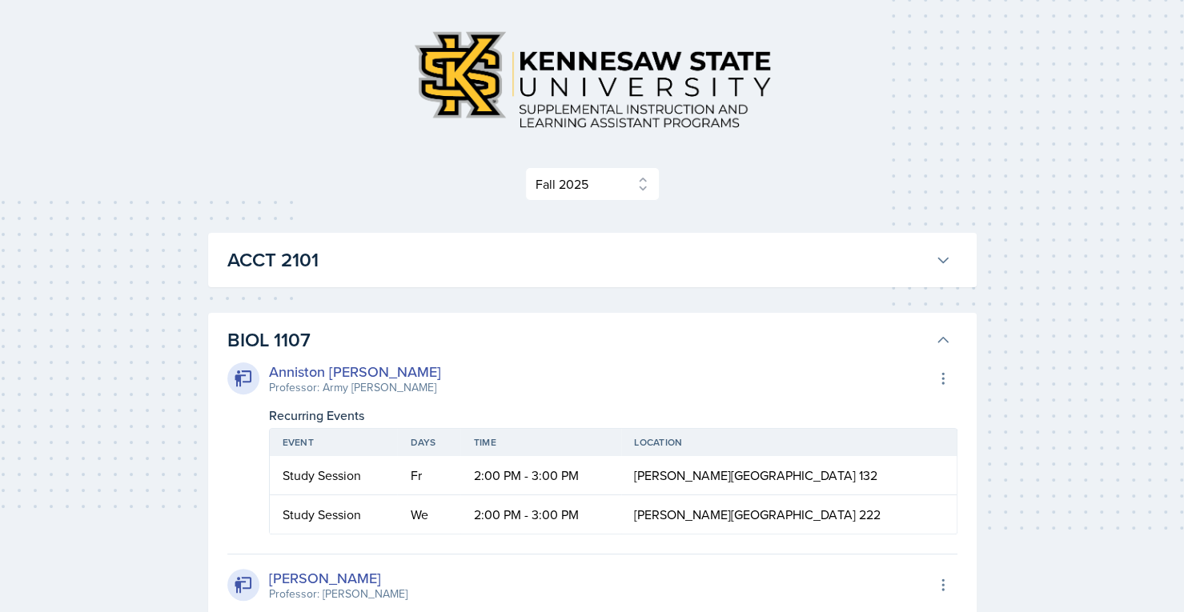
click at [490, 258] on h3 "ACCT 2101" at bounding box center [577, 260] width 701 height 29
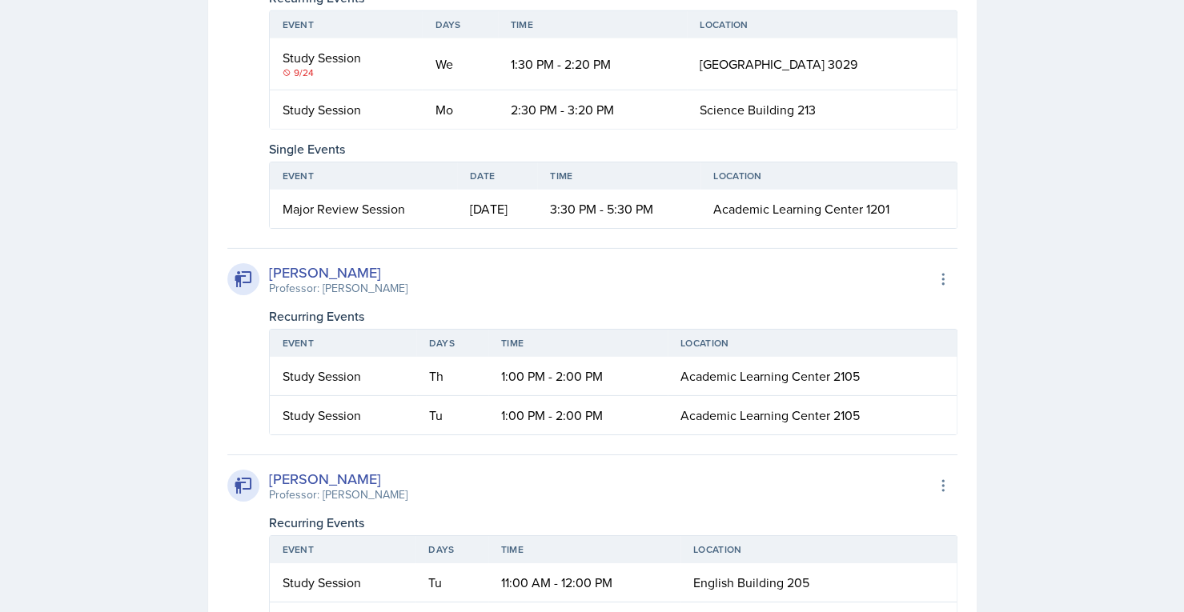
scroll to position [28664, 0]
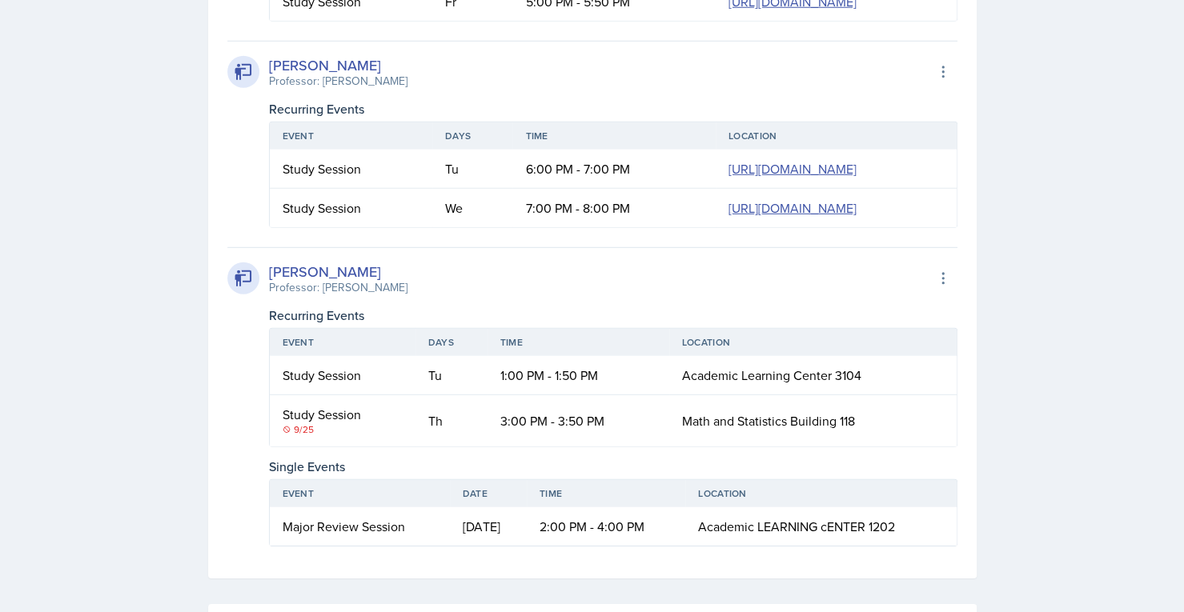
scroll to position [34670, 0]
